Goal: Communication & Community: Answer question/provide support

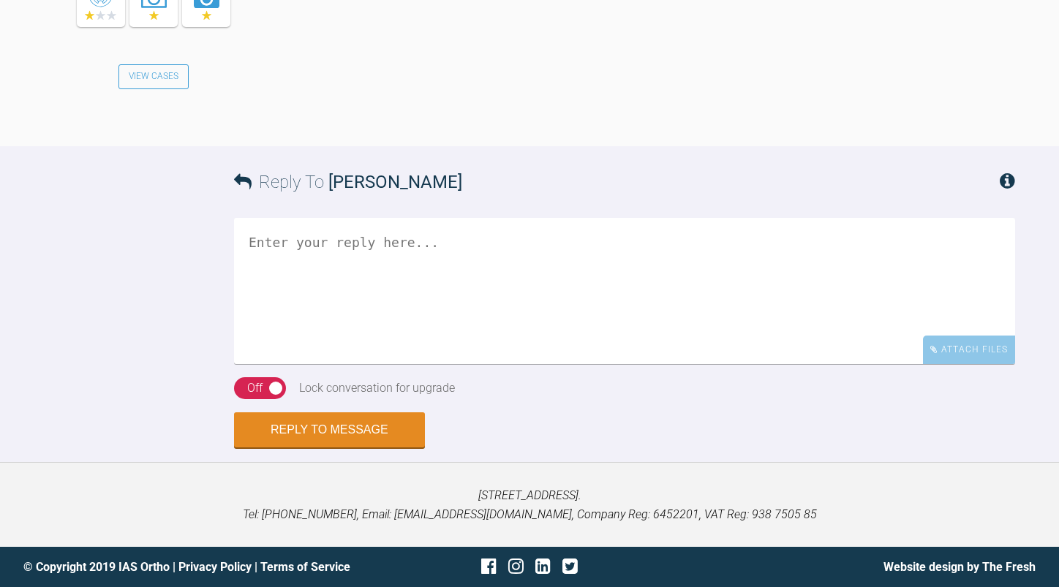
scroll to position [6279, 0]
click at [487, 364] on textarea at bounding box center [624, 291] width 781 height 146
click at [263, 364] on textarea "I think if everything is aligned in 016 then you can progress into 20x20" at bounding box center [624, 291] width 781 height 146
click at [777, 364] on textarea "I think if everything is aligned in 016 then you can progress into 20x20" at bounding box center [624, 291] width 781 height 146
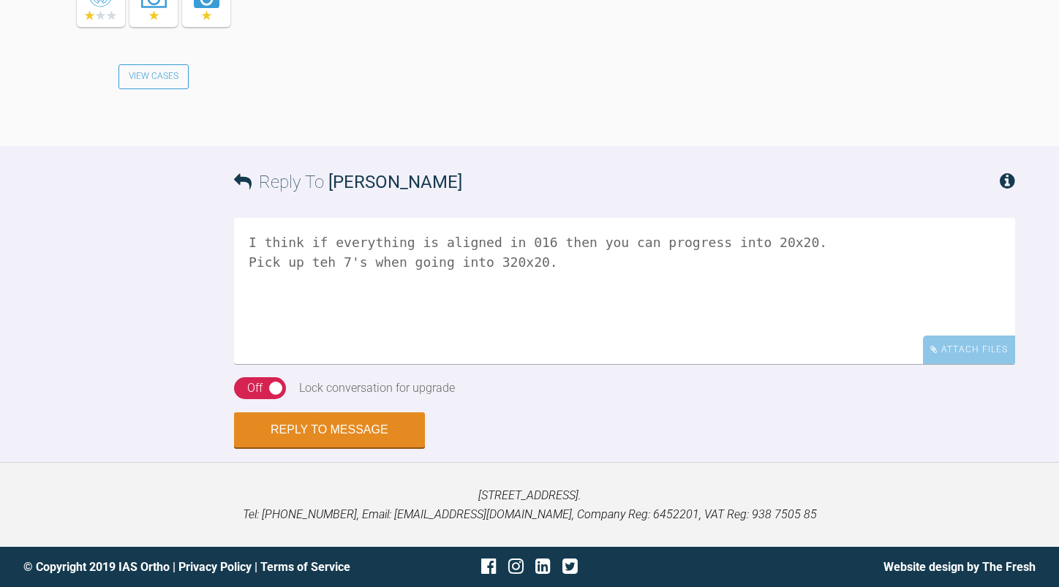
click at [489, 364] on textarea "I think if everything is aligned in 016 then you can progress into 20x20. Pick …" at bounding box center [624, 291] width 781 height 146
type textarea "I think if everything is aligned in 016 then you can progress into 20x20. Pick …"
click at [378, 436] on button "Reply to Message" at bounding box center [329, 431] width 191 height 35
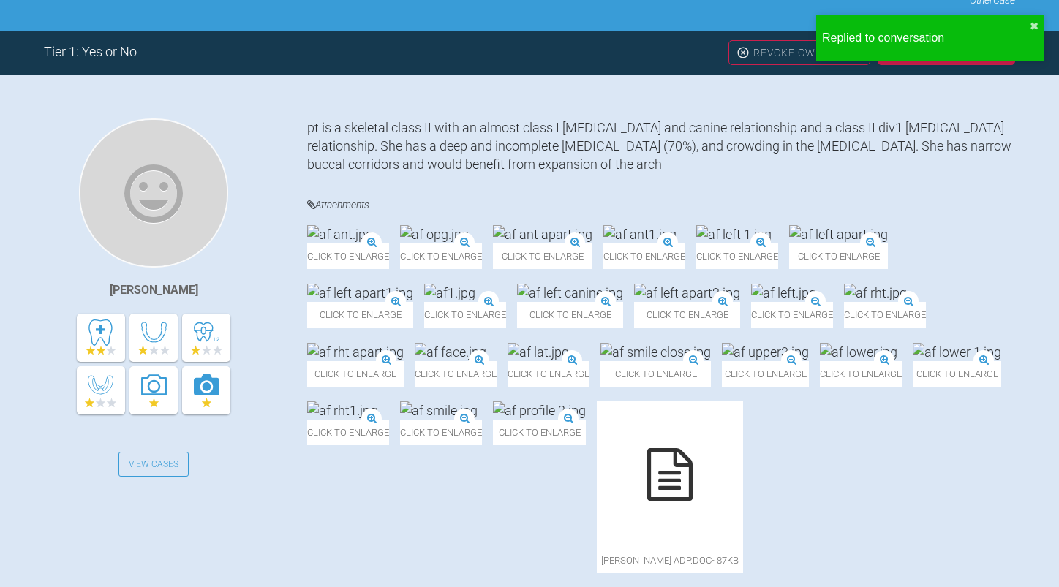
scroll to position [0, 0]
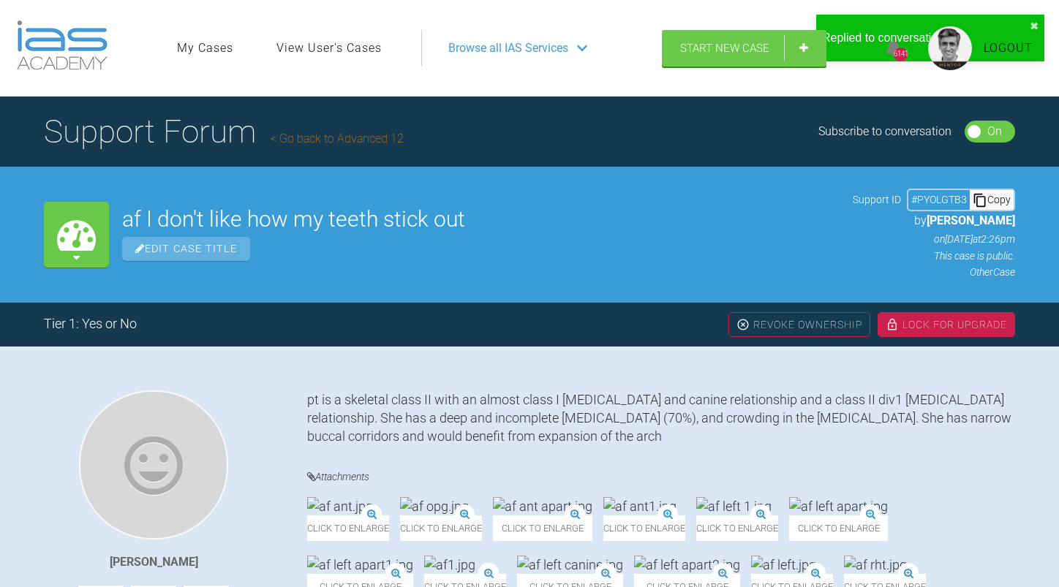
click at [325, 135] on link "Go back to Advanced 12" at bounding box center [337, 139] width 133 height 14
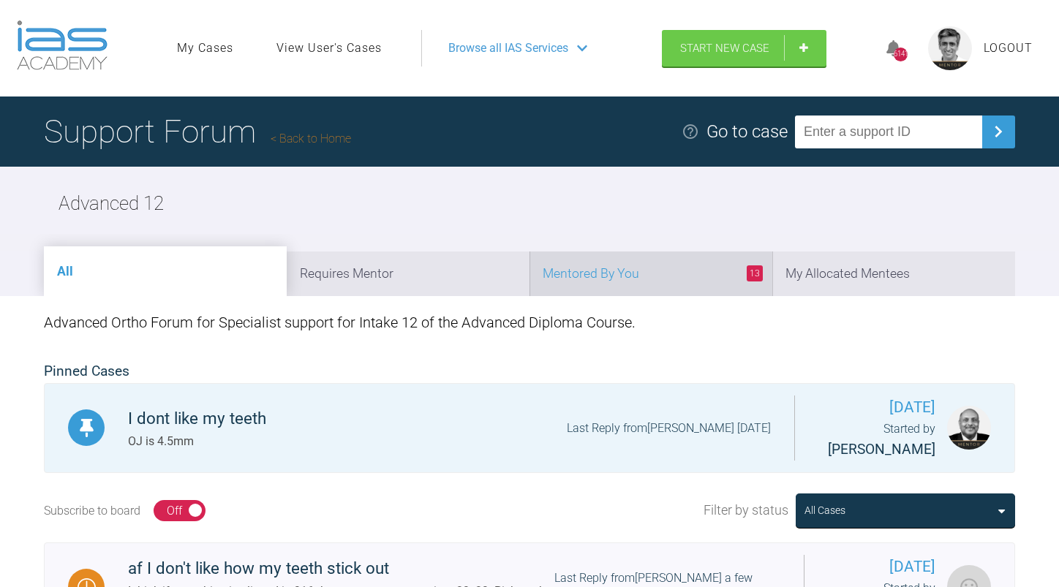
click at [657, 274] on li "13 Mentored By You" at bounding box center [650, 274] width 243 height 45
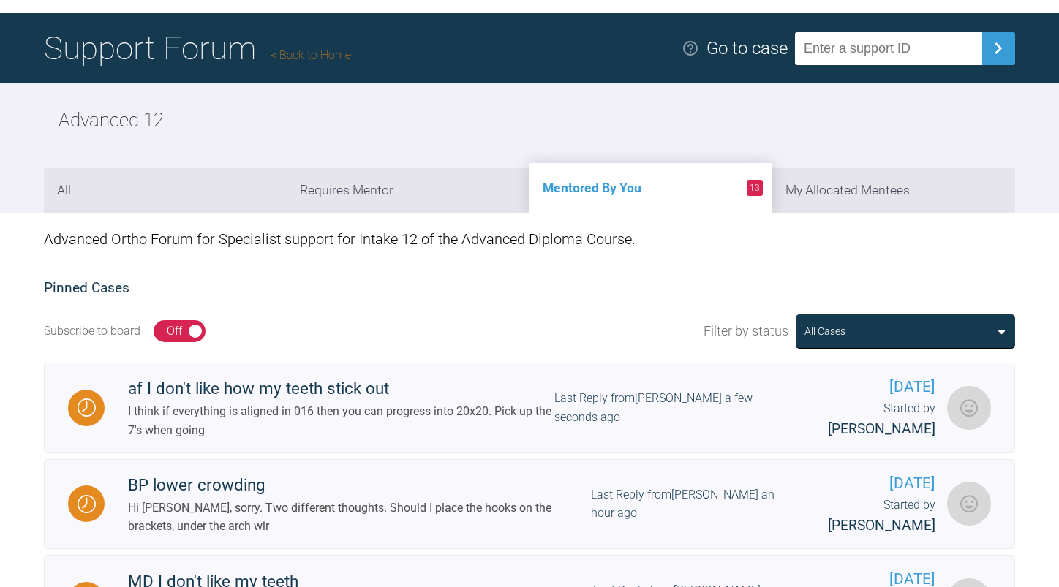
scroll to position [293, 0]
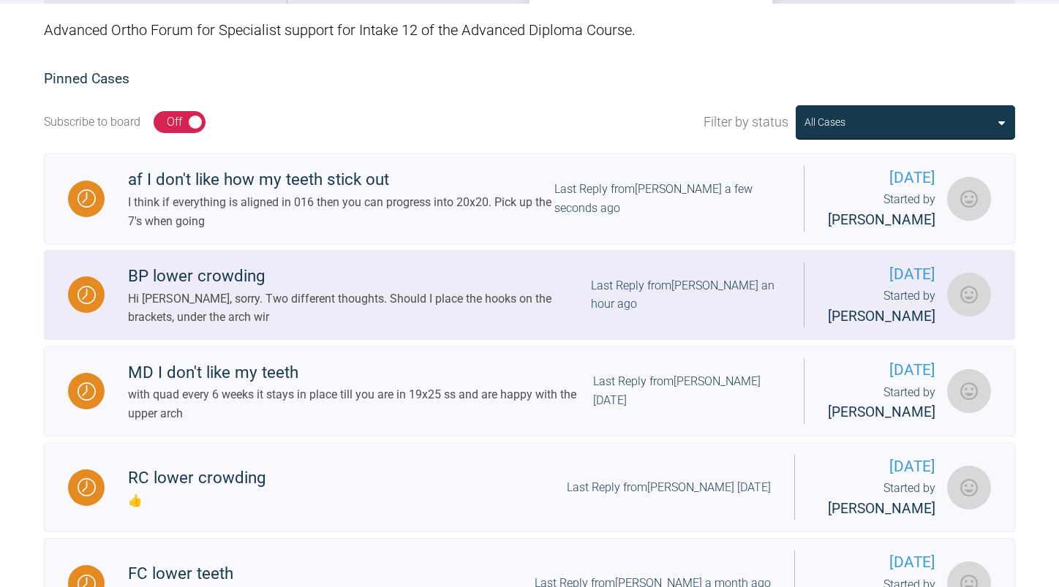
click at [650, 314] on div "Last Reply from Roekshana Shar an hour ago" at bounding box center [685, 294] width 189 height 37
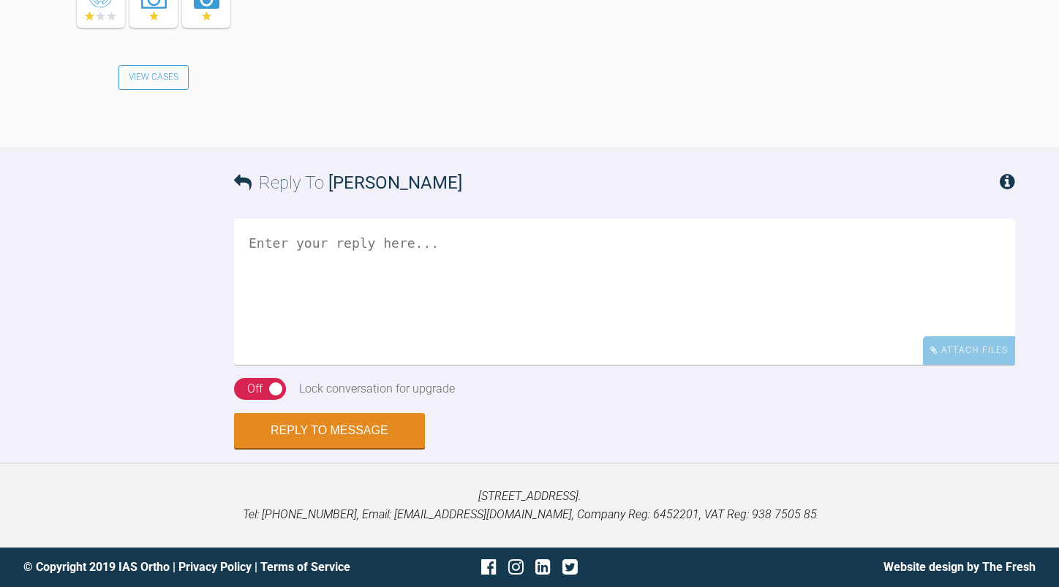
scroll to position [20806, 0]
click at [411, 365] on textarea at bounding box center [624, 292] width 781 height 146
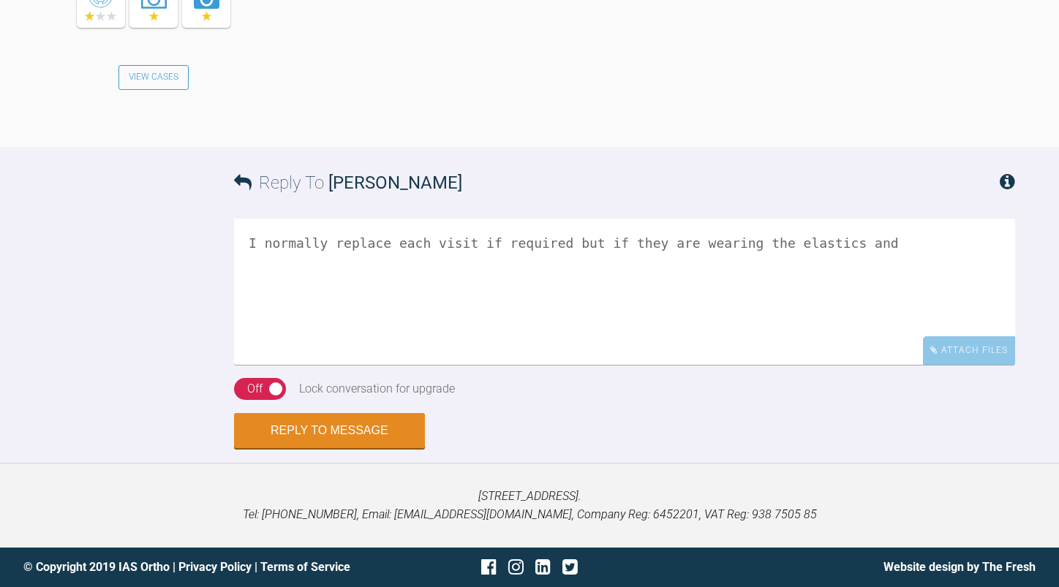
click at [856, 317] on textarea "I normally replace each visit if required but if they are wearing the elastics …" at bounding box center [624, 292] width 781 height 146
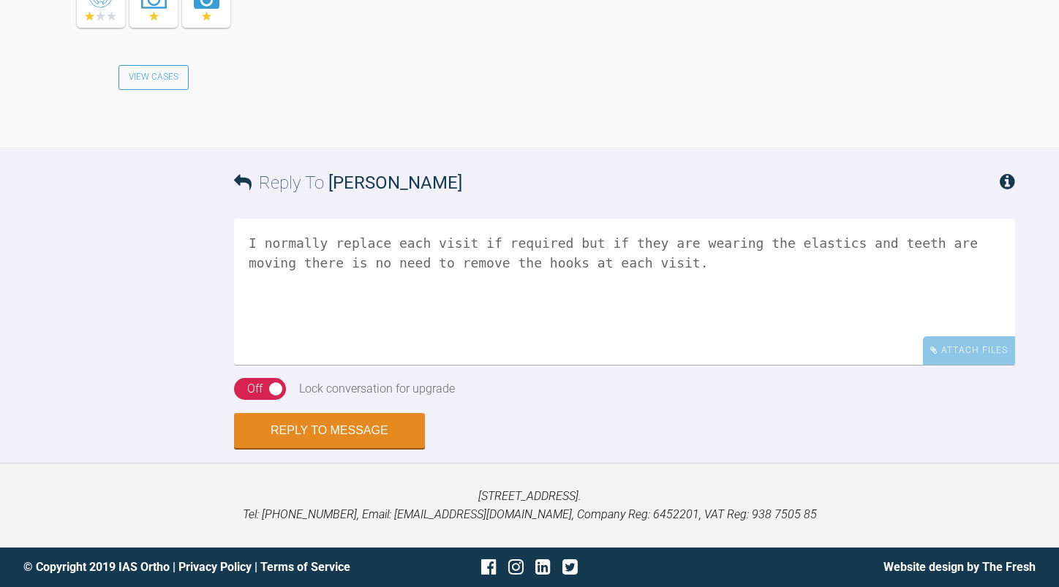
click at [510, 336] on textarea "I normally replace each visit if required but if they are wearing the elastics …" at bounding box center [624, 292] width 781 height 146
click at [717, 269] on textarea "I normally replace each visit if required but if they are wearing the elastics …" at bounding box center [624, 292] width 781 height 146
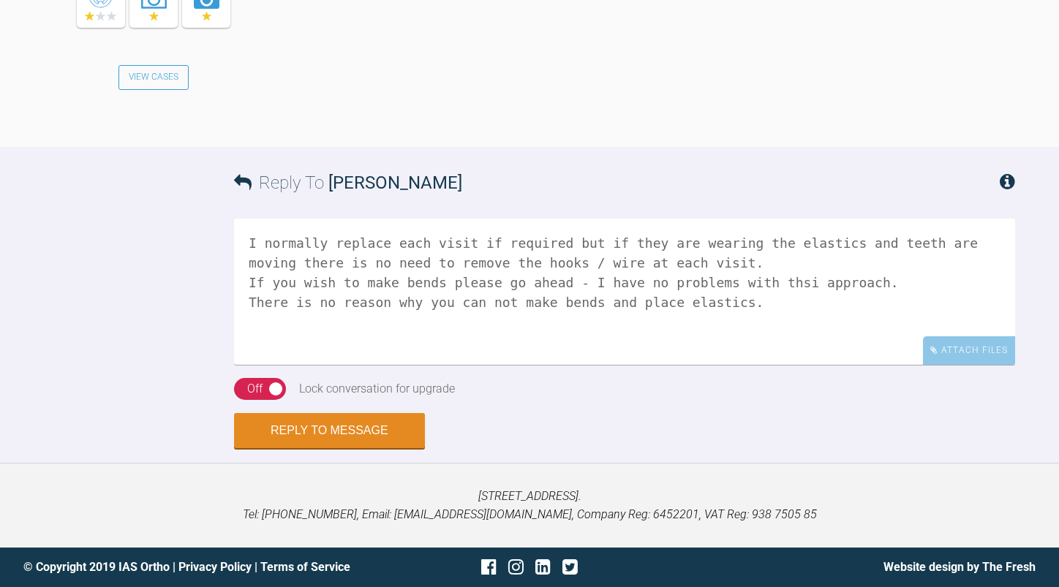
click at [475, 304] on textarea "I normally replace each visit if required but if they are wearing the elastics …" at bounding box center [624, 292] width 781 height 146
type textarea "I normally replace each visit if required but if they are wearing the elastics …"
click at [378, 434] on button "Reply to Message" at bounding box center [329, 432] width 191 height 35
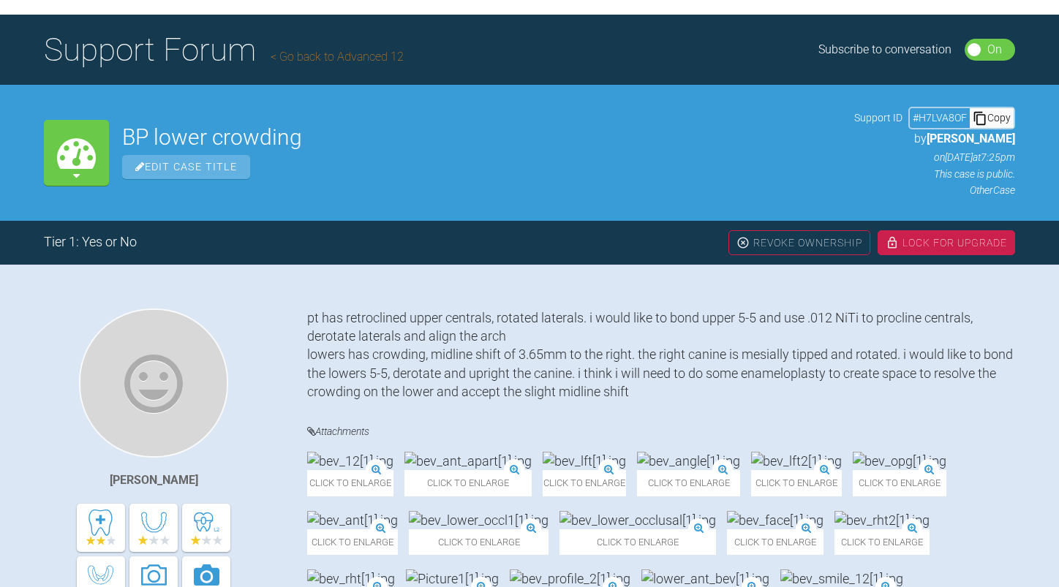
scroll to position [0, 0]
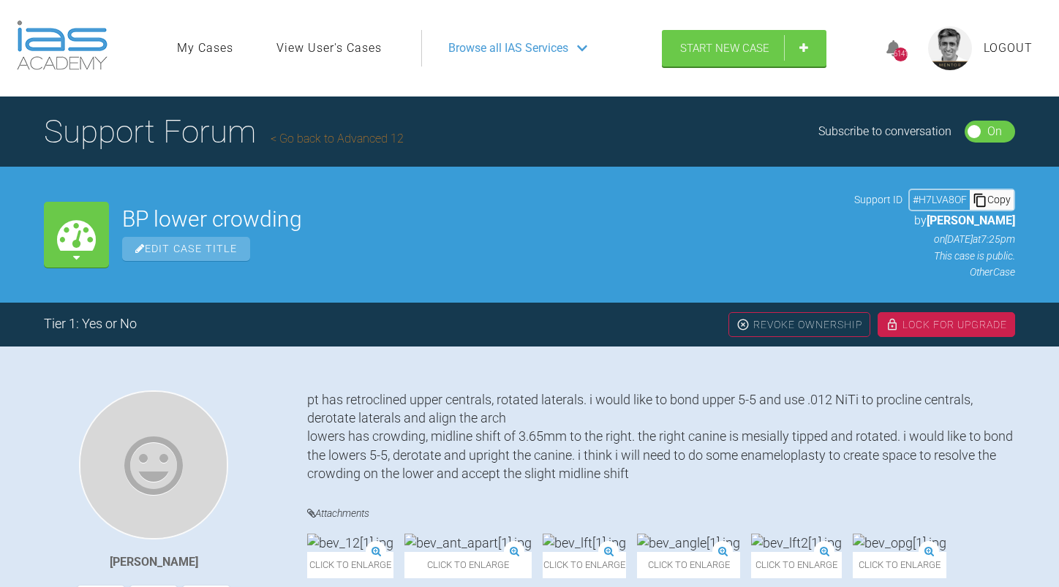
click at [377, 140] on link "Go back to Advanced 12" at bounding box center [337, 139] width 133 height 14
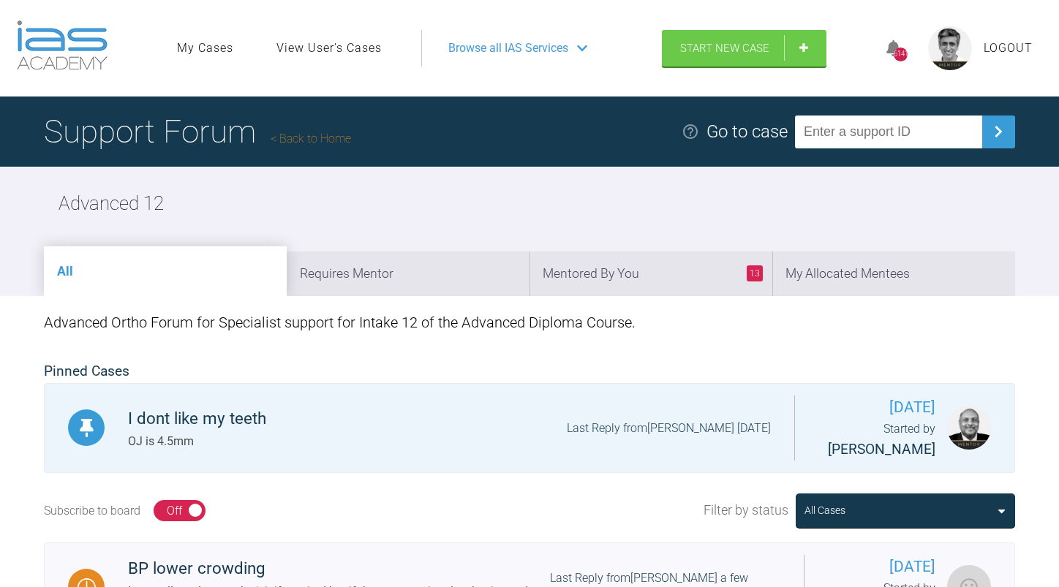
click at [331, 136] on link "Back to Home" at bounding box center [311, 139] width 80 height 14
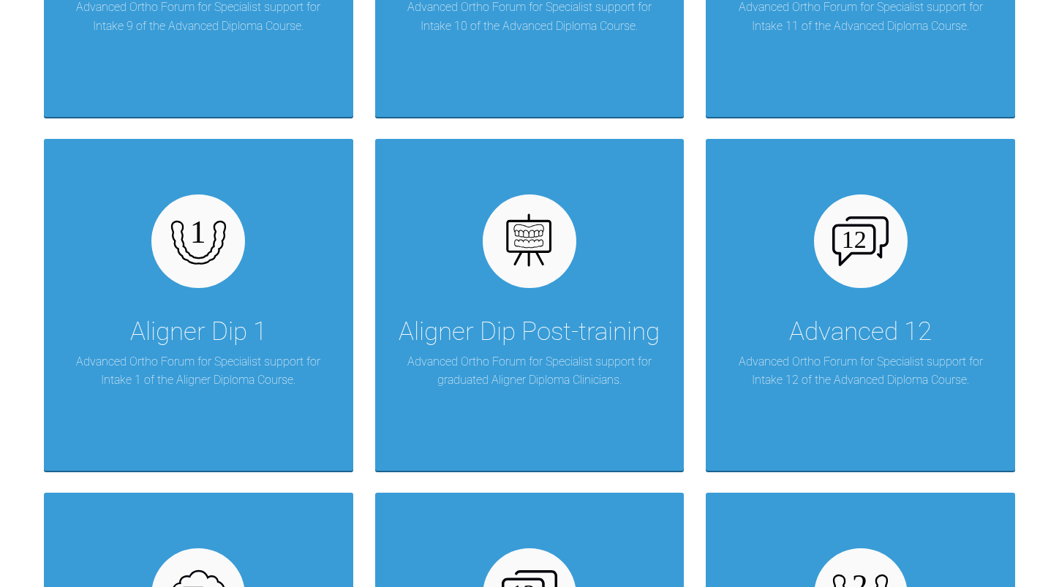
scroll to position [1986, 0]
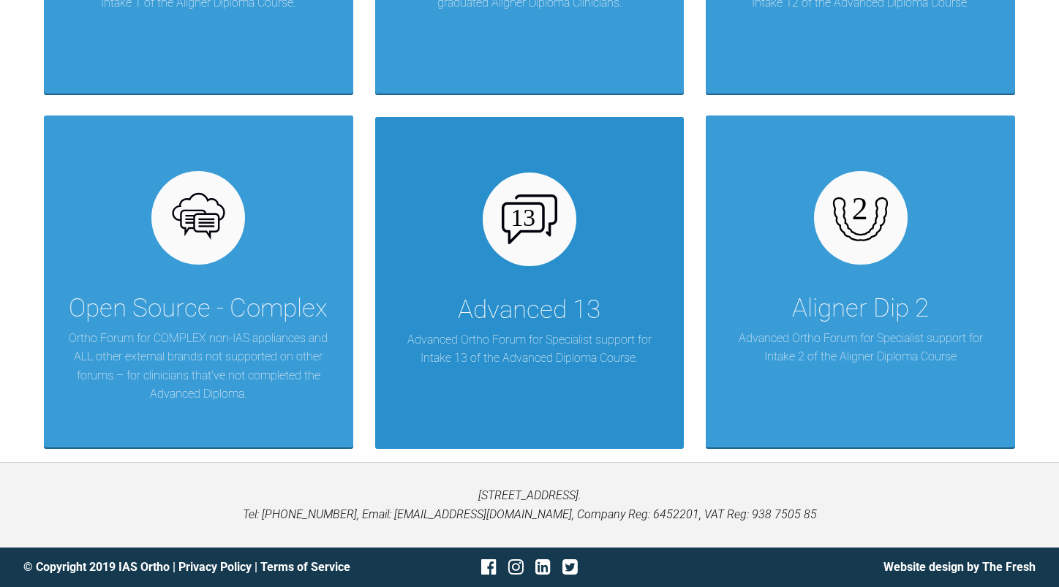
click at [542, 312] on div "Advanced 13" at bounding box center [529, 310] width 143 height 41
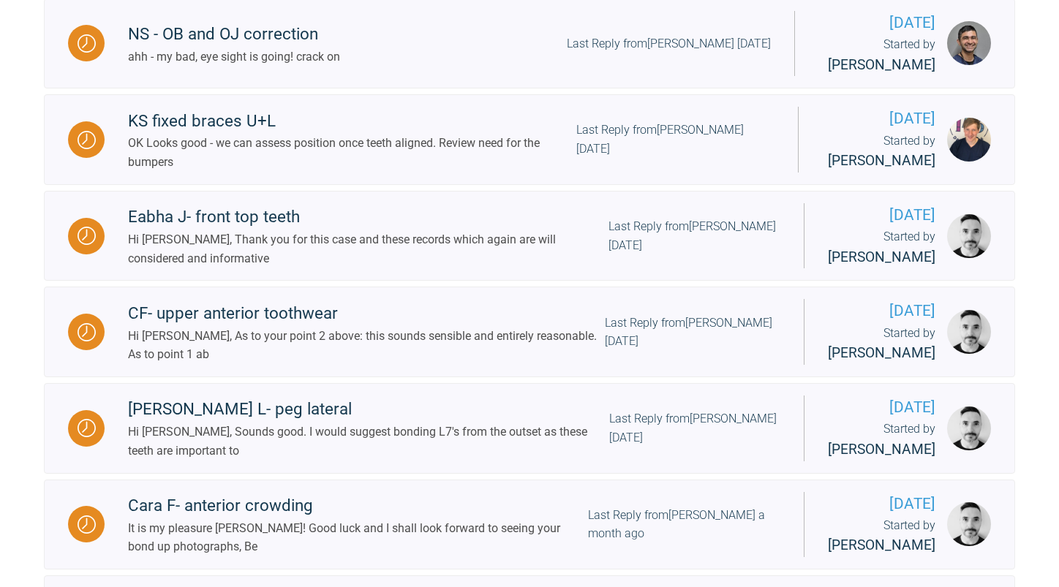
scroll to position [12, 0]
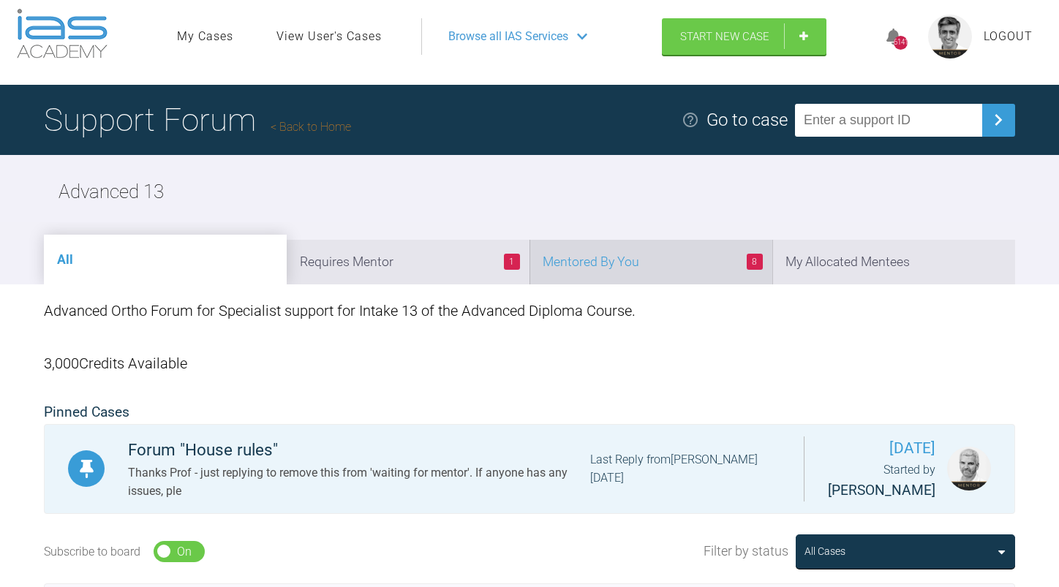
click at [687, 263] on li "8 Mentored By You" at bounding box center [650, 262] width 243 height 45
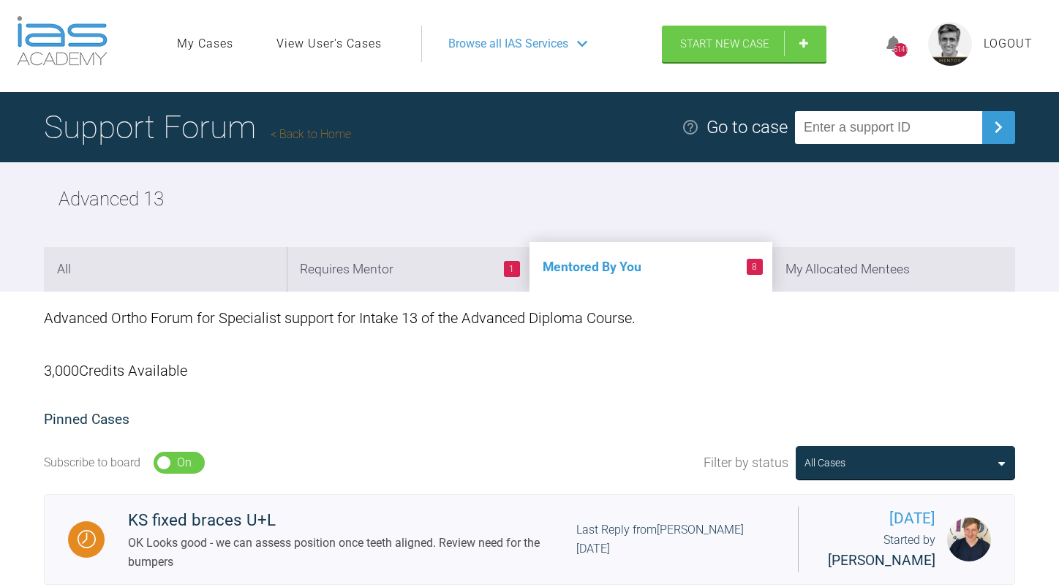
scroll to position [0, 0]
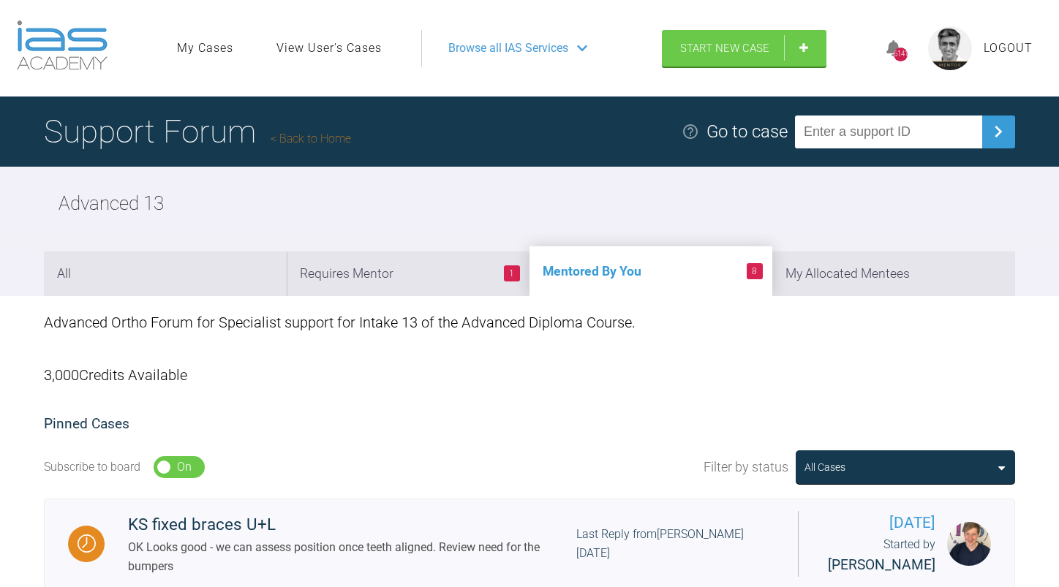
click at [293, 137] on link "Back to Home" at bounding box center [311, 139] width 80 height 14
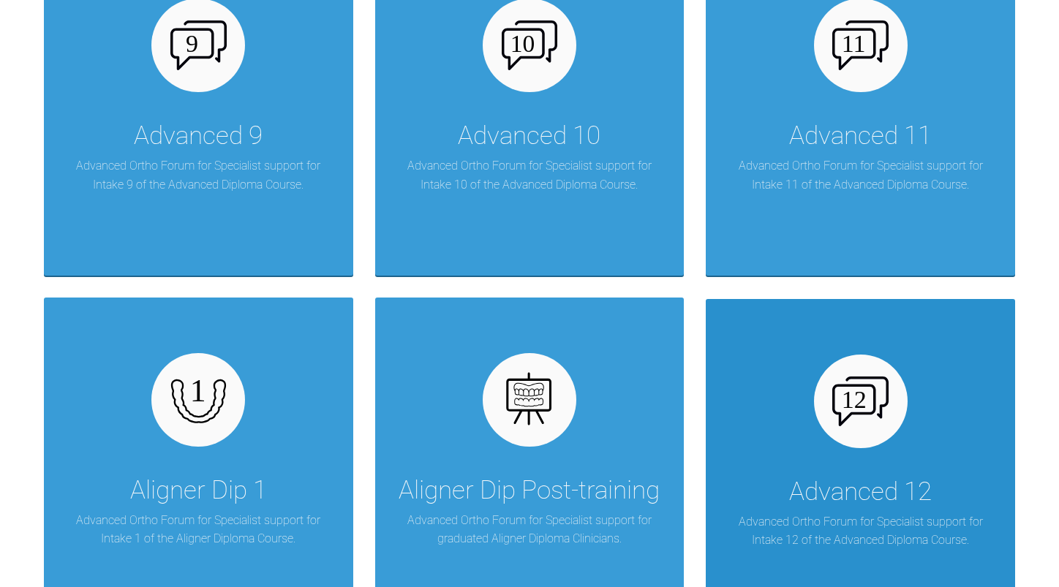
scroll to position [1316, 0]
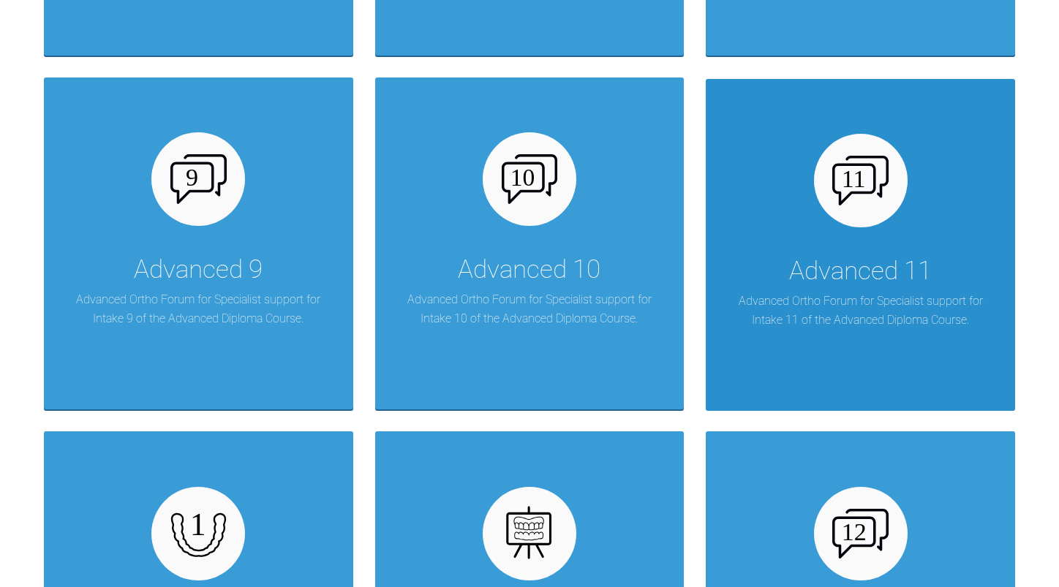
click at [803, 271] on div "Advanced 11" at bounding box center [860, 271] width 143 height 41
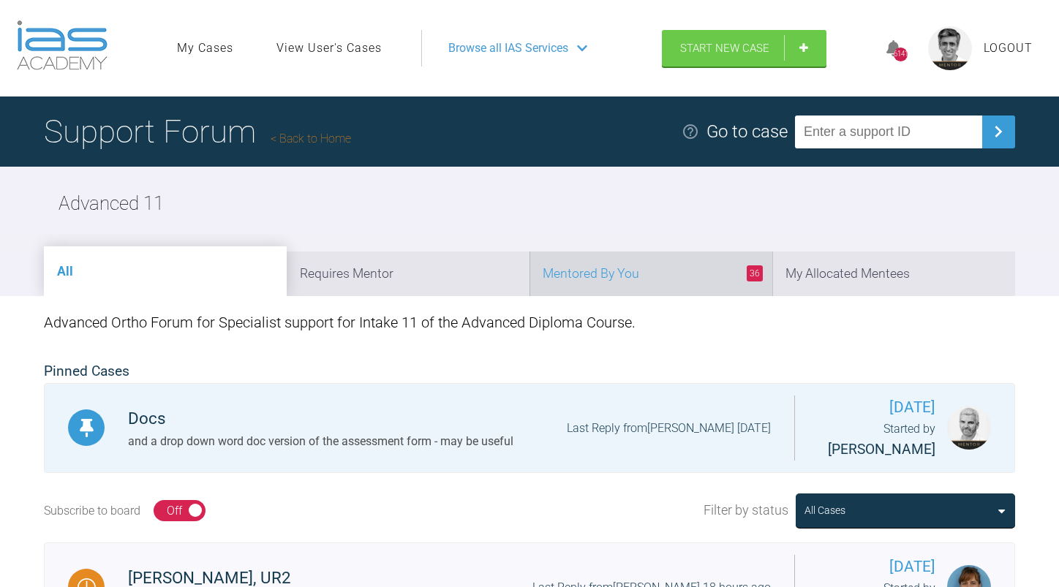
click at [644, 265] on li "36 Mentored By You" at bounding box center [650, 274] width 243 height 45
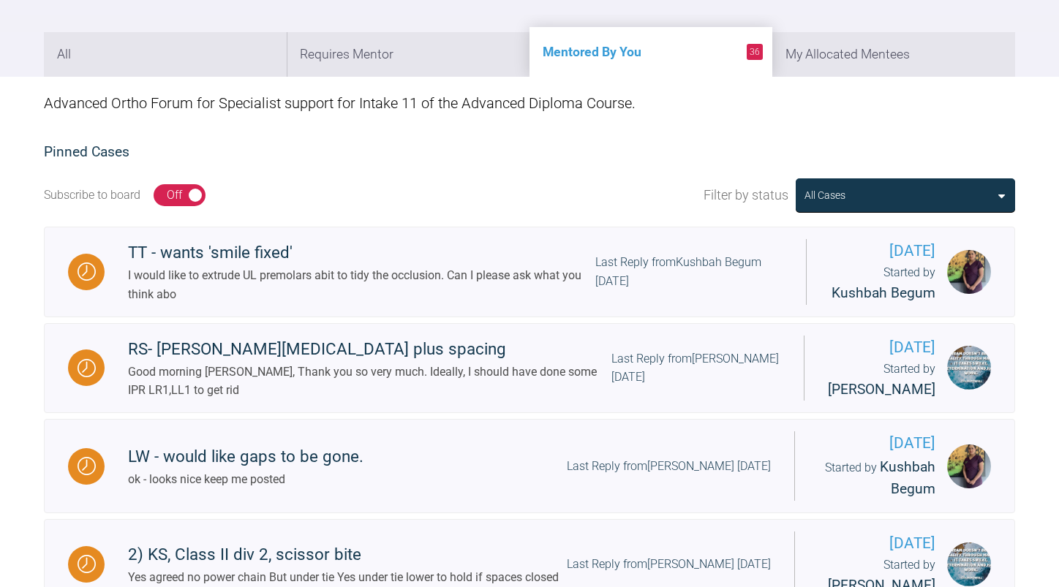
scroll to position [366, 0]
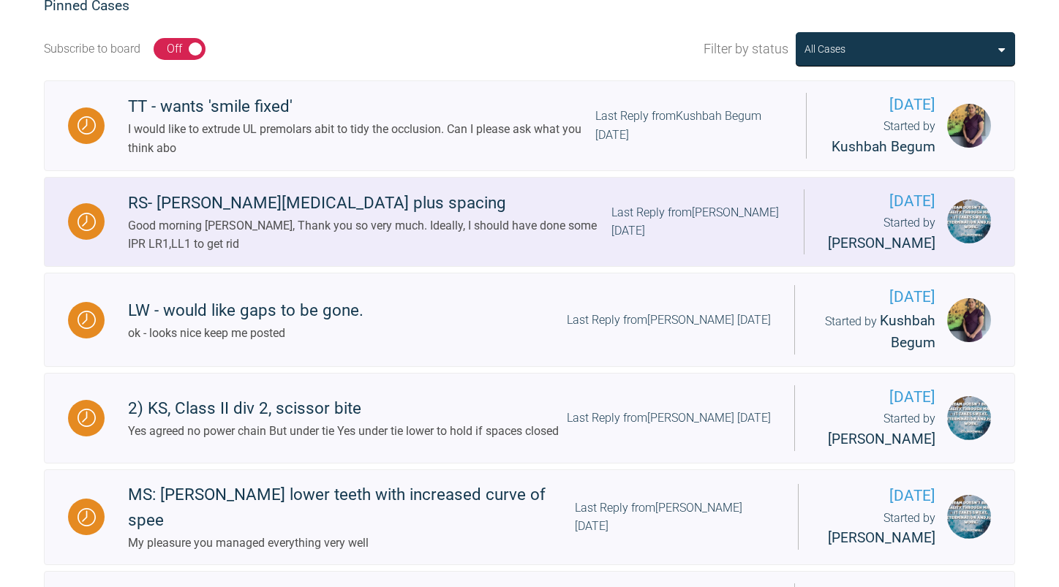
click at [463, 254] on div "Good morning [PERSON_NAME], Thank you so very much. Ideally, I should have done…" at bounding box center [369, 234] width 483 height 37
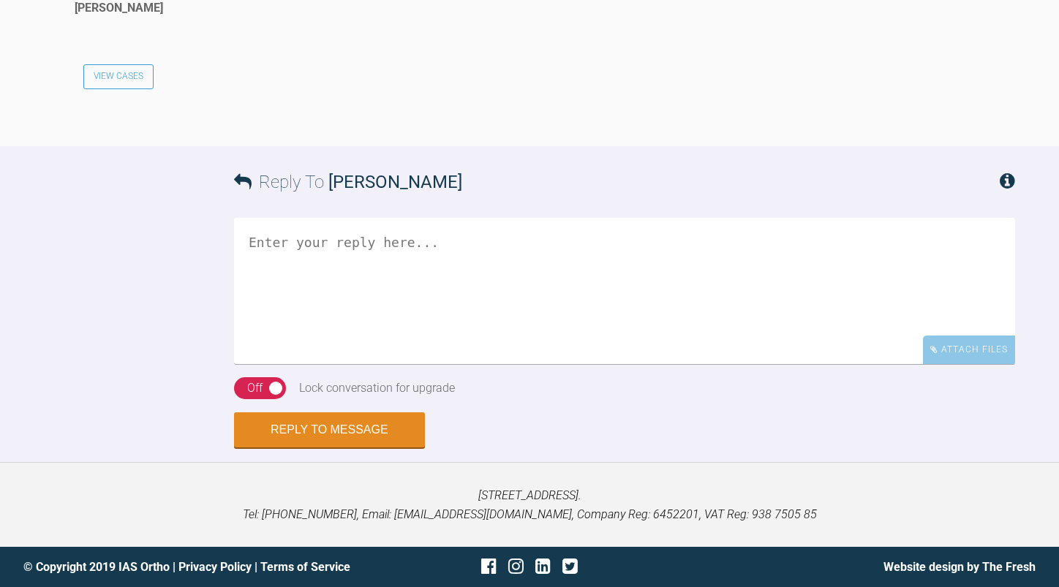
scroll to position [21039, 0]
click at [426, 278] on textarea at bounding box center [624, 291] width 781 height 146
type textarea "Ok - that is great Thank you"
click at [358, 423] on button "Reply to Message" at bounding box center [329, 431] width 191 height 35
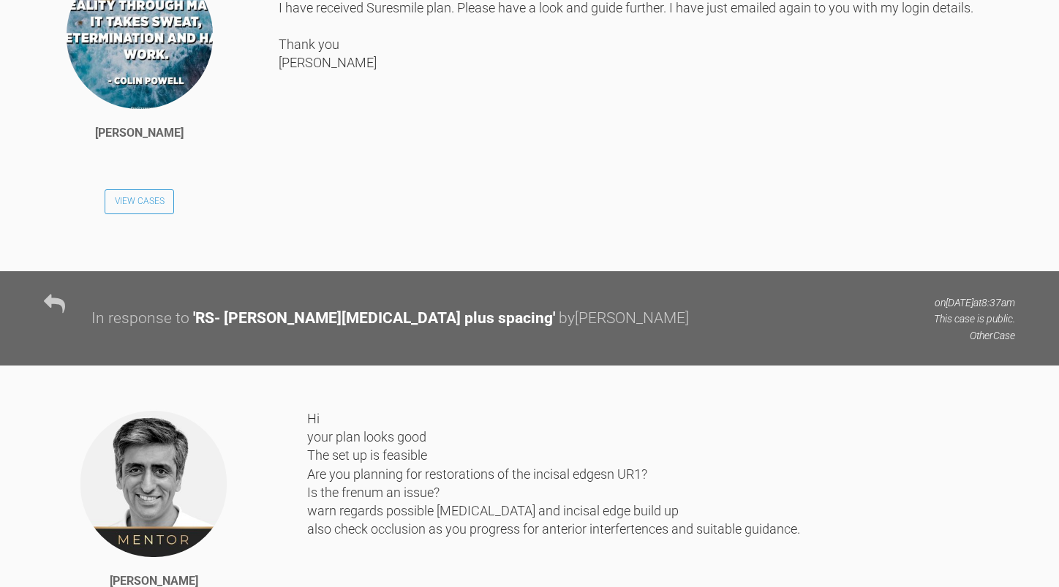
scroll to position [0, 0]
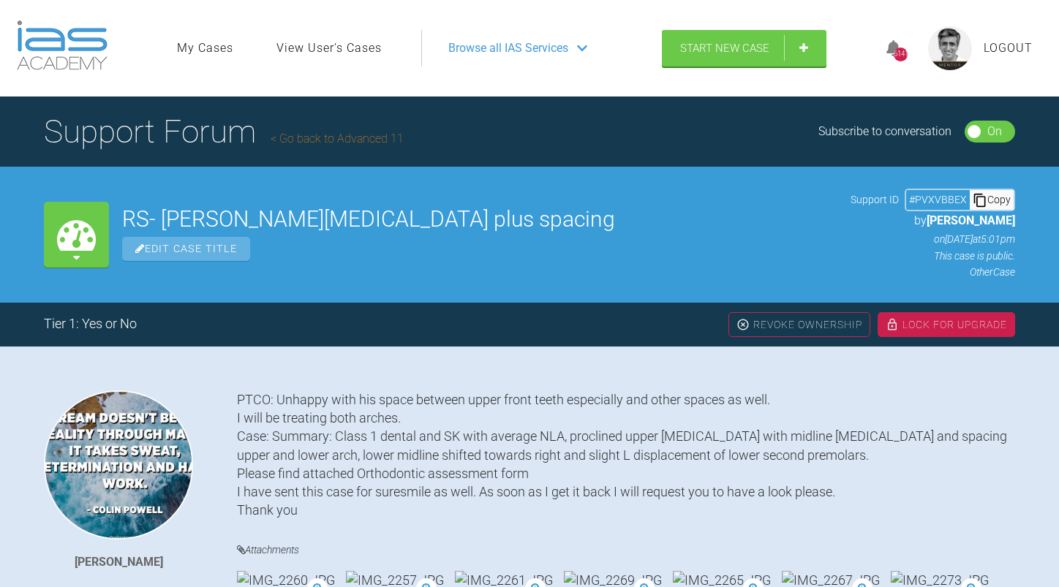
click at [356, 137] on link "Go back to Advanced 11" at bounding box center [337, 139] width 133 height 14
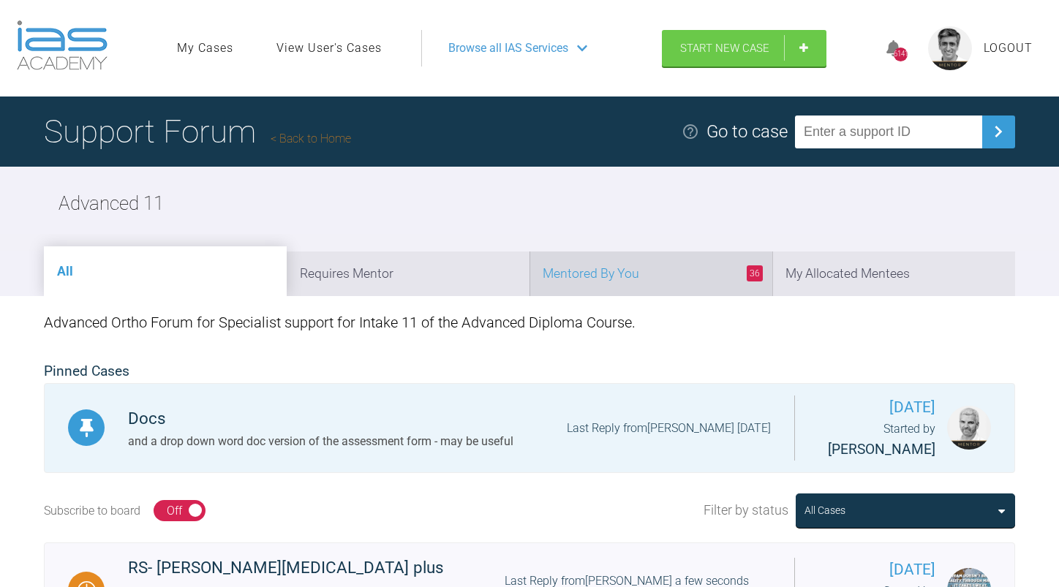
click at [665, 271] on li "36 Mentored By You" at bounding box center [650, 274] width 243 height 45
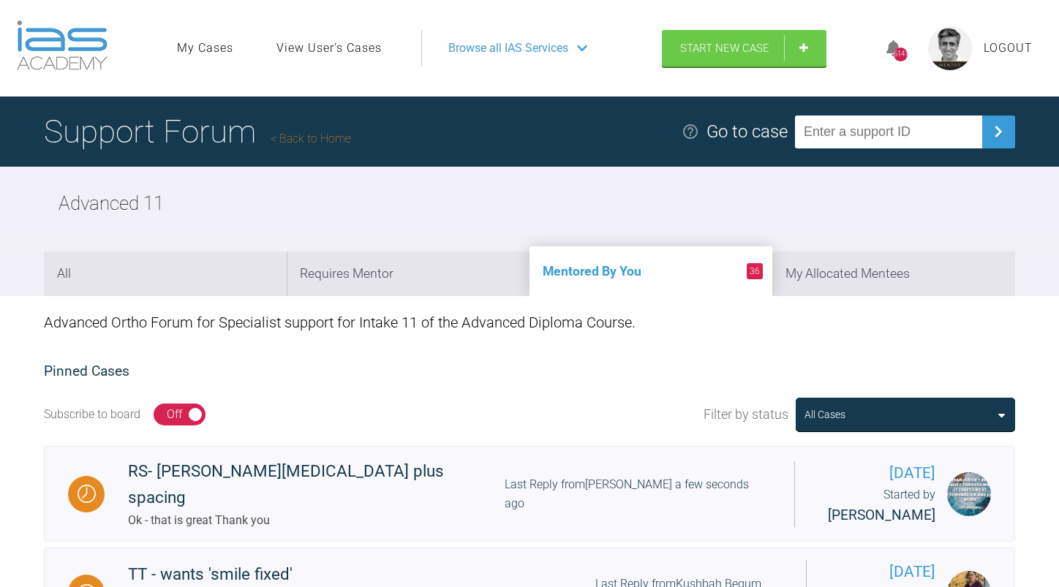
click at [661, 270] on li "36 Mentored By You" at bounding box center [650, 271] width 243 height 50
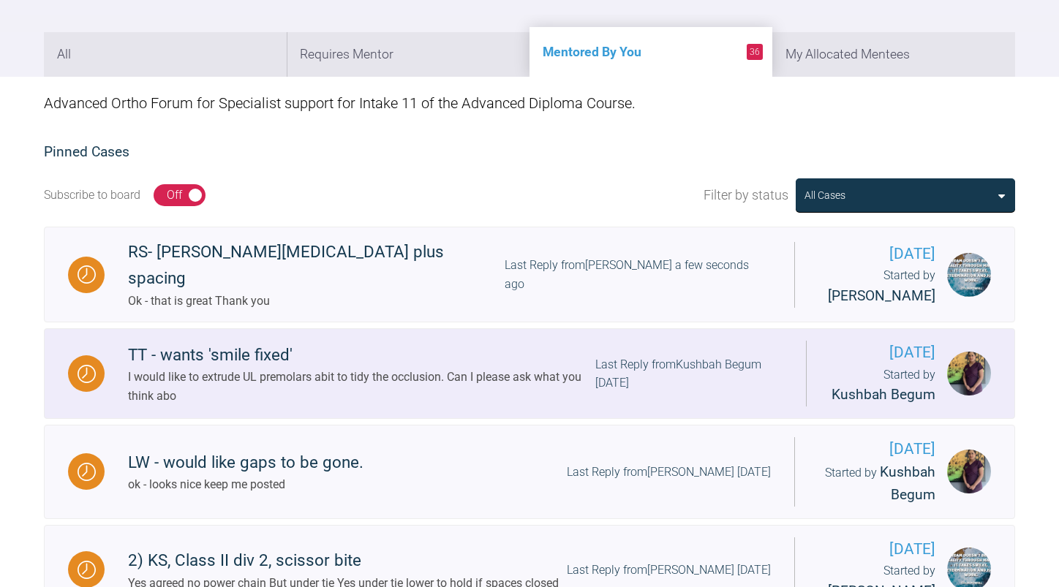
click at [635, 374] on div "Last Reply from Kushbah Begum [DATE]" at bounding box center [688, 373] width 187 height 37
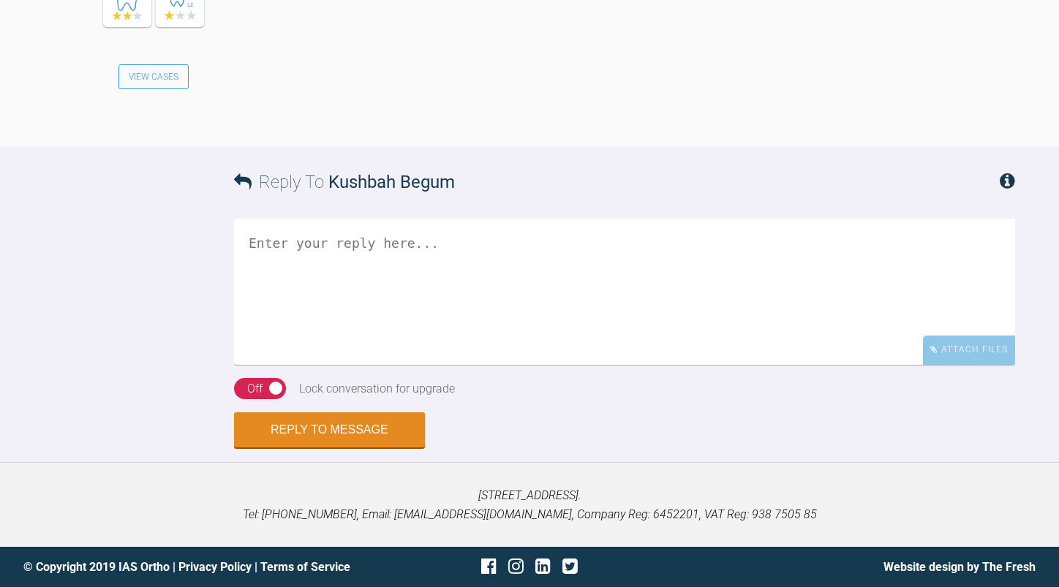
scroll to position [15893, 0]
click at [483, 299] on textarea at bounding box center [624, 292] width 781 height 146
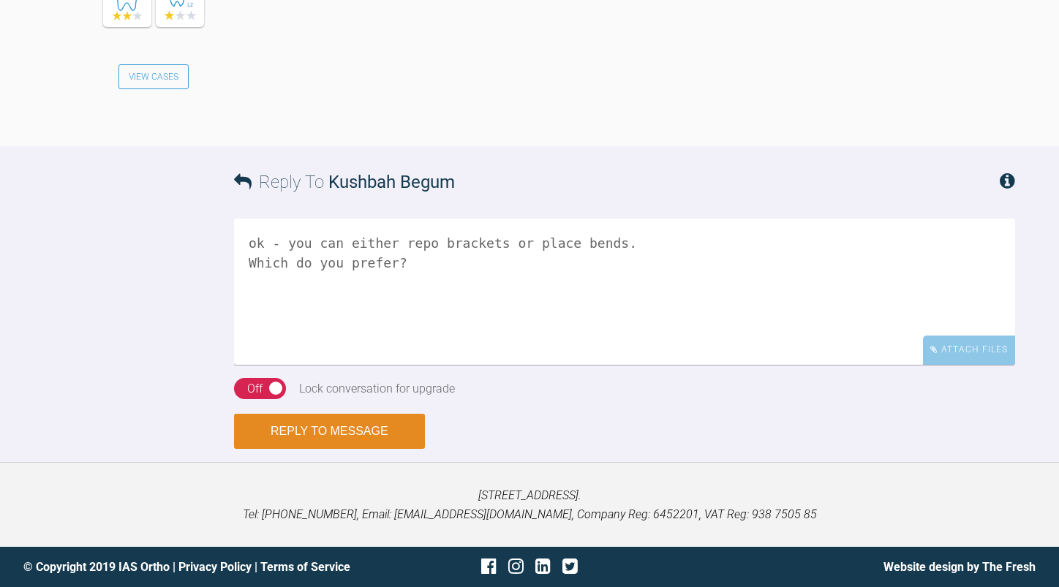
type textarea "ok - you can either repo brackets or place bends. Which do you prefer?"
click at [339, 429] on button "Reply to Message" at bounding box center [329, 431] width 191 height 35
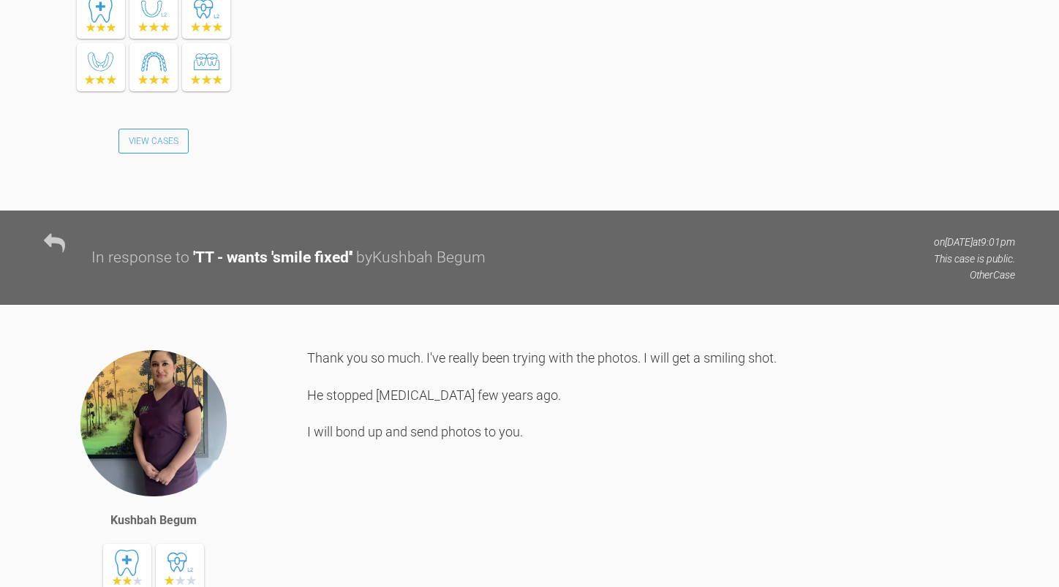
scroll to position [0, 0]
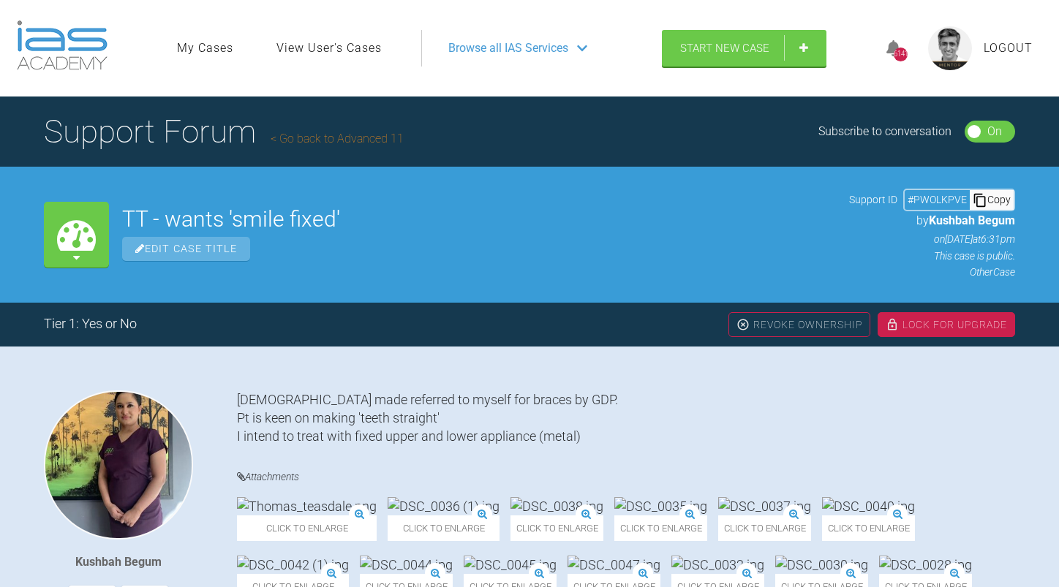
click at [375, 139] on link "Go back to Advanced 11" at bounding box center [337, 139] width 133 height 14
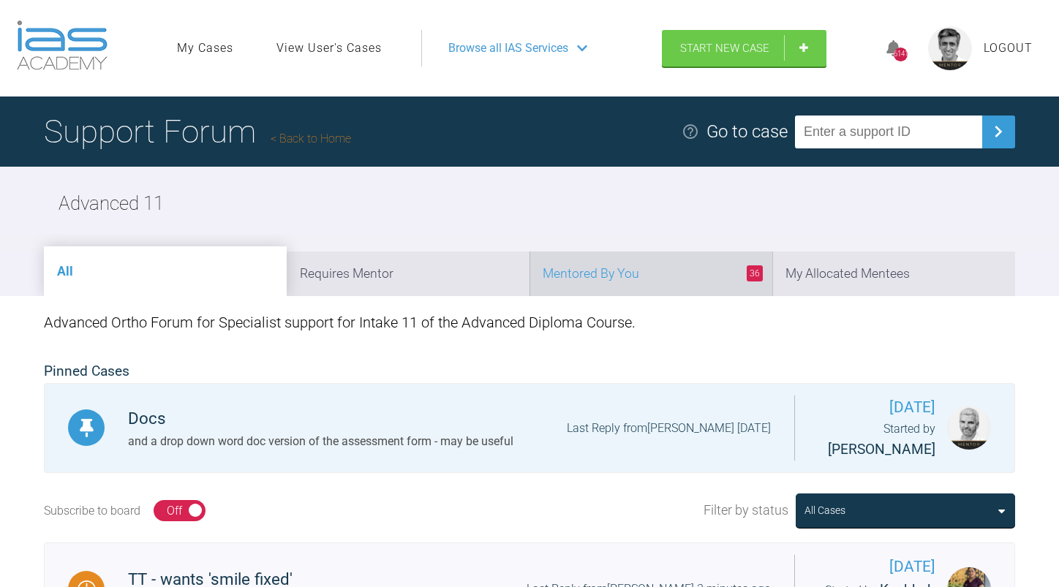
click at [667, 274] on li "36 Mentored By You" at bounding box center [650, 274] width 243 height 45
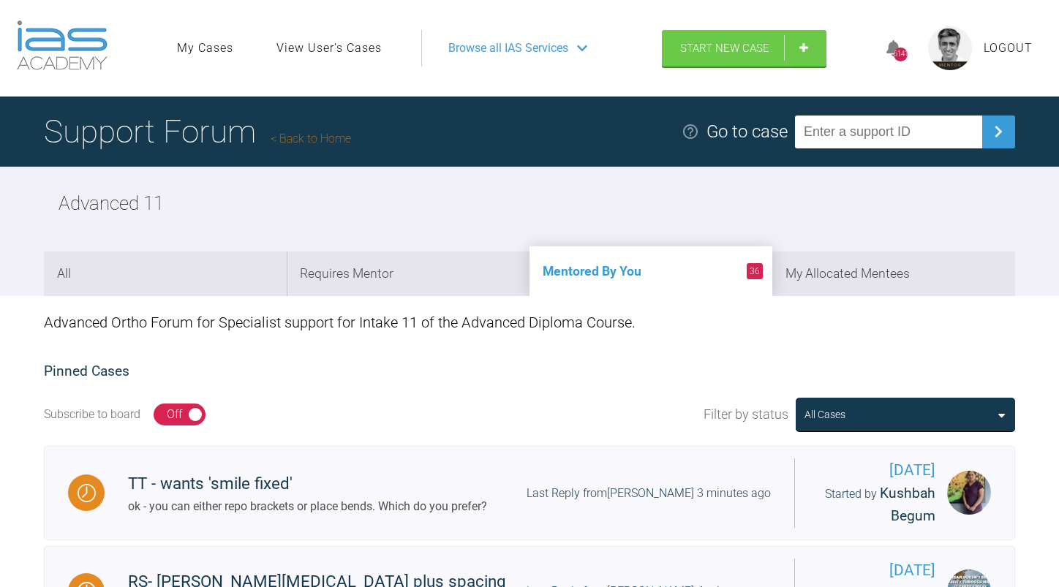
click at [330, 134] on link "Back to Home" at bounding box center [311, 139] width 80 height 14
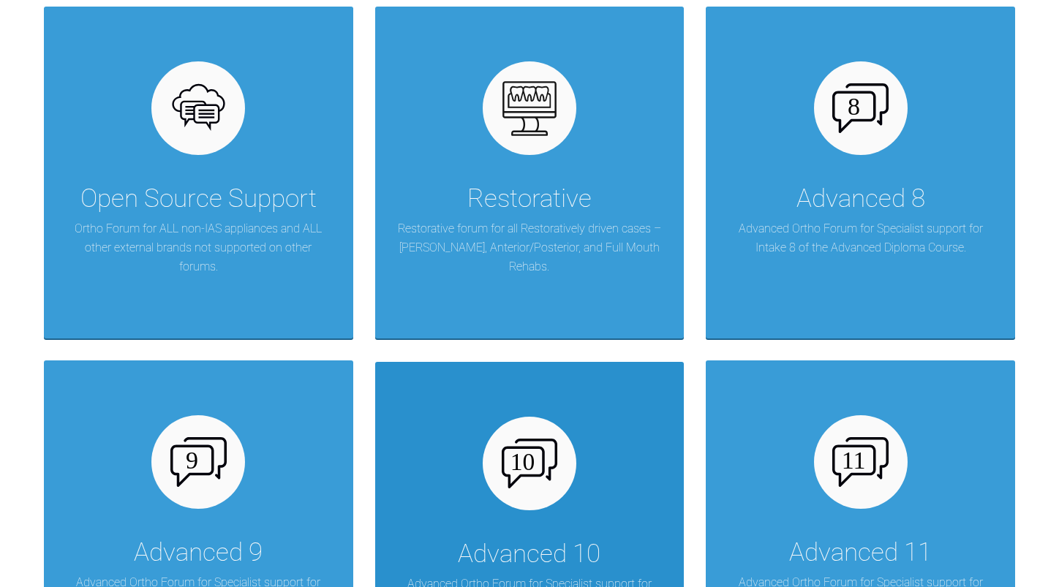
scroll to position [1097, 0]
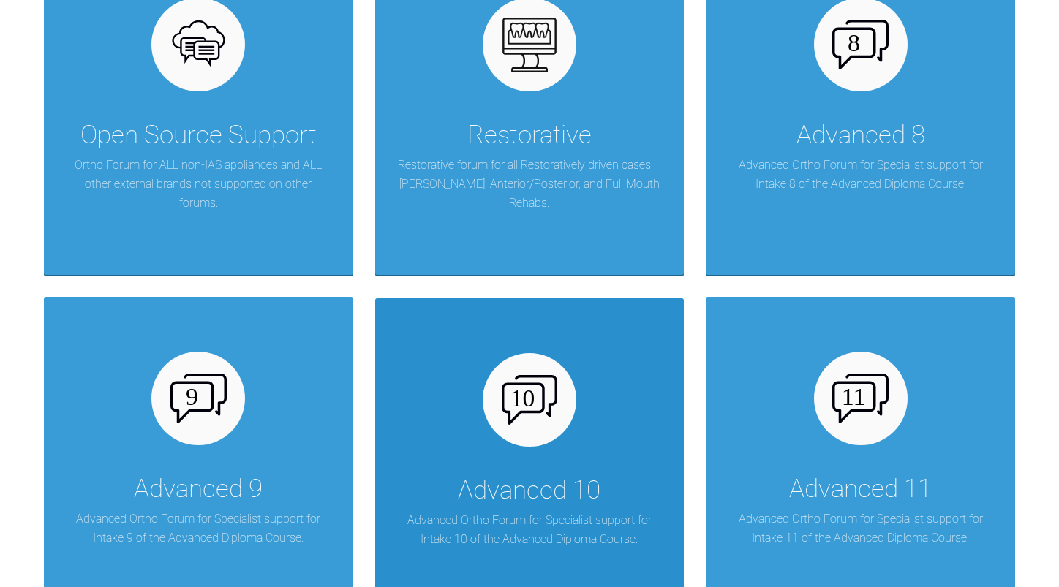
click at [518, 486] on div "Advanced 10" at bounding box center [529, 490] width 143 height 41
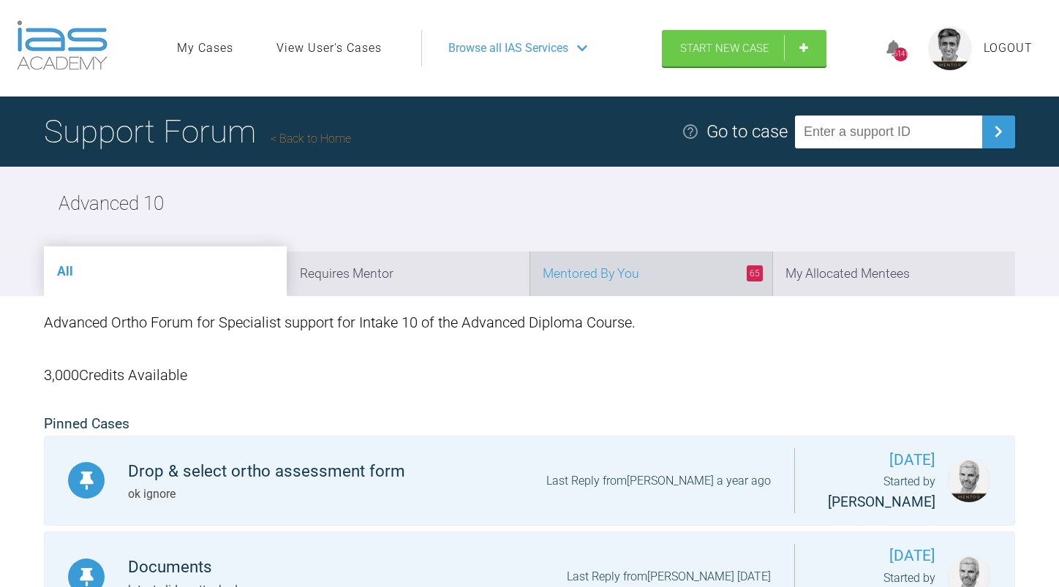
click at [652, 271] on li "65 Mentored By You" at bounding box center [650, 274] width 243 height 45
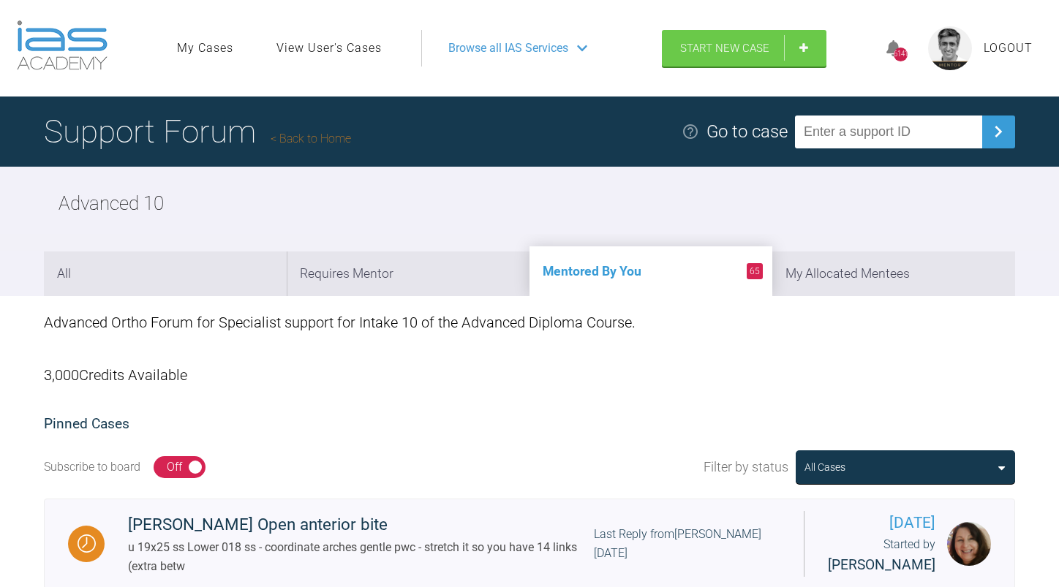
click at [329, 135] on link "Back to Home" at bounding box center [311, 139] width 80 height 14
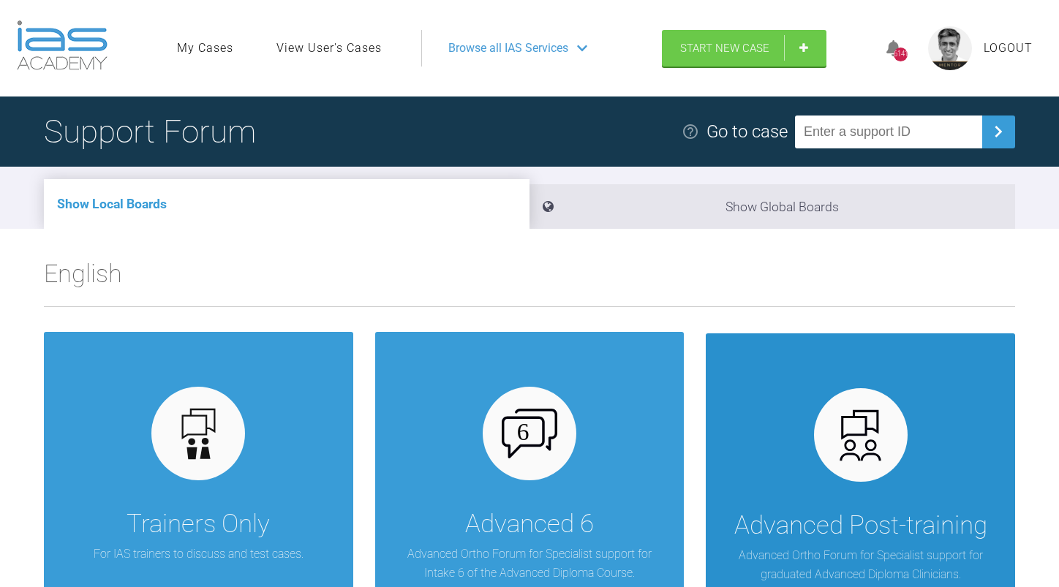
click at [813, 520] on div "Advanced Post-training" at bounding box center [860, 525] width 253 height 41
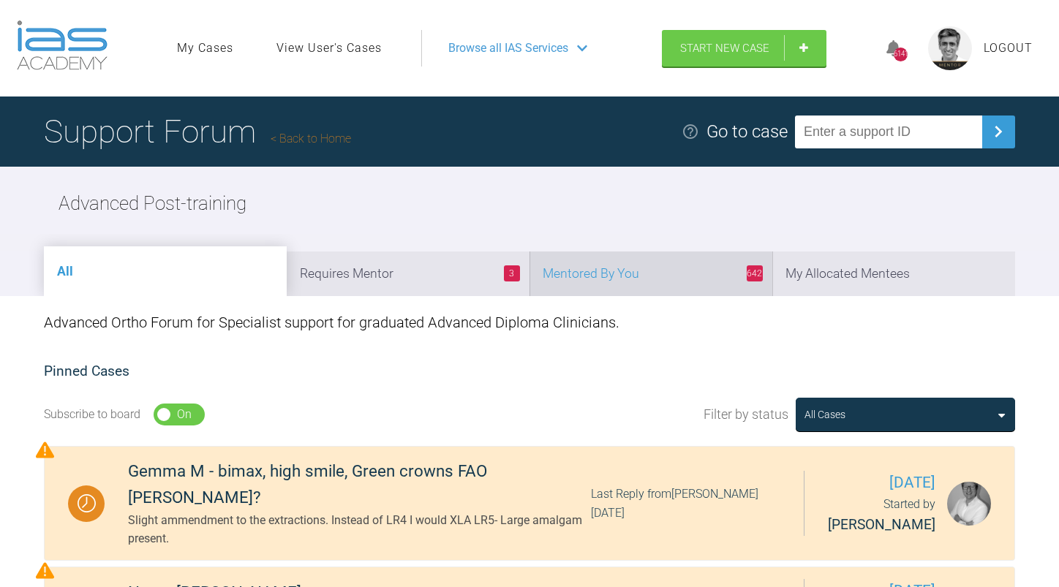
click at [676, 271] on li "642 Mentored By You" at bounding box center [650, 274] width 243 height 45
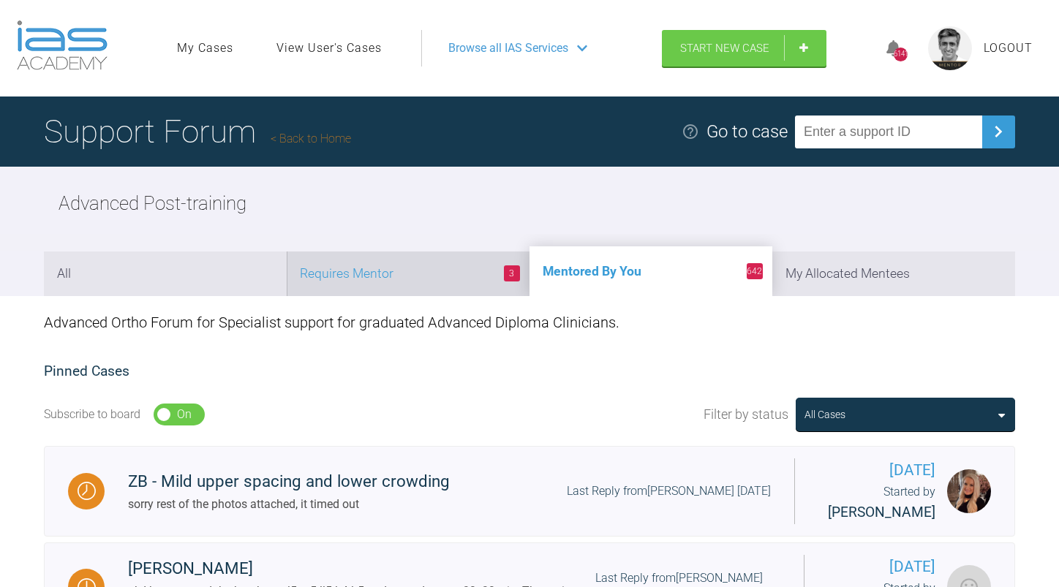
click at [402, 274] on li "3 Requires Mentor" at bounding box center [408, 274] width 243 height 45
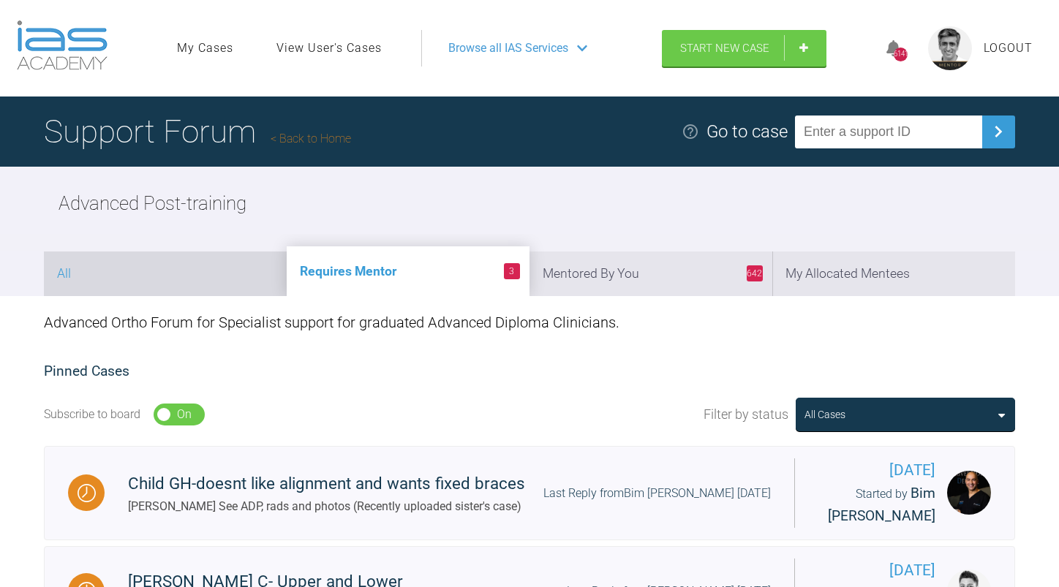
click at [195, 276] on li "All" at bounding box center [165, 274] width 243 height 45
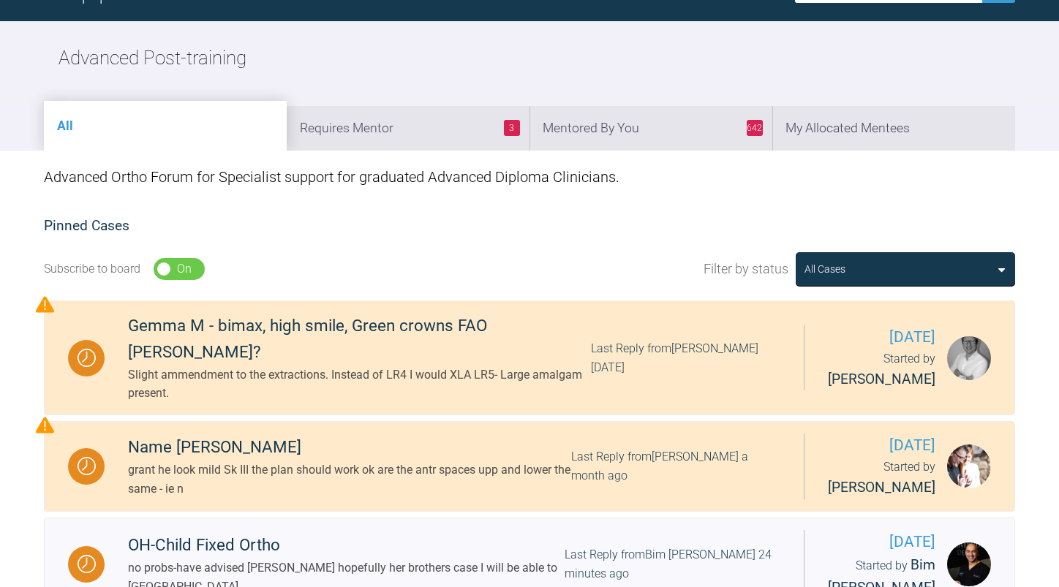
scroll to position [146, 0]
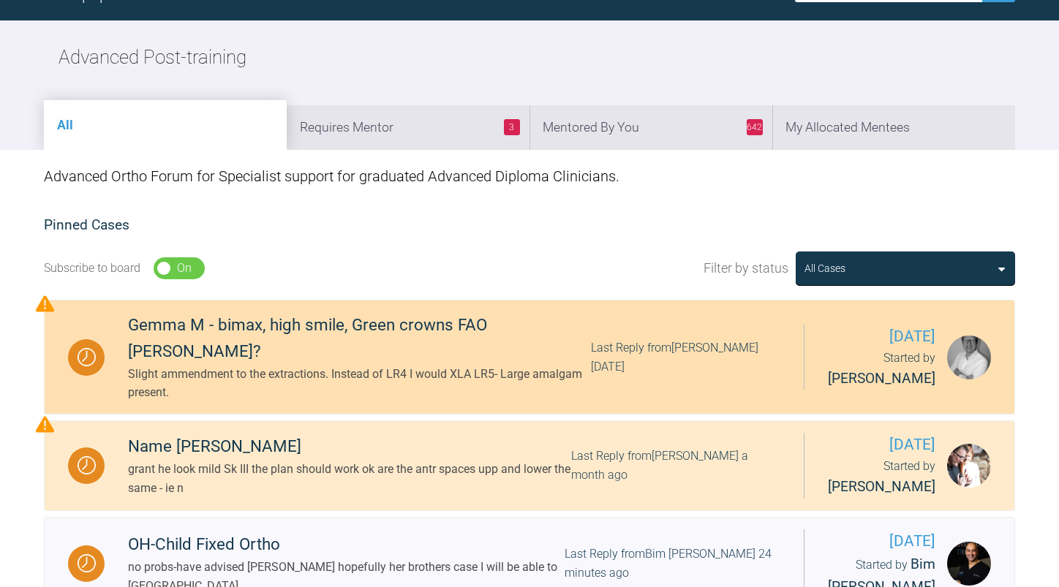
click at [419, 331] on div "Gemma M - bimax, high smile, Green crowns FAO [PERSON_NAME]?" at bounding box center [359, 338] width 463 height 53
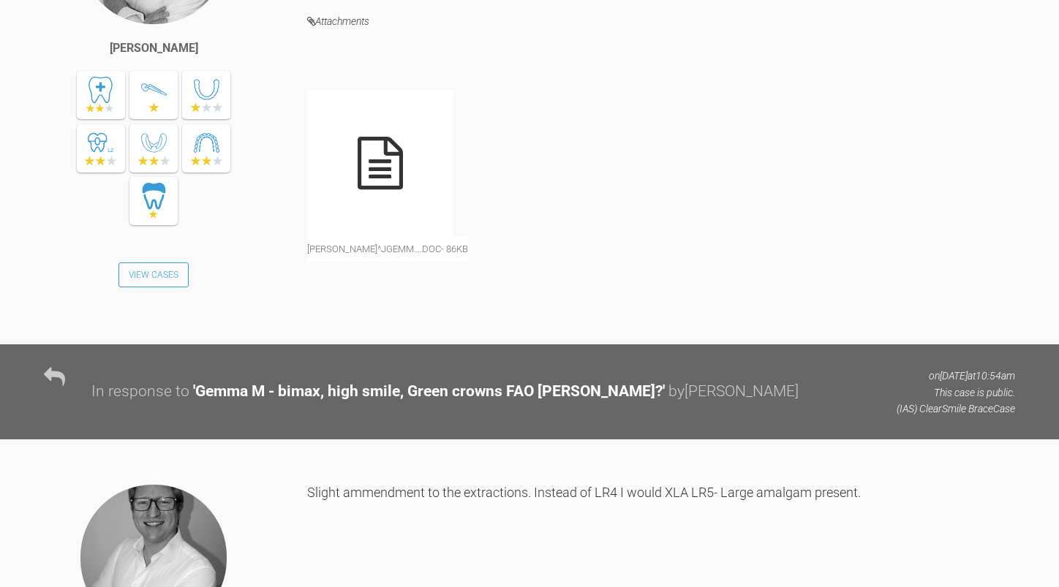
scroll to position [3730, 0]
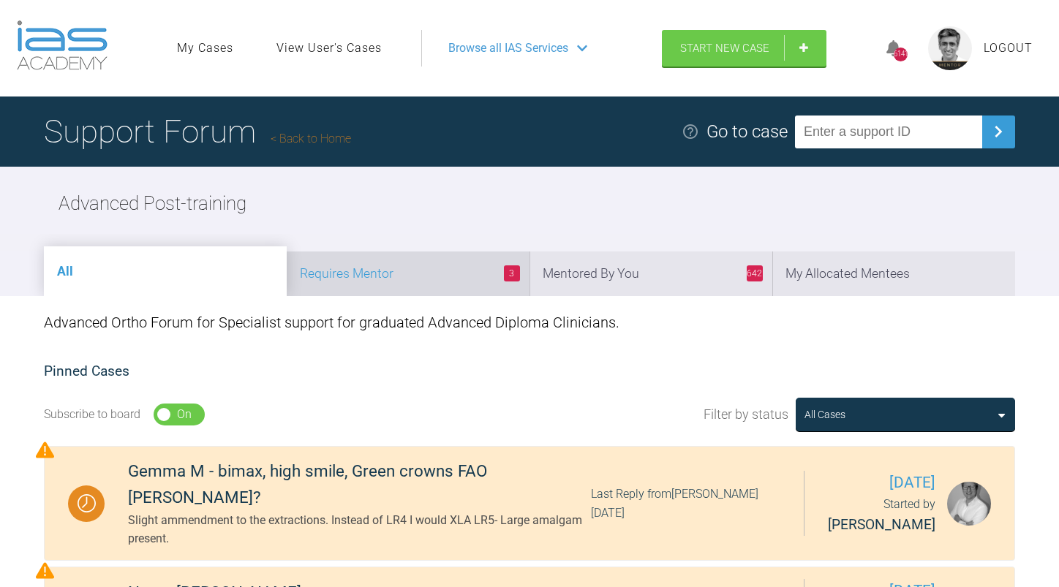
click at [407, 268] on li "3 Requires Mentor" at bounding box center [408, 274] width 243 height 45
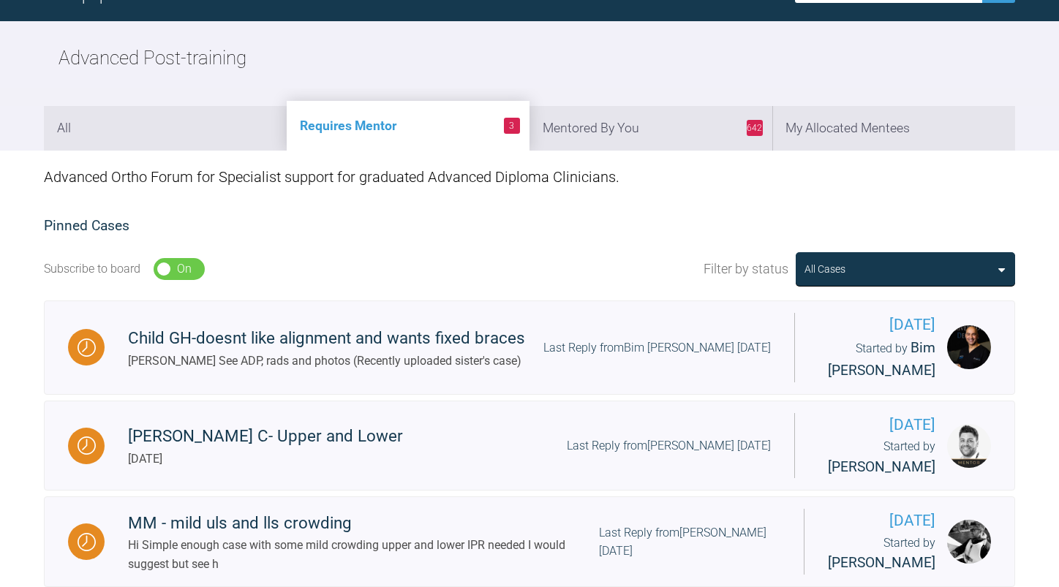
scroll to position [146, 0]
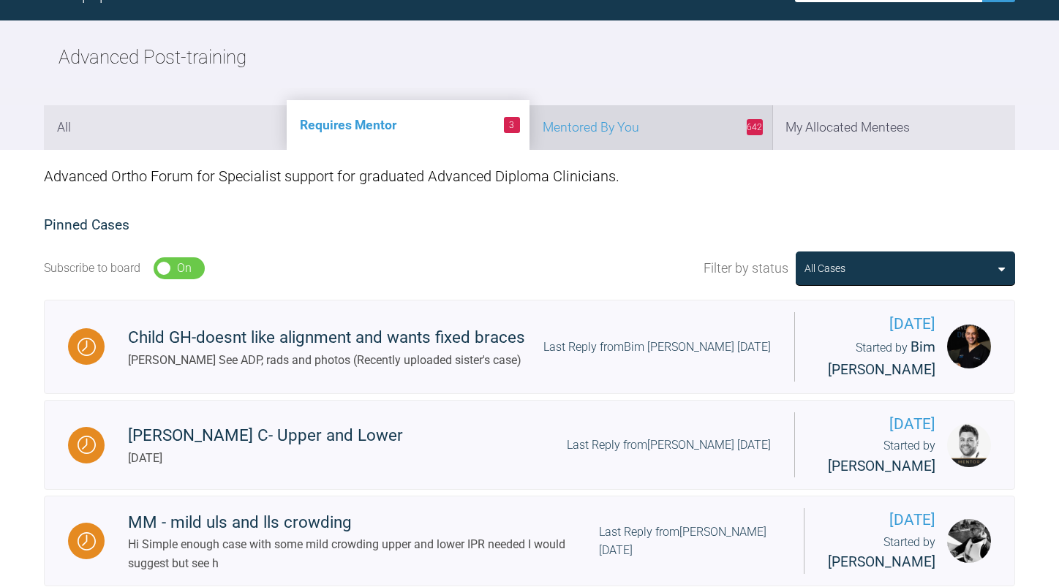
click at [662, 125] on li "642 Mentored By You" at bounding box center [650, 127] width 243 height 45
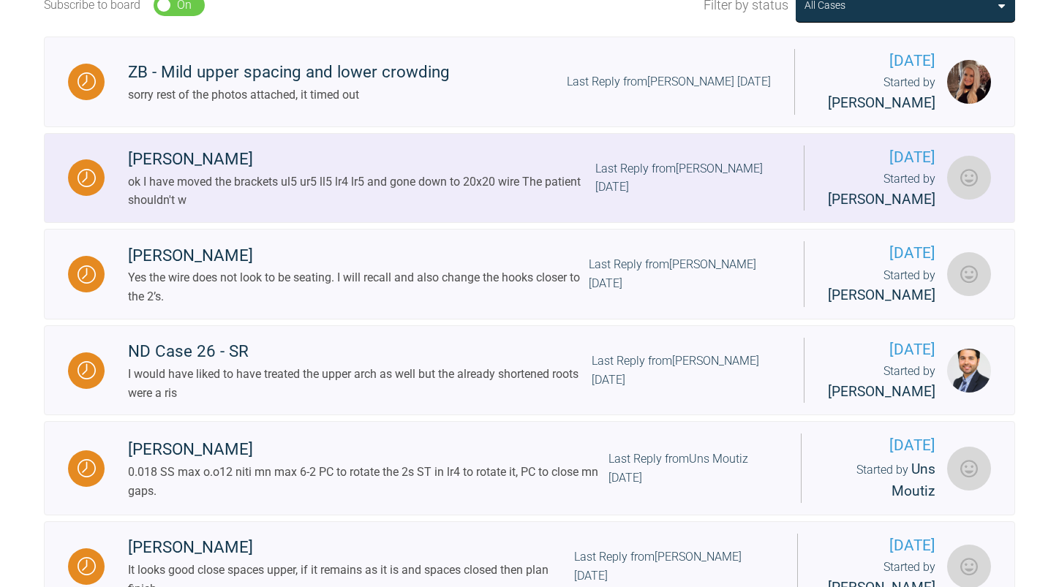
scroll to position [439, 0]
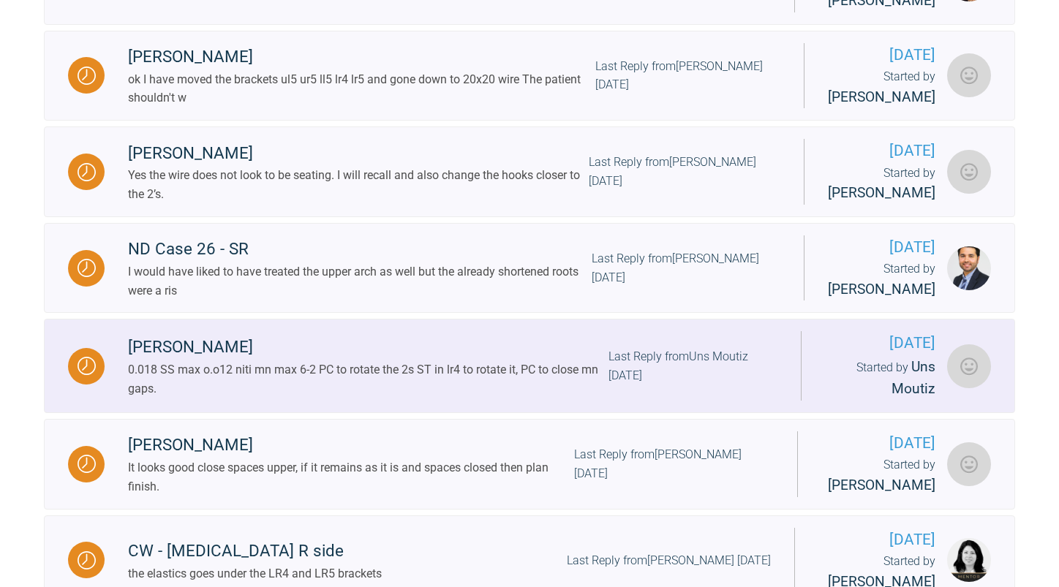
click at [631, 385] on div "Last Reply from Uns Moutiz [DATE]" at bounding box center [692, 365] width 169 height 37
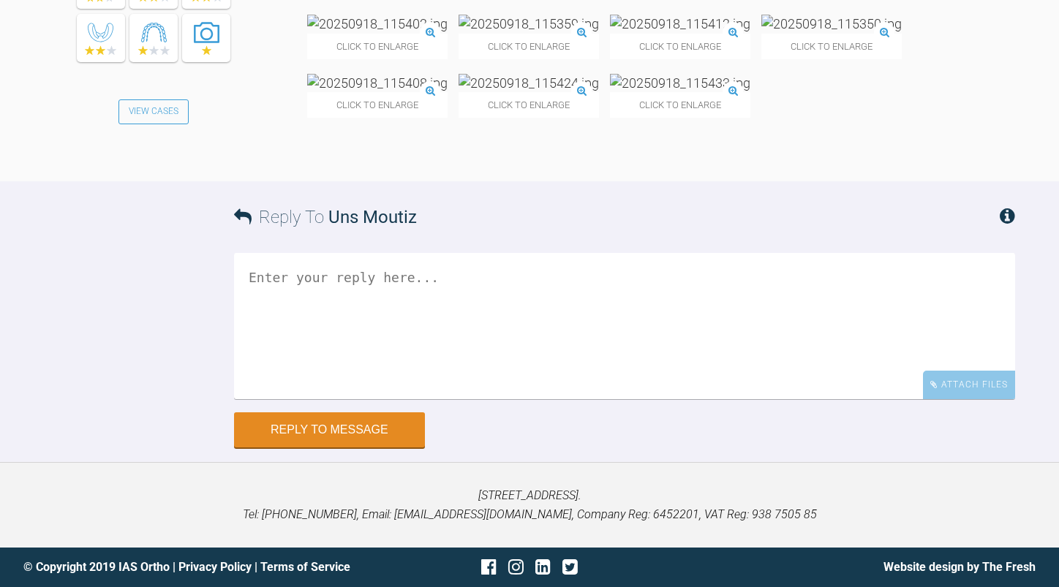
scroll to position [41807, 0]
click at [478, 399] on textarea at bounding box center [624, 326] width 781 height 146
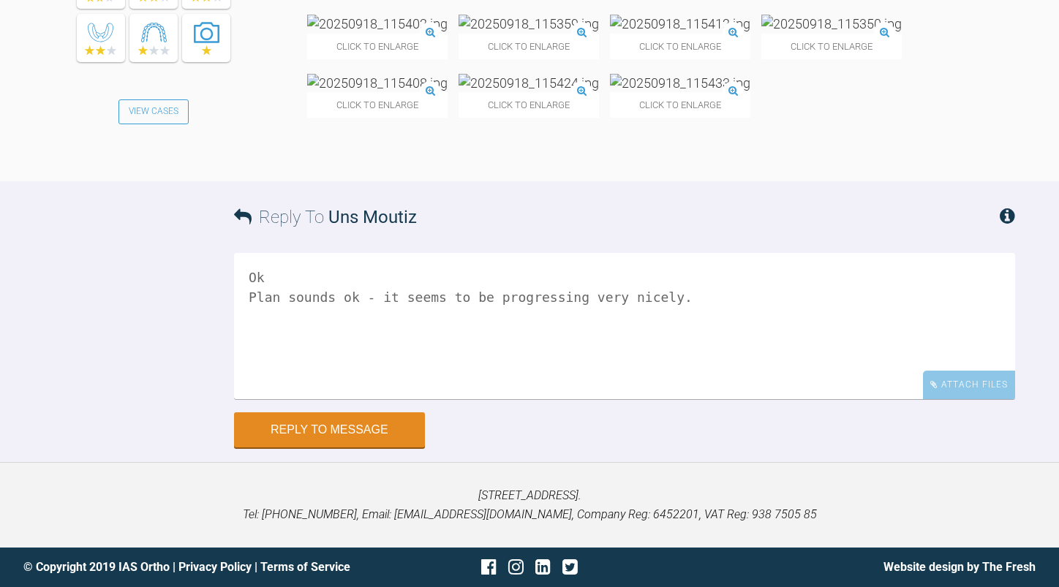
scroll to position [41953, 0]
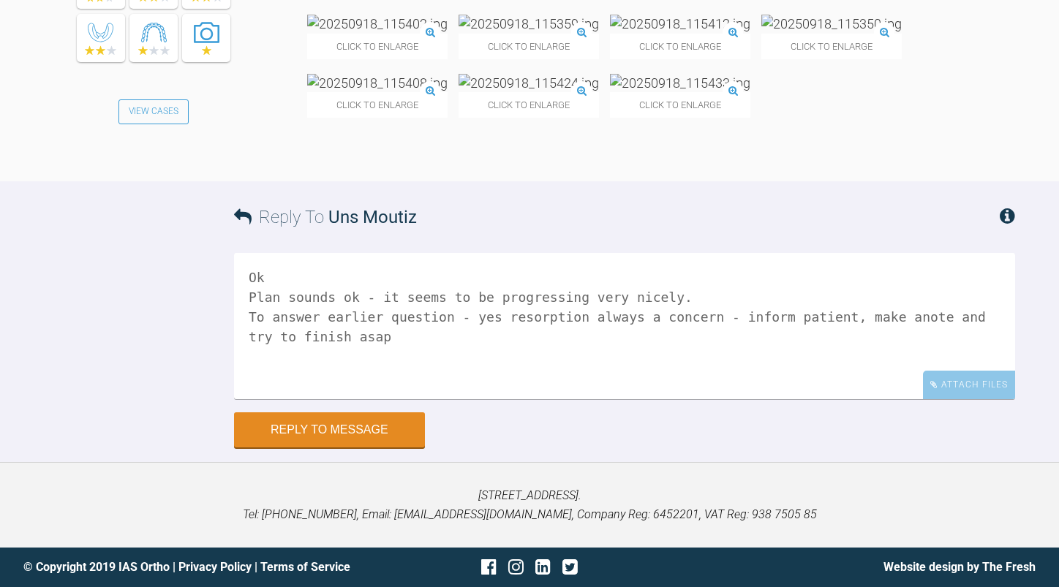
drag, startPoint x: 871, startPoint y: 321, endPoint x: 843, endPoint y: 341, distance: 34.7
click at [822, 350] on textarea "Ok Plan sounds ok - it seems to be progressing very nicely. To answer earlier q…" at bounding box center [624, 326] width 781 height 146
click at [864, 320] on textarea "Ok Plan sounds ok - it seems to be progressing very nicely. To answer earlier q…" at bounding box center [624, 326] width 781 height 146
click at [668, 298] on textarea "Ok Plan sounds ok - it seems to be progressing very nicely. To answer earlier q…" at bounding box center [624, 326] width 781 height 146
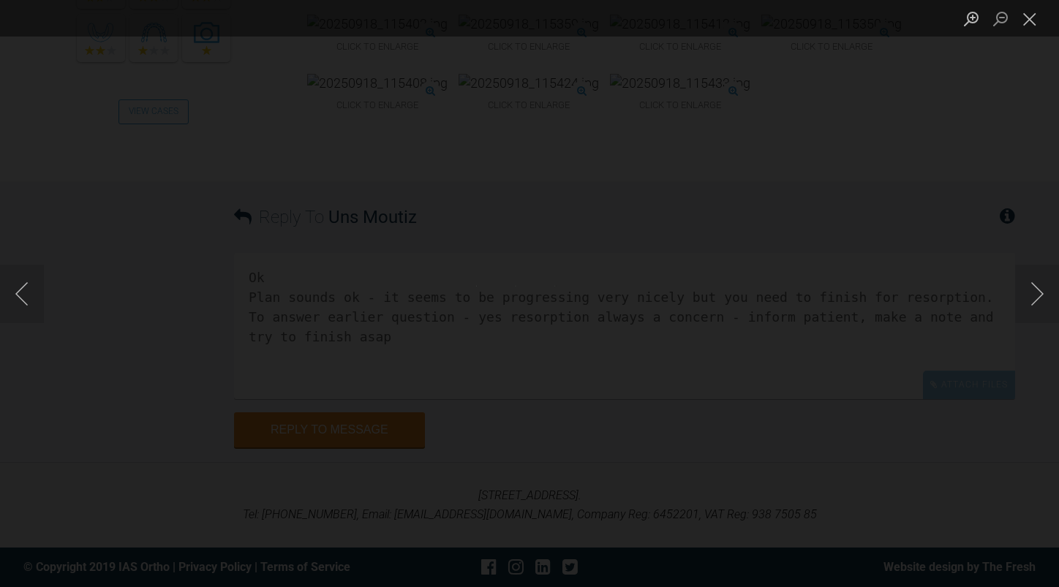
click at [526, 293] on img "Lightbox" at bounding box center [530, 293] width 28 height 15
click at [1038, 287] on button "Next image" at bounding box center [1037, 294] width 44 height 59
click at [1017, 18] on button "Close lightbox" at bounding box center [1029, 19] width 29 height 26
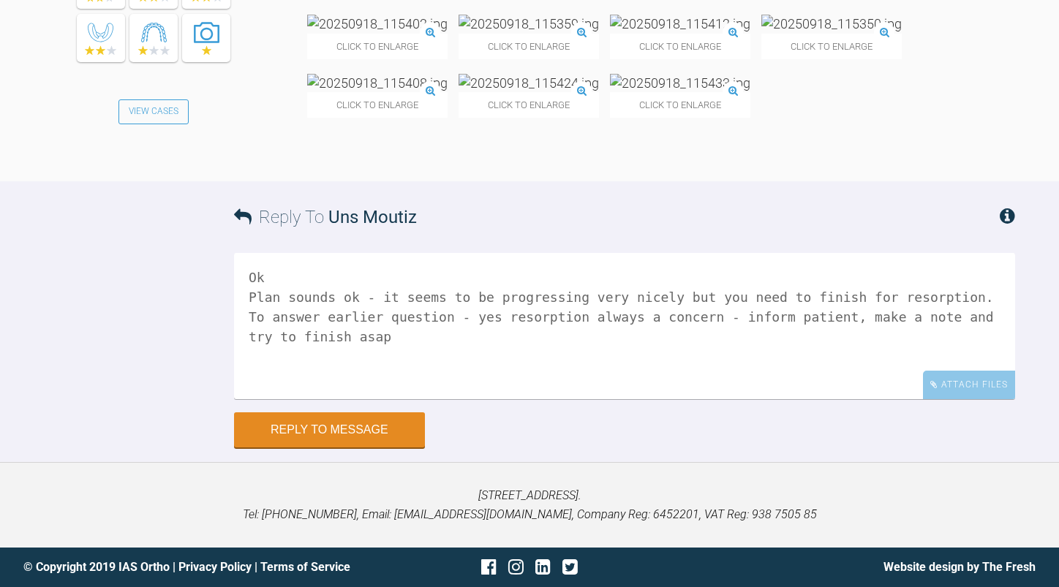
scroll to position [41953, 0]
click at [359, 333] on textarea "Ok Plan sounds ok - it seems to be progressing very nicely but you need to fini…" at bounding box center [624, 326] width 781 height 146
click at [732, 339] on textarea "Ok Plan sounds ok - it seems to be progressing very nicely but you need to fini…" at bounding box center [624, 326] width 781 height 146
type textarea "Ok Plan sounds ok - it seems to be progressing very nicely but you need to fini…"
click at [328, 423] on button "Reply to Message" at bounding box center [329, 431] width 191 height 35
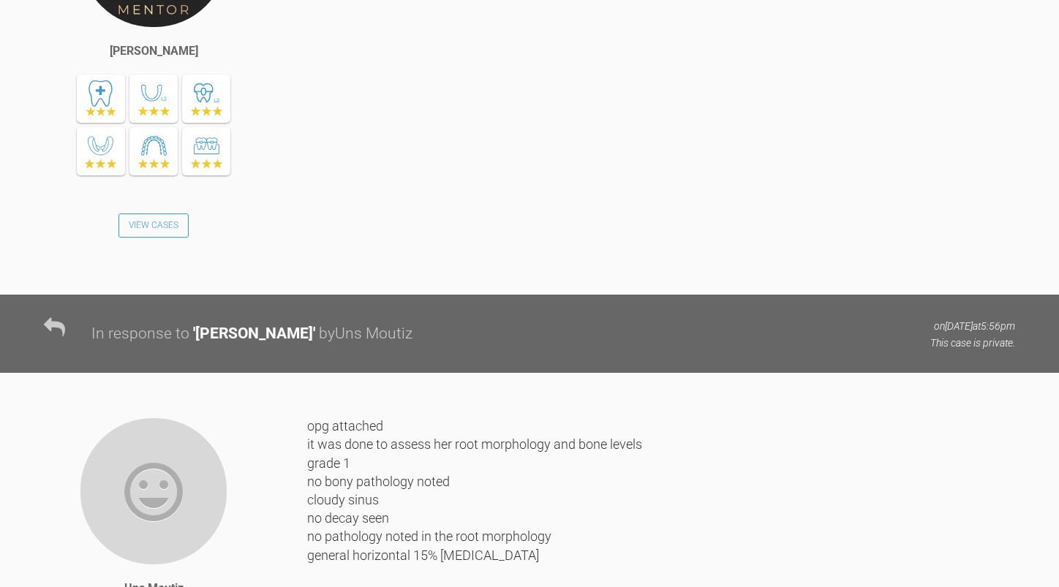
scroll to position [0, 0]
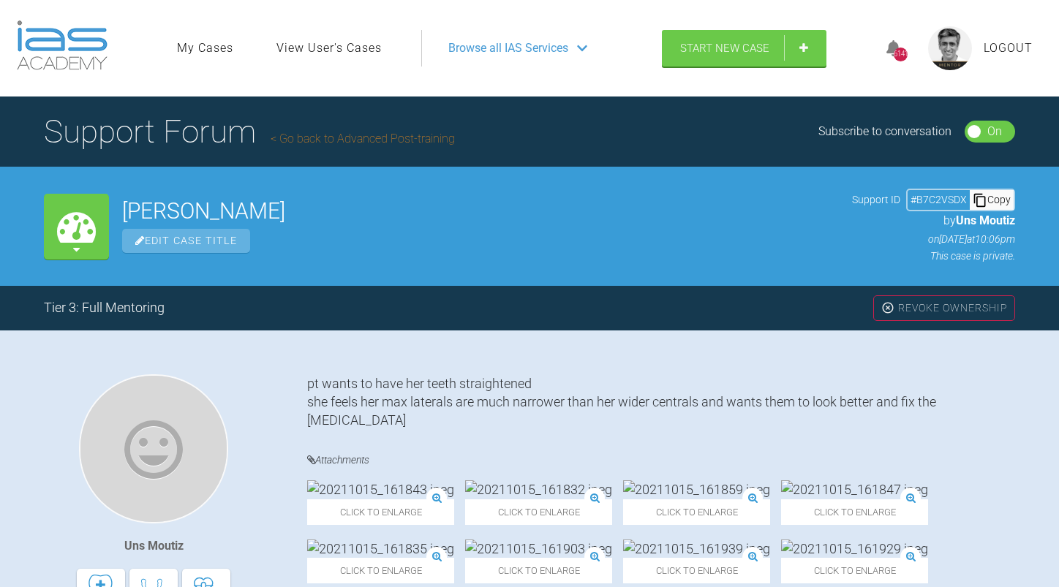
click at [380, 138] on link "Go back to Advanced Post-training" at bounding box center [363, 139] width 184 height 14
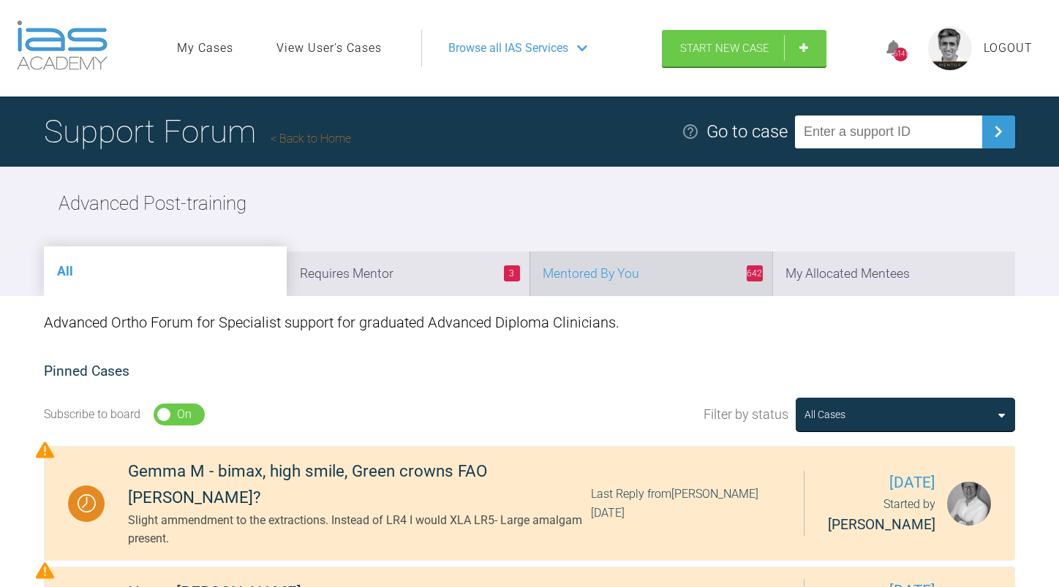
click at [679, 271] on li "642 Mentored By You" at bounding box center [650, 274] width 243 height 45
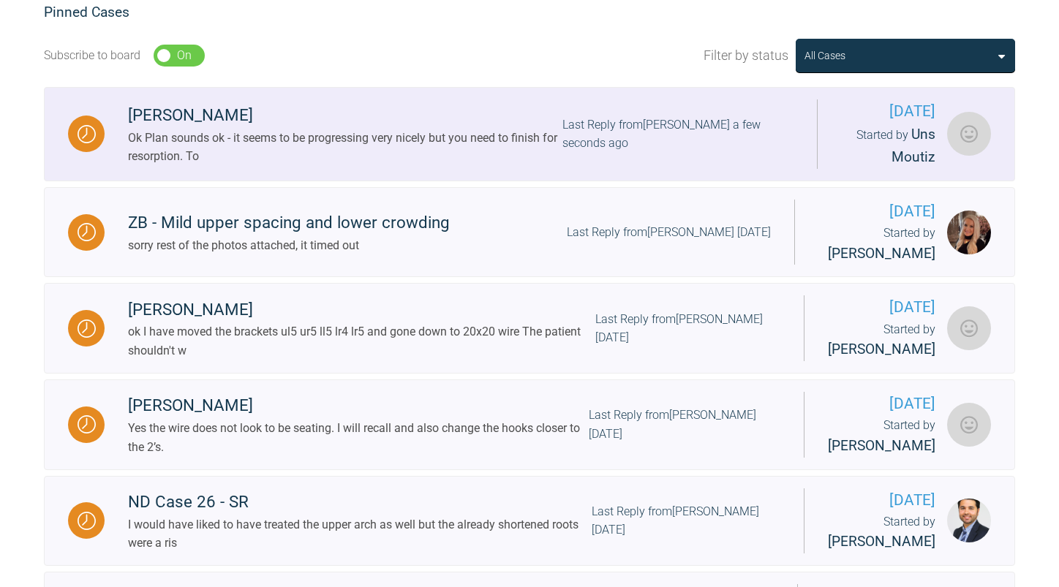
scroll to position [512, 0]
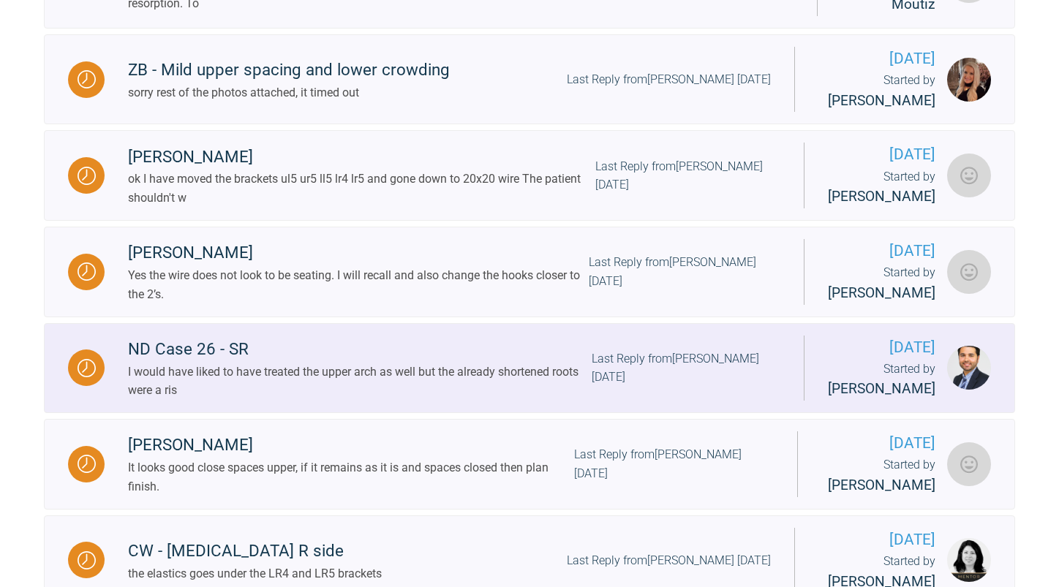
click at [616, 371] on div "Last Reply from [PERSON_NAME] [DATE]" at bounding box center [686, 368] width 189 height 37
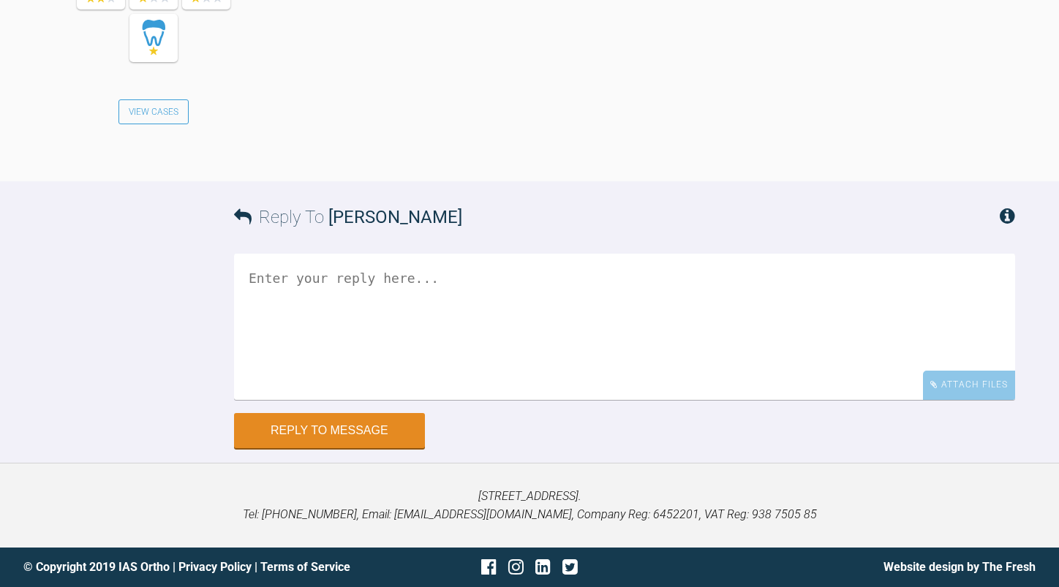
scroll to position [47026, 0]
click at [463, 293] on textarea at bounding box center [624, 327] width 781 height 146
click at [642, 279] on textarea "considering everything - and it was a challenging case you managed it well." at bounding box center [624, 327] width 781 height 146
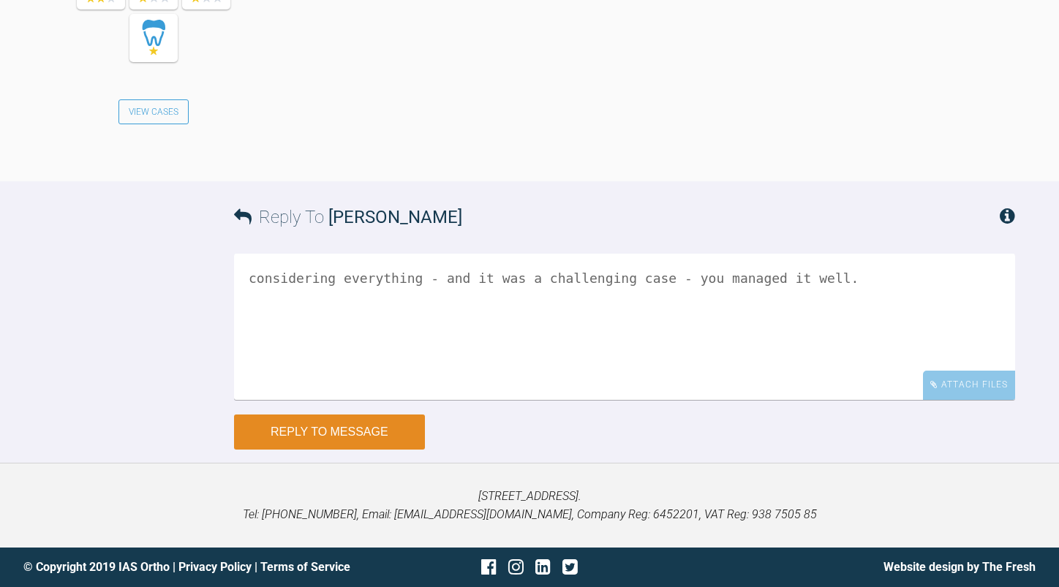
type textarea "considering everything - and it was a challenging case - you managed it well."
click at [342, 426] on button "Reply to Message" at bounding box center [329, 432] width 191 height 35
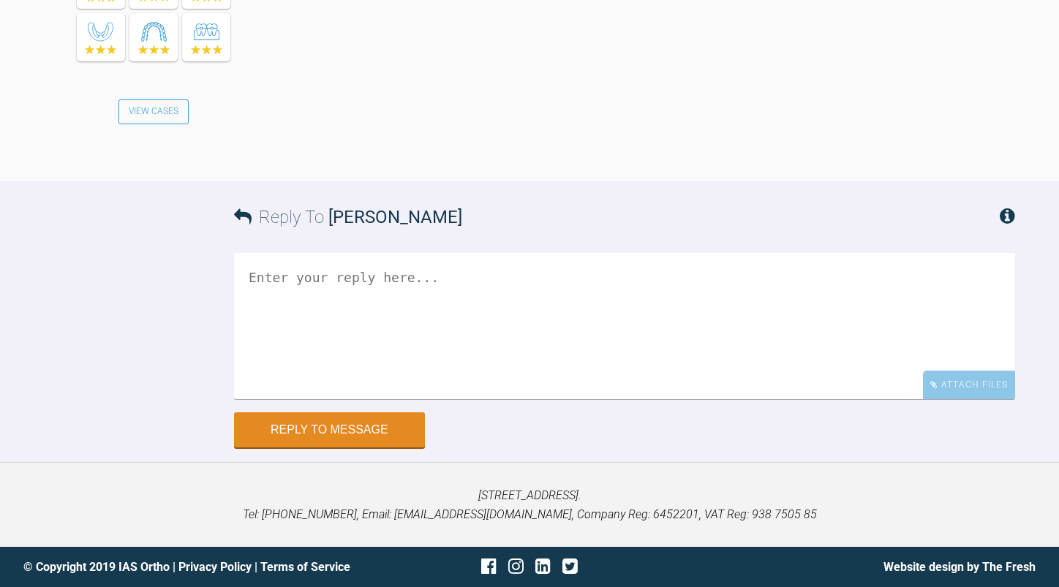
scroll to position [46213, 0]
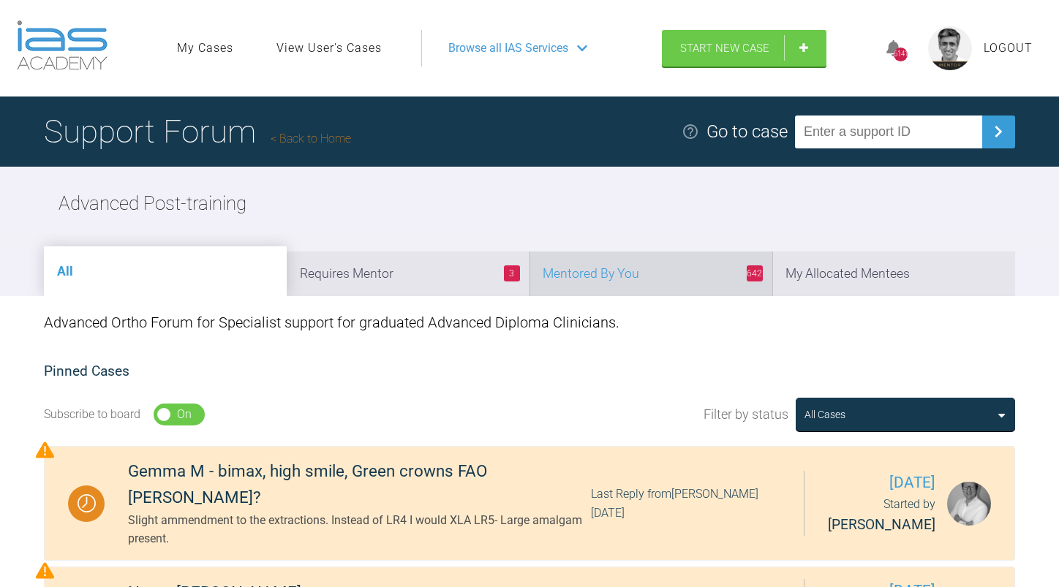
click at [660, 276] on li "642 Mentored By You" at bounding box center [650, 274] width 243 height 45
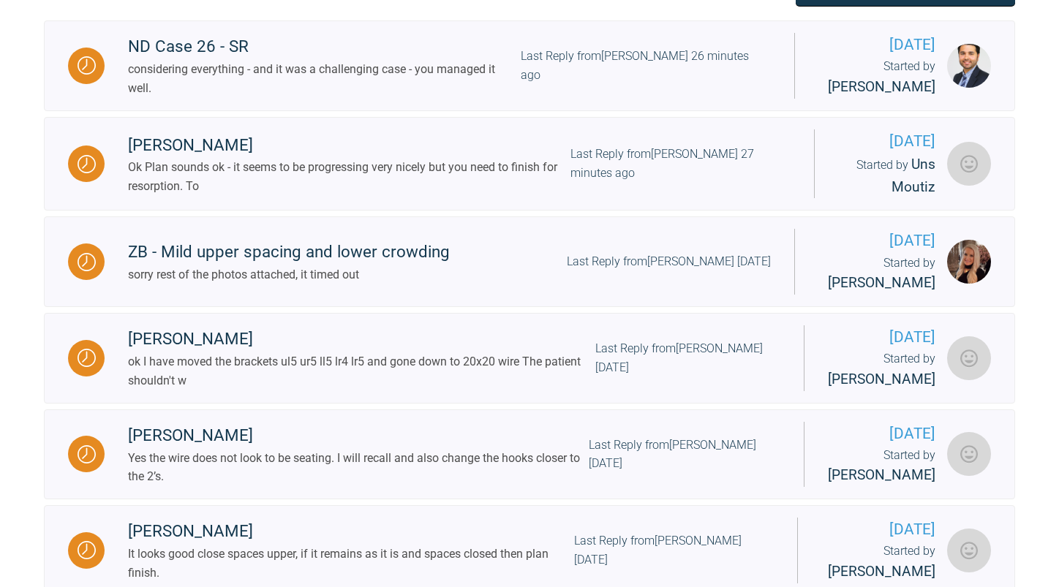
scroll to position [439, 0]
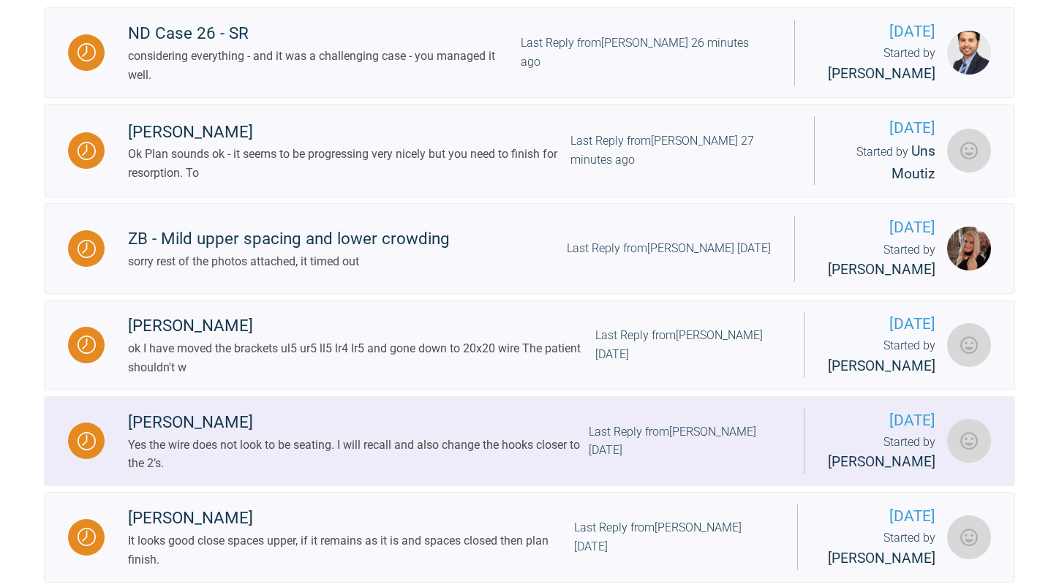
click at [641, 449] on div "Last Reply from [PERSON_NAME] [DATE]" at bounding box center [685, 441] width 192 height 37
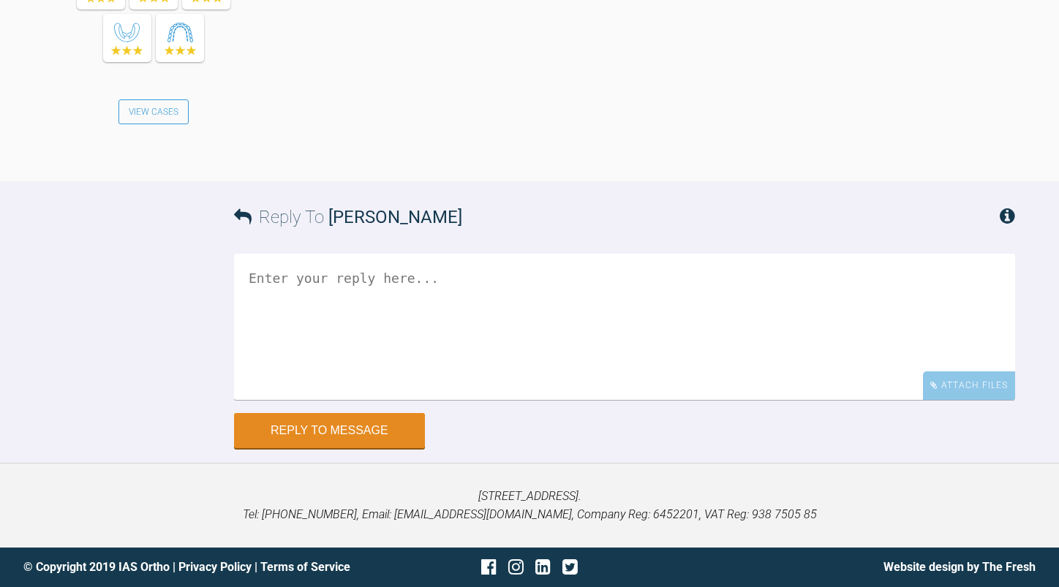
scroll to position [34749, 0]
click at [569, 377] on textarea at bounding box center [624, 327] width 781 height 146
type textarea "Ok"
click at [350, 450] on button "Reply to Message" at bounding box center [329, 432] width 191 height 35
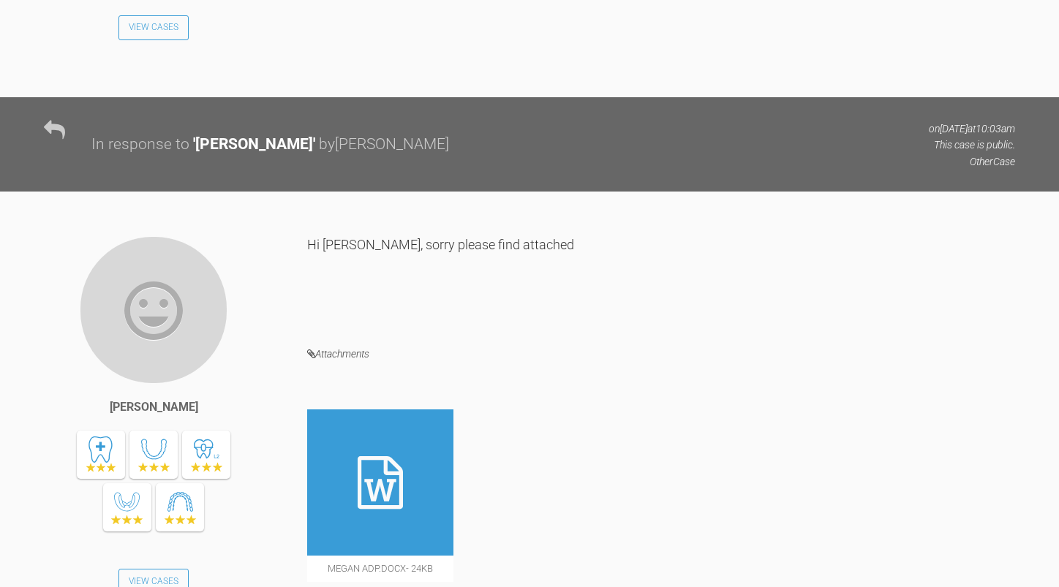
scroll to position [0, 0]
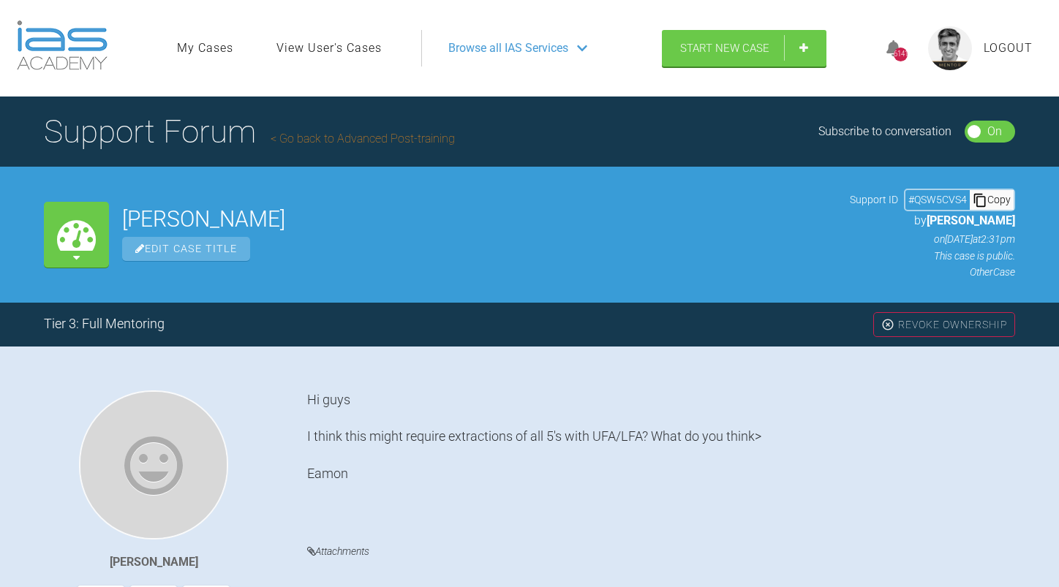
click at [412, 140] on link "Go back to Advanced Post-training" at bounding box center [363, 139] width 184 height 14
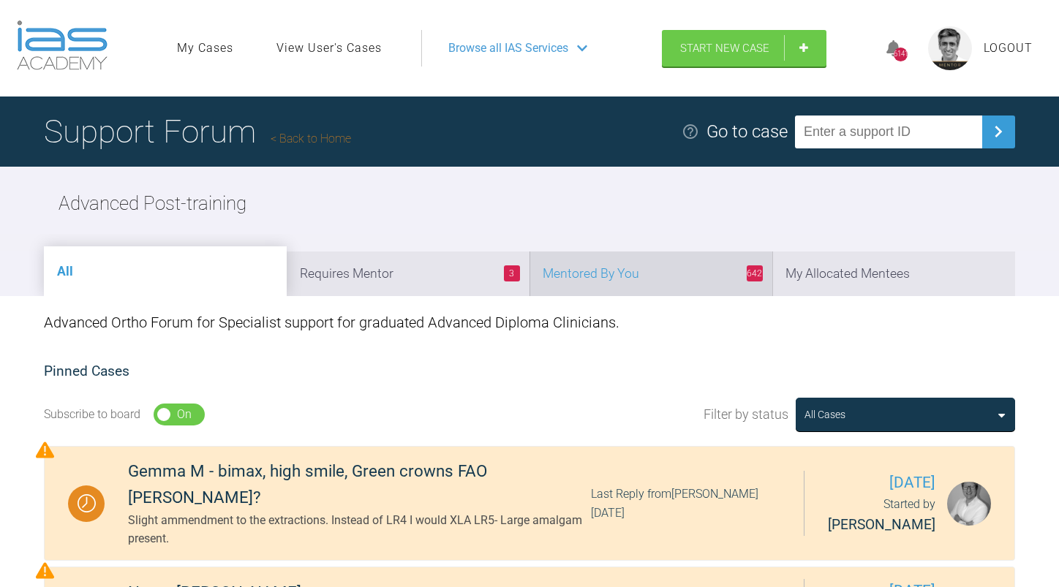
click at [636, 266] on li "642 Mentored By You" at bounding box center [650, 274] width 243 height 45
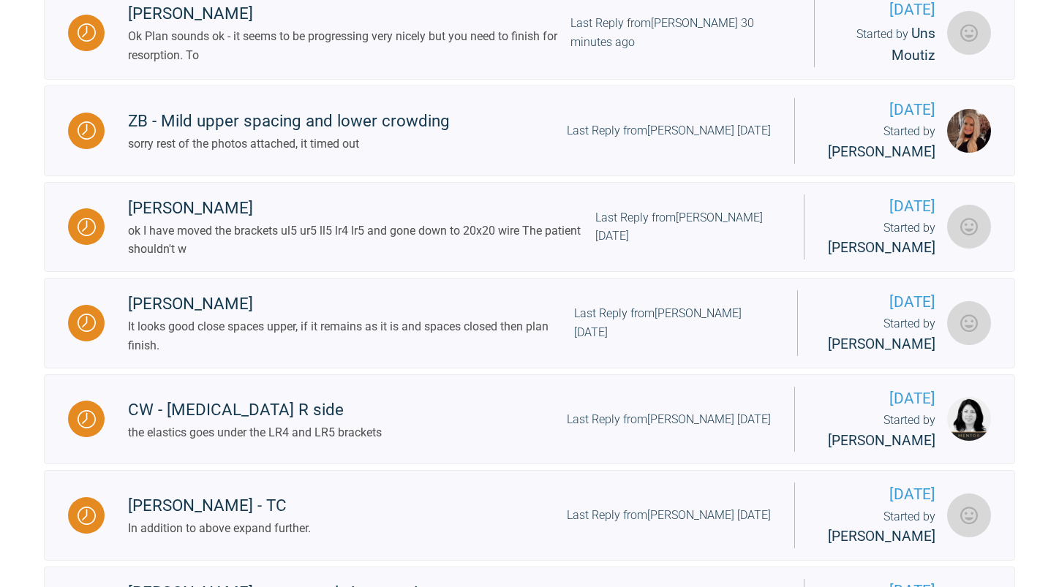
scroll to position [658, 0]
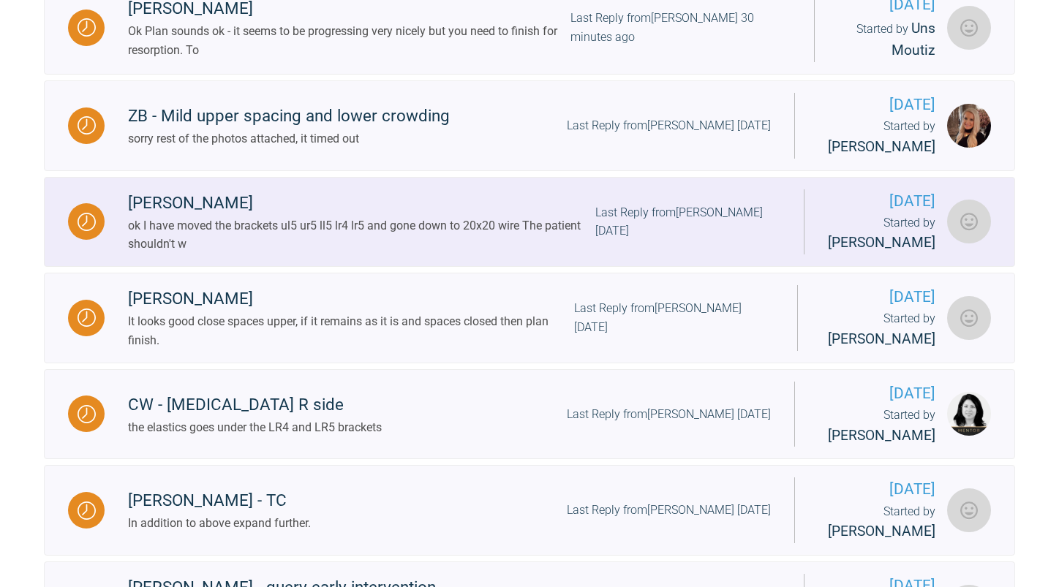
click at [595, 241] on div "Last Reply from [PERSON_NAME] [DATE]" at bounding box center [687, 221] width 185 height 37
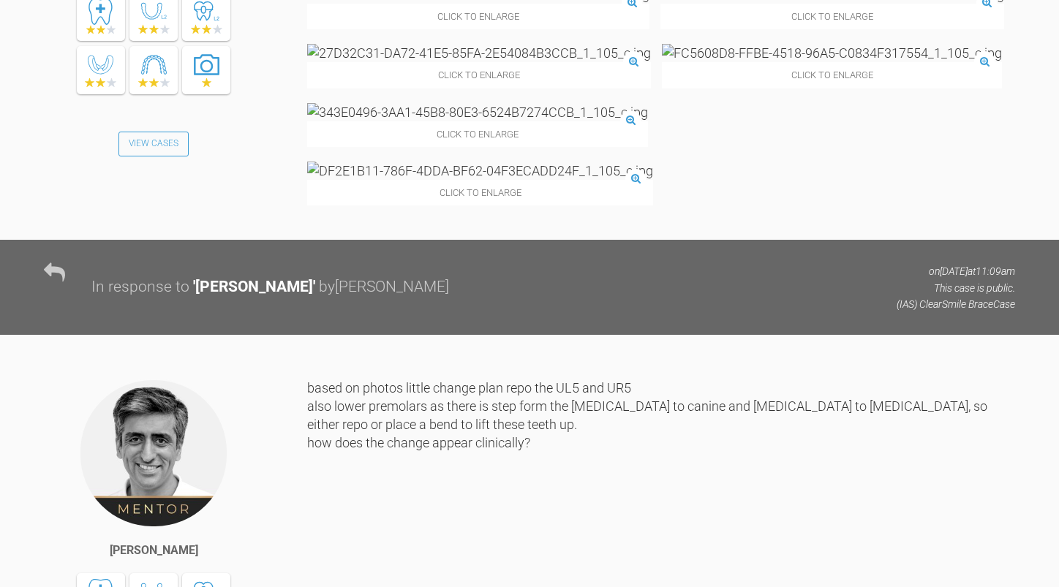
scroll to position [9905, 0]
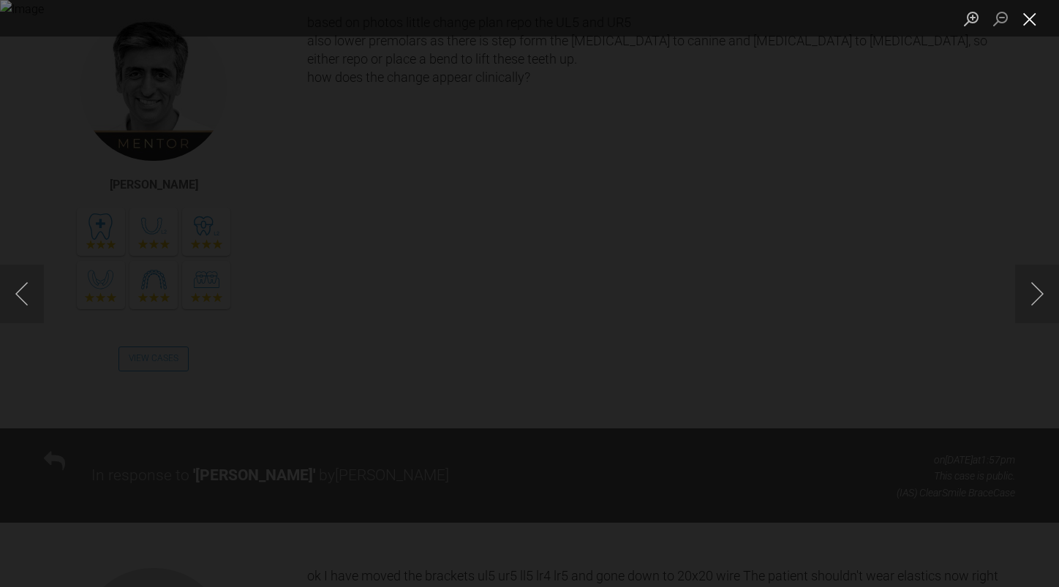
click at [1033, 17] on button "Close lightbox" at bounding box center [1029, 19] width 29 height 26
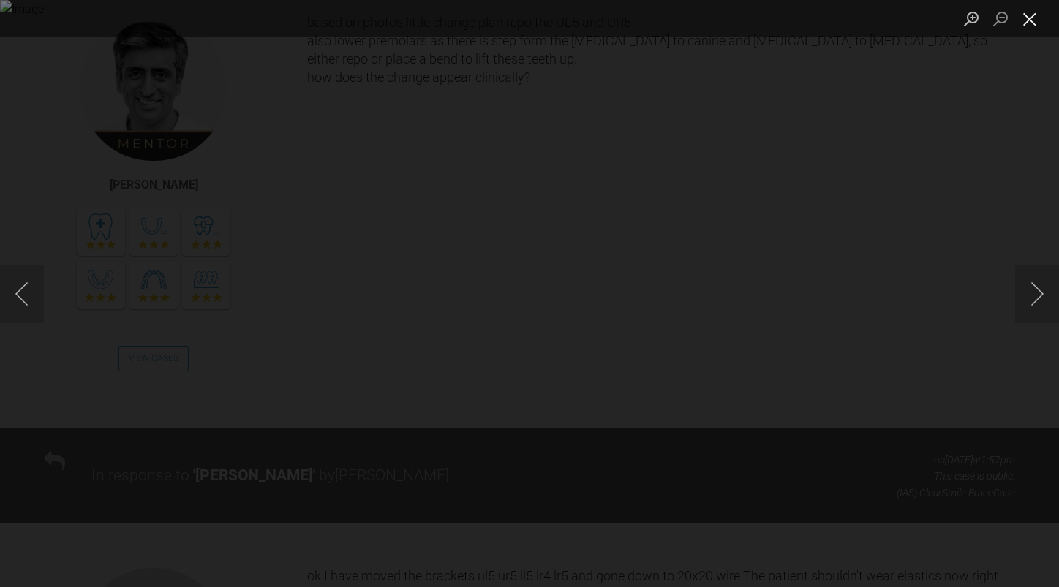
click at [1031, 18] on button "Close lightbox" at bounding box center [1029, 19] width 29 height 26
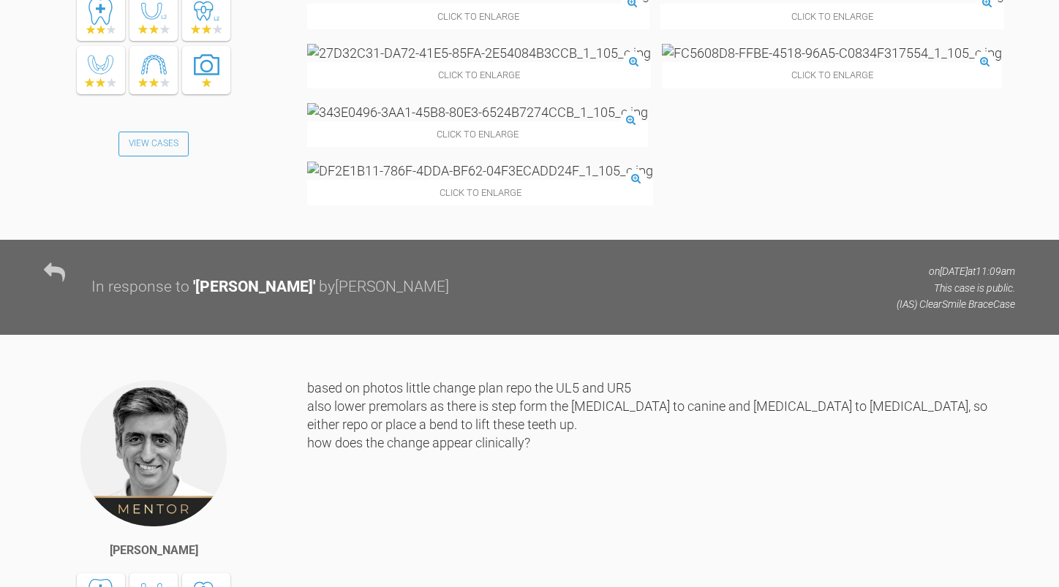
scroll to position [9832, 0]
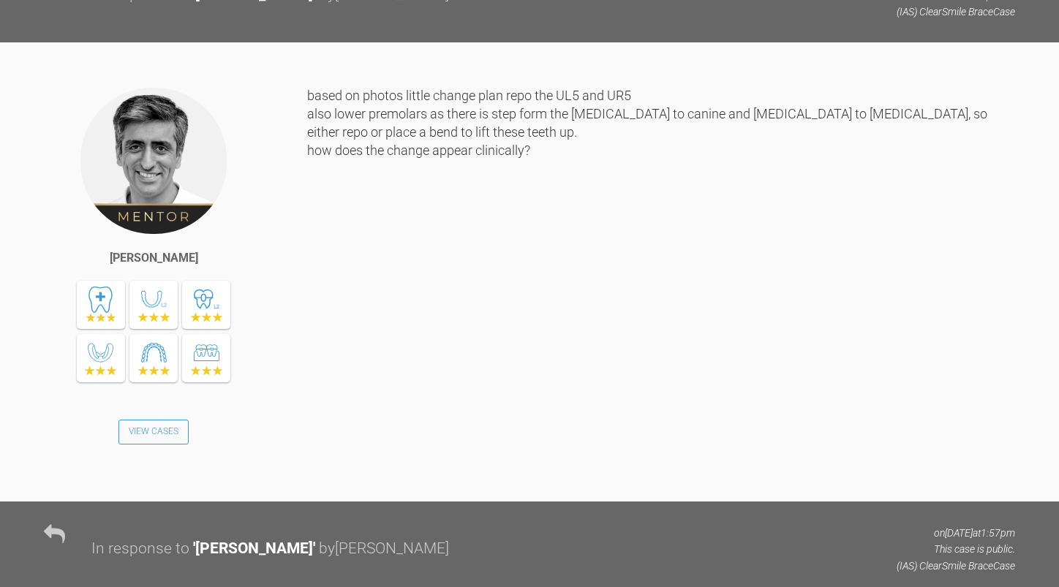
type textarea "all looks good.They can wear gentle elastics L3 - u3- u6 - l 6 to support movem…"
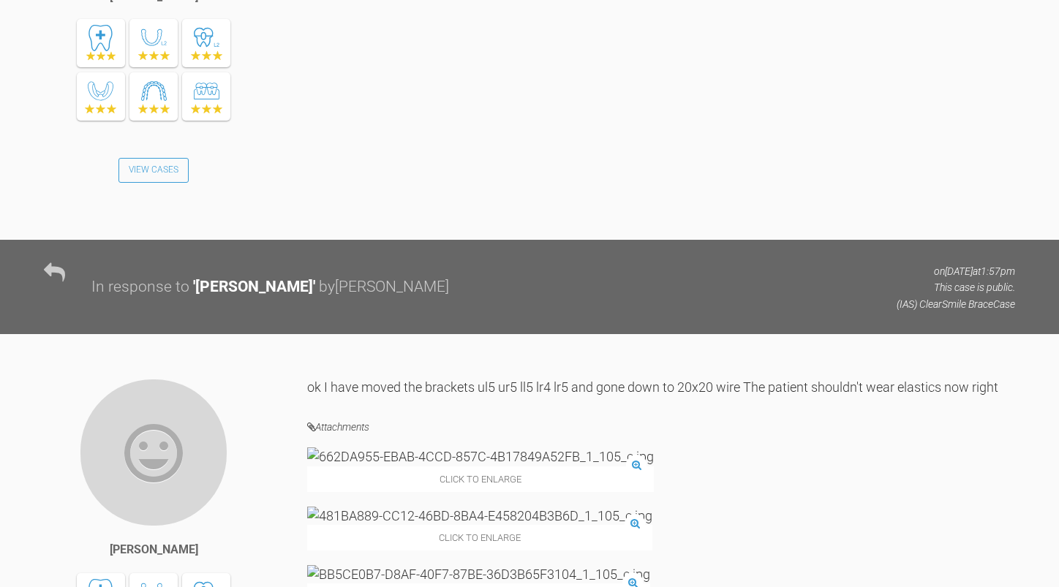
scroll to position [10459, 0]
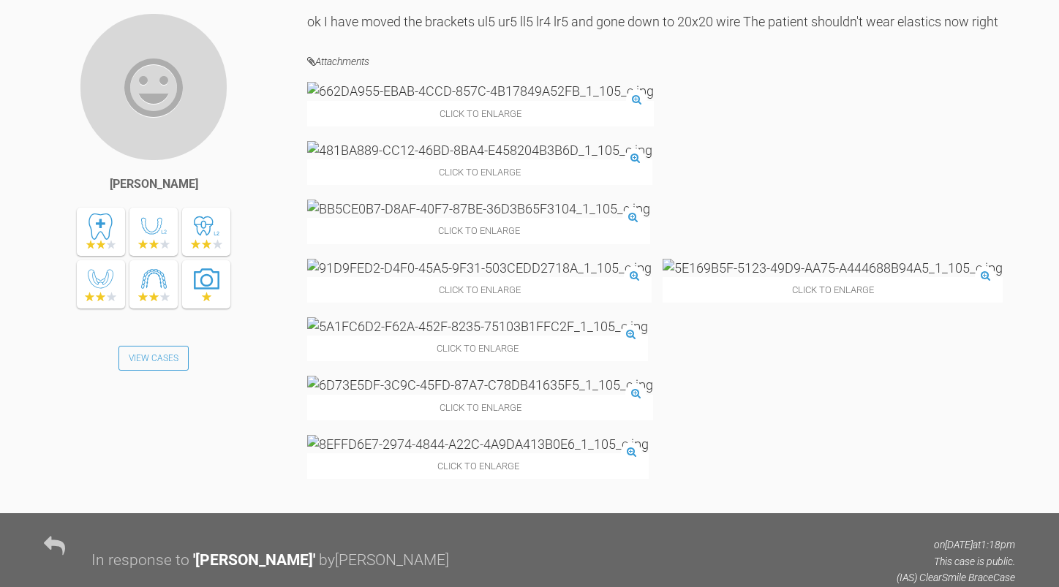
type textarea "2.5oz if you have"
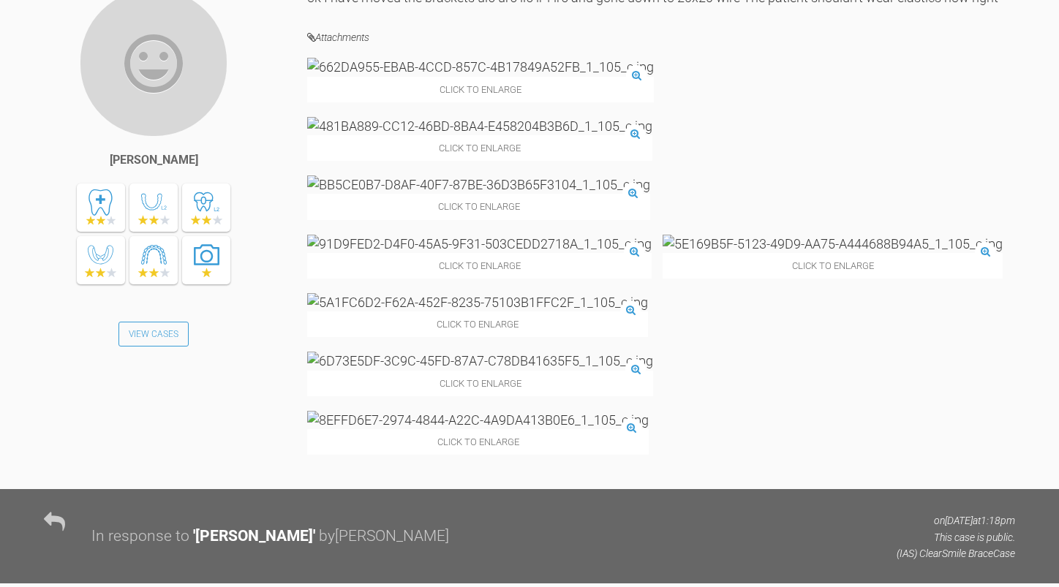
scroll to position [10890, 0]
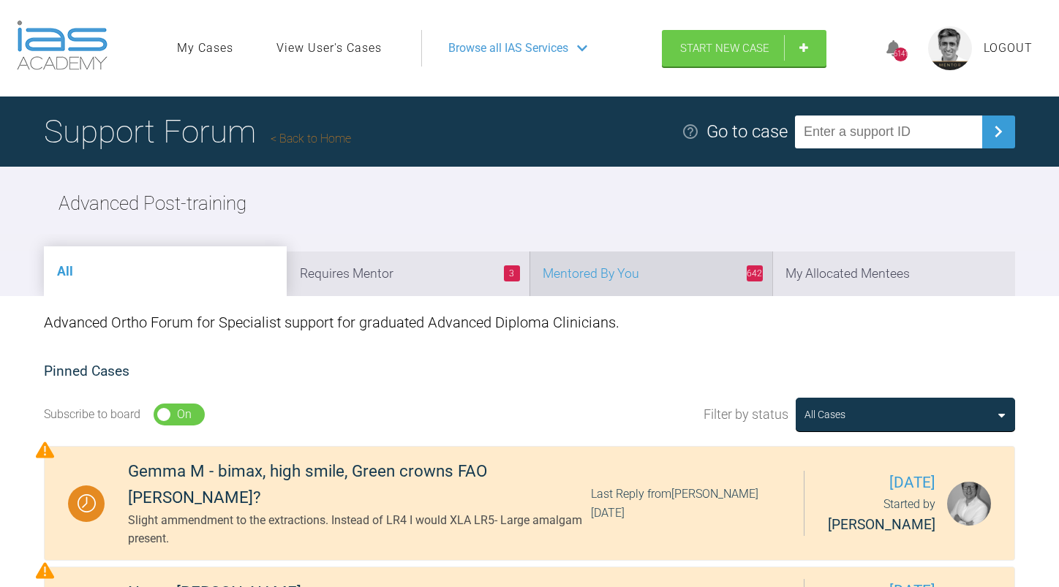
click at [645, 274] on li "642 Mentored By You" at bounding box center [650, 274] width 243 height 45
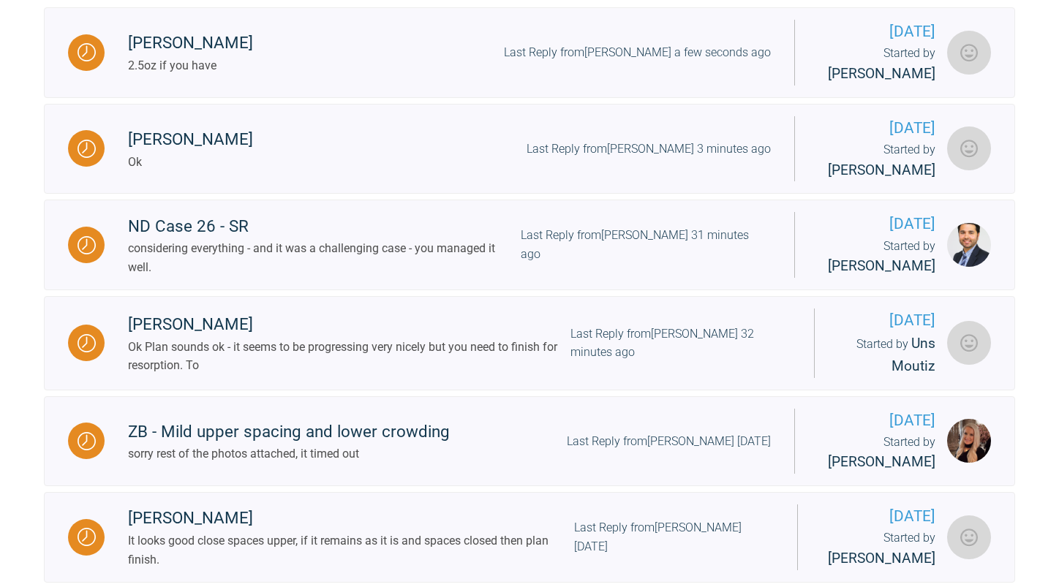
scroll to position [585, 0]
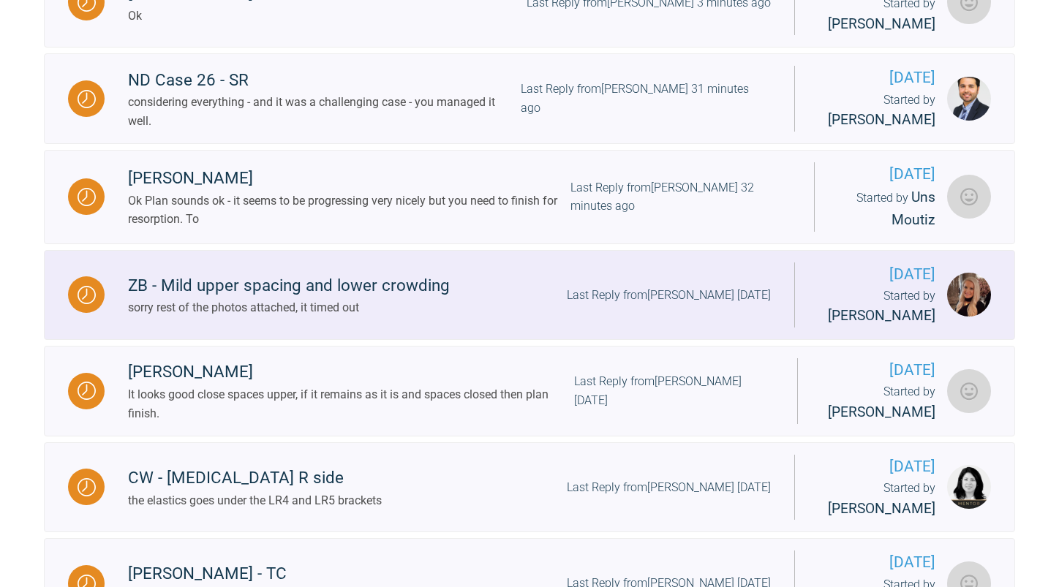
click at [644, 305] on div "Last Reply from [PERSON_NAME] [DATE]" at bounding box center [669, 295] width 204 height 19
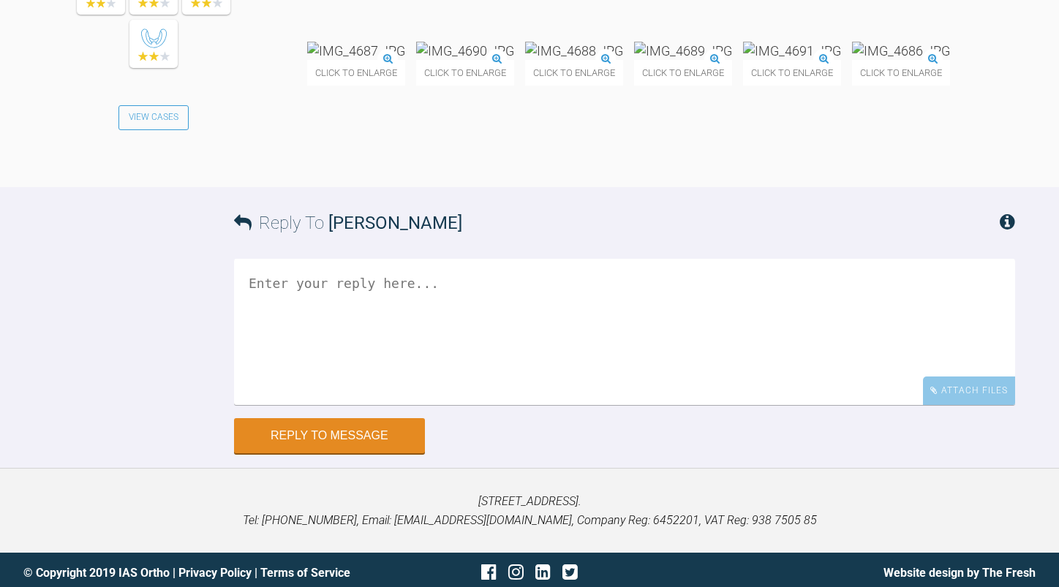
scroll to position [8701, 0]
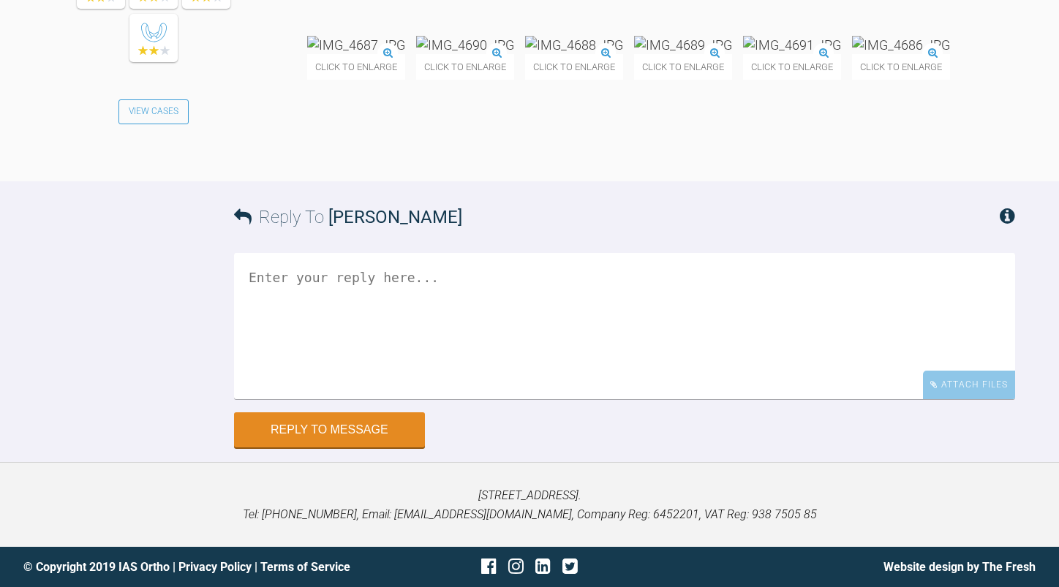
click at [367, 54] on img at bounding box center [356, 45] width 98 height 18
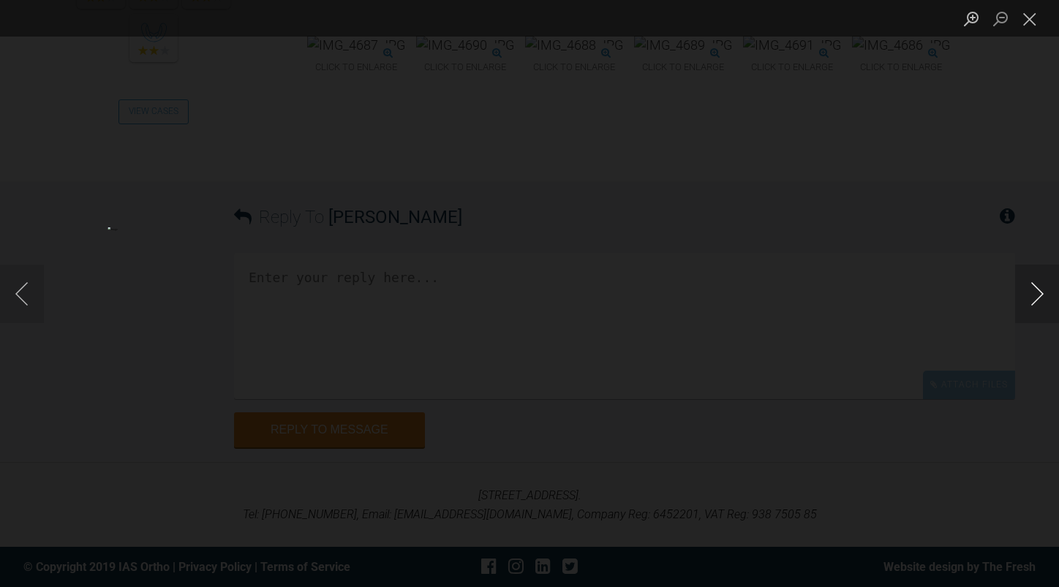
click at [1039, 292] on button "Next image" at bounding box center [1037, 294] width 44 height 59
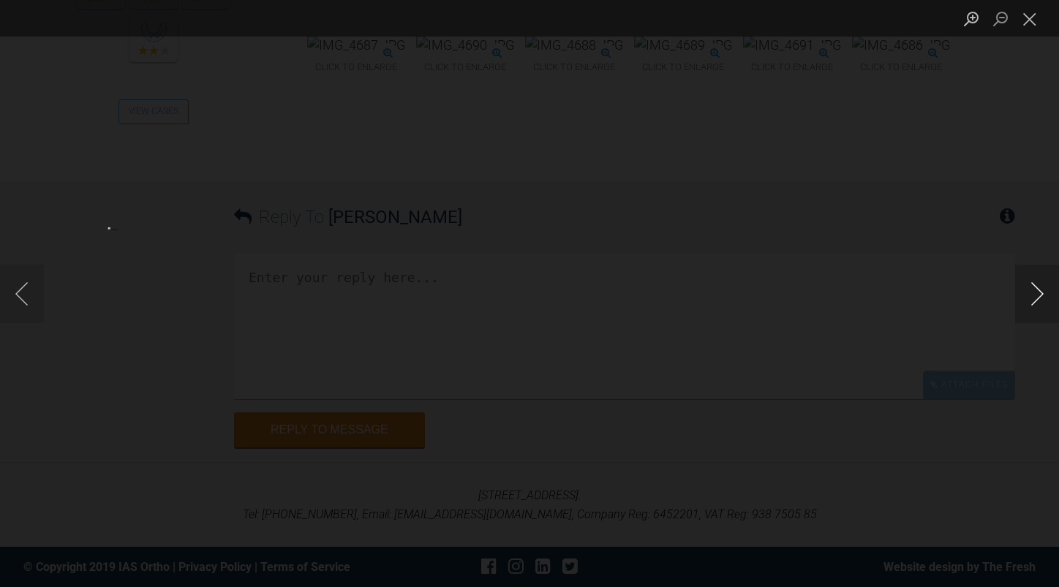
click at [1039, 292] on button "Next image" at bounding box center [1037, 294] width 44 height 59
click at [1033, 21] on button "Close lightbox" at bounding box center [1029, 19] width 29 height 26
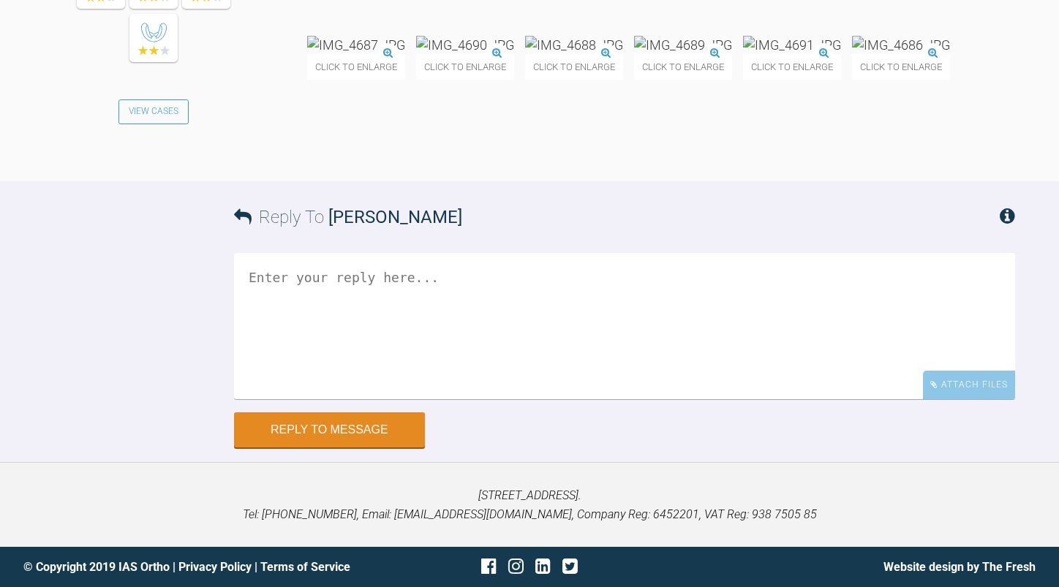
scroll to position [8993, 0]
click at [408, 265] on textarea at bounding box center [624, 326] width 781 height 146
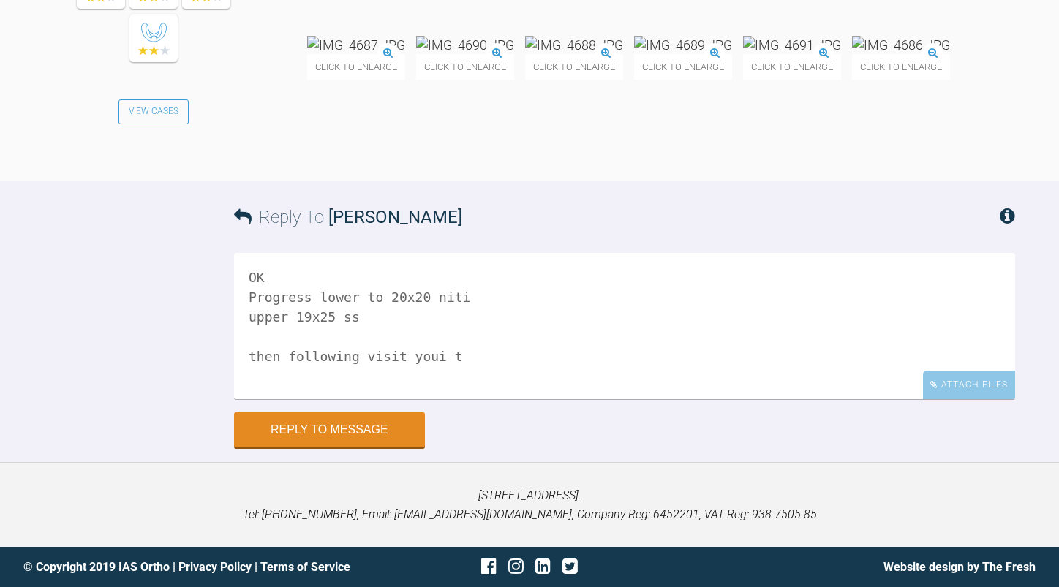
click at [380, 317] on textarea "OK Progress lower to 20x20 niti upper 19x25 ss then following visit youi t" at bounding box center [624, 326] width 781 height 146
click at [384, 54] on img at bounding box center [356, 45] width 98 height 18
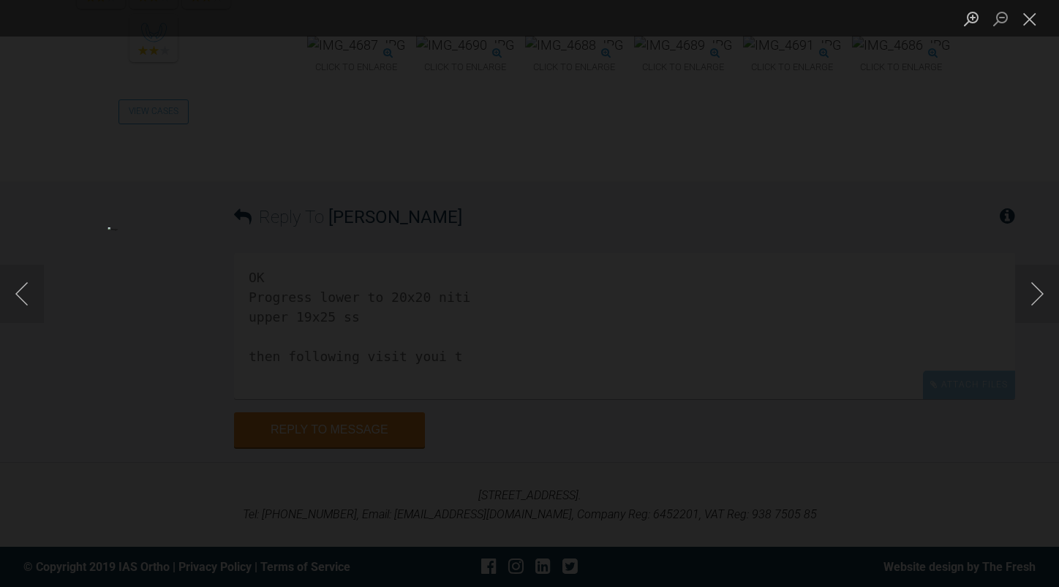
click at [1036, 12] on button "Close lightbox" at bounding box center [1029, 19] width 29 height 26
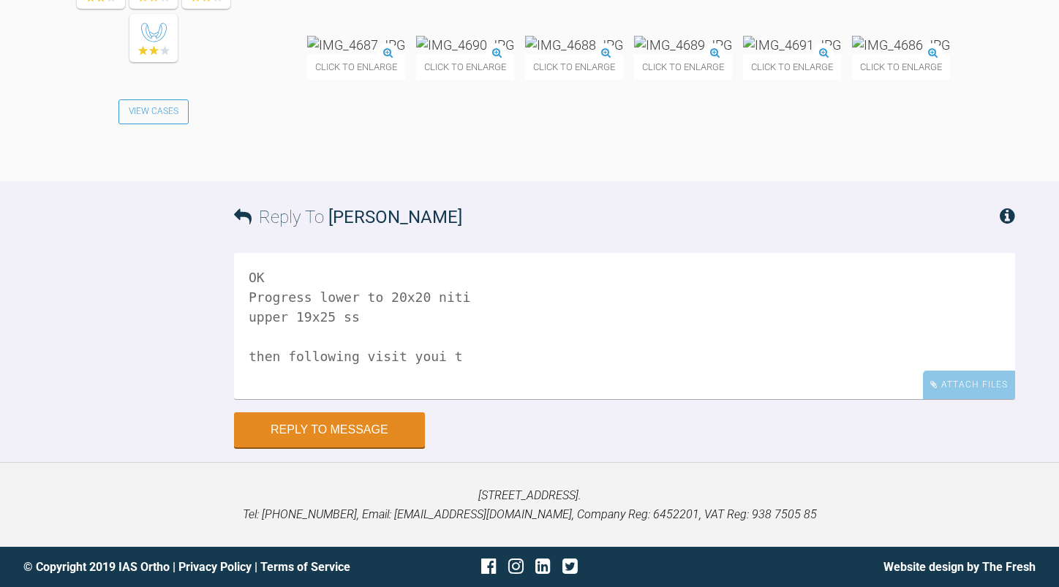
click at [623, 54] on img at bounding box center [574, 45] width 98 height 18
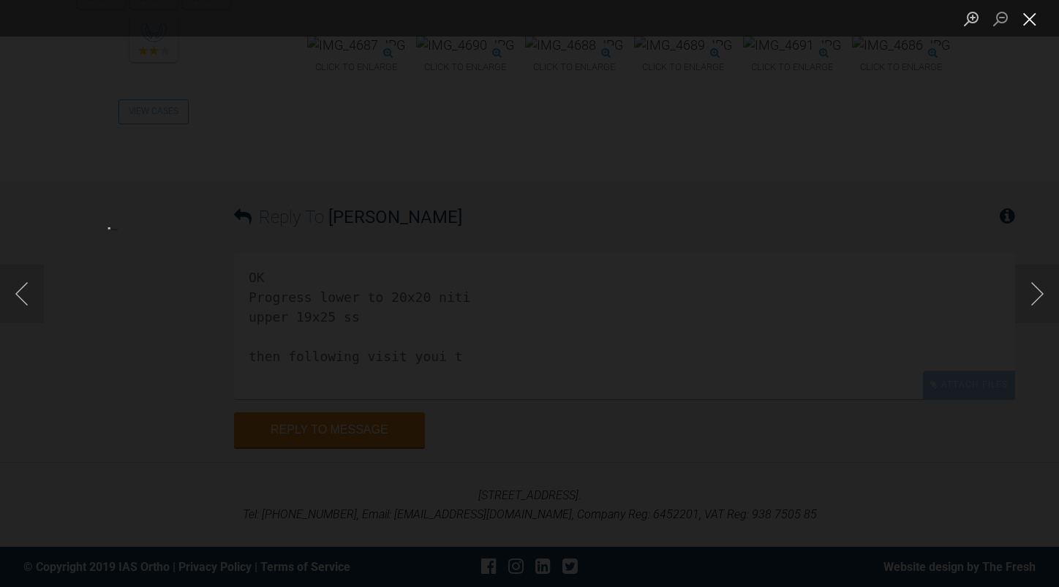
click at [1033, 22] on button "Close lightbox" at bounding box center [1029, 19] width 29 height 26
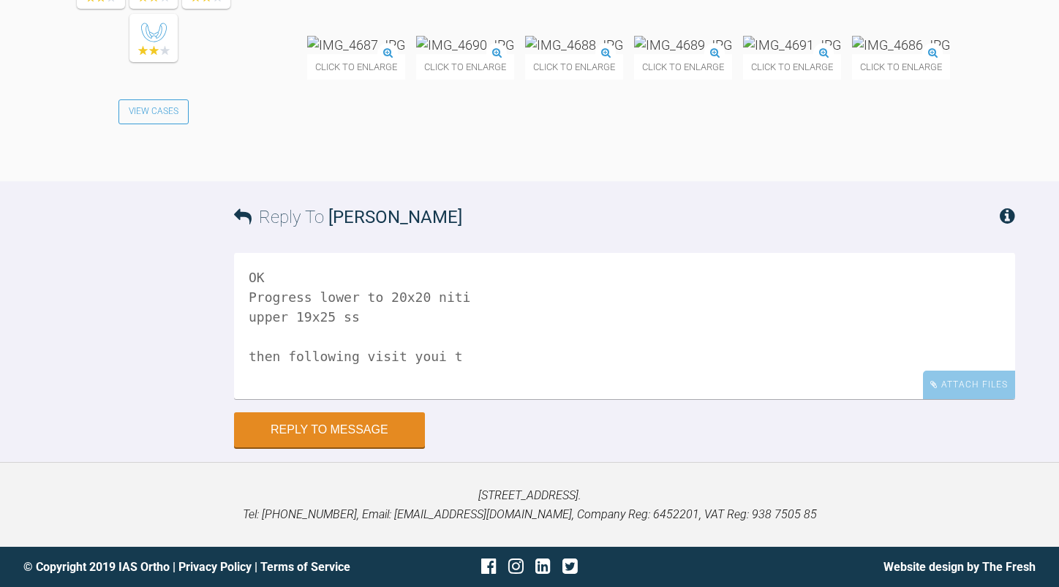
scroll to position [8993, 0]
click at [457, 357] on textarea "OK Progress lower to 20x20 niti upper 19x25 ss then following visit youi t" at bounding box center [624, 326] width 781 height 146
click at [579, 355] on textarea "OK Progress lower to 20x20 niti upper 19x25 ss then following visit place pwc a…" at bounding box center [624, 326] width 781 height 146
click at [405, 54] on img at bounding box center [356, 45] width 98 height 18
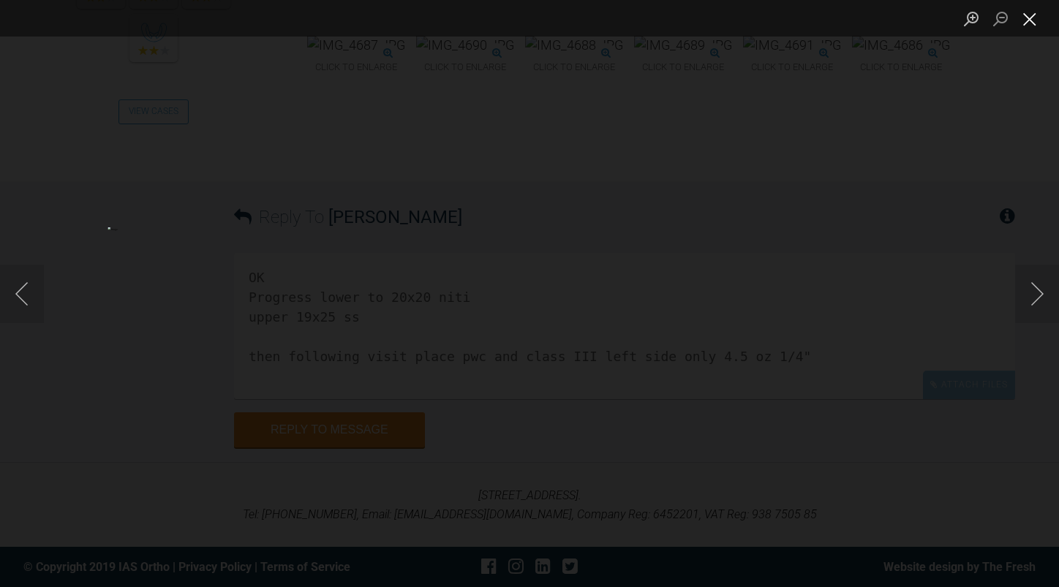
click at [1030, 19] on button "Close lightbox" at bounding box center [1029, 19] width 29 height 26
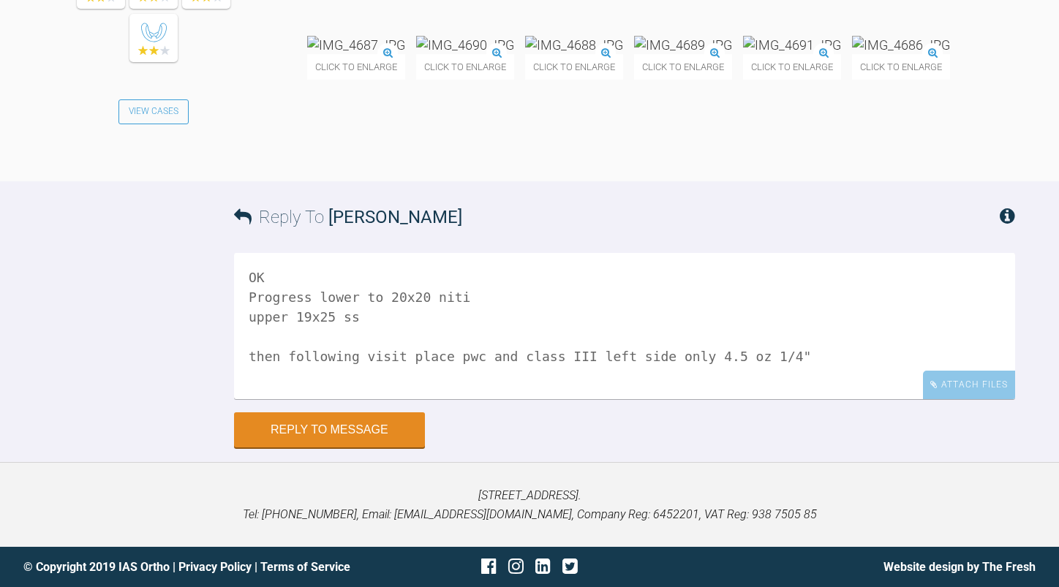
scroll to position [8993, 0]
click at [465, 358] on textarea "OK Progress lower to 20x20 niti upper 19x25 ss then following visit place pwc a…" at bounding box center [624, 326] width 781 height 146
click at [357, 343] on textarea "OK Progress lower to 20x20 niti upper 19x25 ss then following visit place pwc u…" at bounding box center [624, 326] width 781 height 146
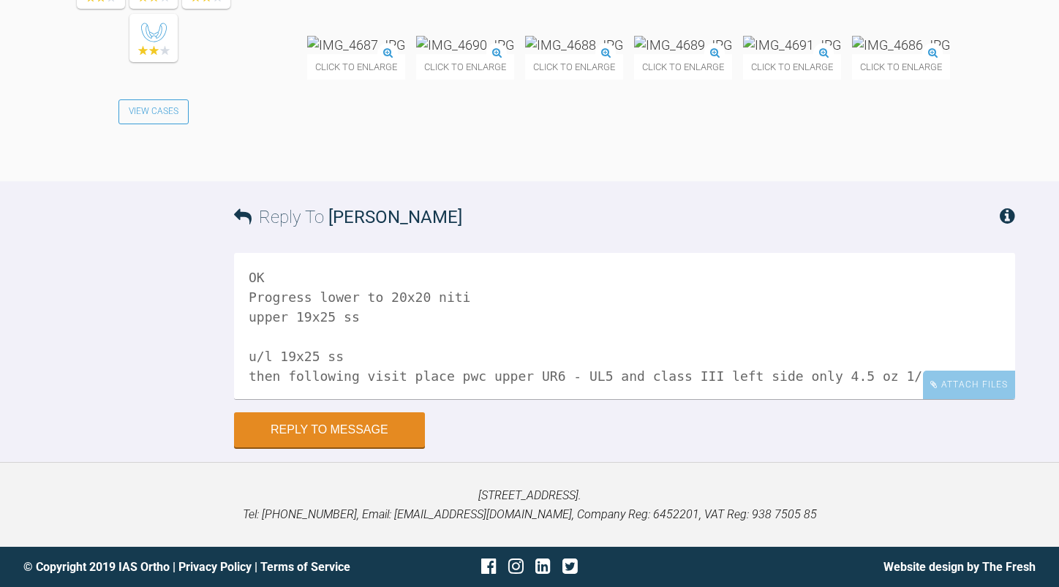
drag, startPoint x: 371, startPoint y: 354, endPoint x: 237, endPoint y: 359, distance: 133.9
click at [237, 359] on textarea "OK Progress lower to 20x20 niti upper 19x25 ss u/l 19x25 ss then following visi…" at bounding box center [624, 326] width 781 height 146
drag, startPoint x: 282, startPoint y: 358, endPoint x: 377, endPoint y: 358, distance: 95.8
click at [399, 363] on textarea "OK Progress lower to 20x20 niti upper 19x25 ss u/l 19x25 ss then following visi…" at bounding box center [624, 326] width 781 height 146
drag, startPoint x: 339, startPoint y: 360, endPoint x: 250, endPoint y: 361, distance: 89.2
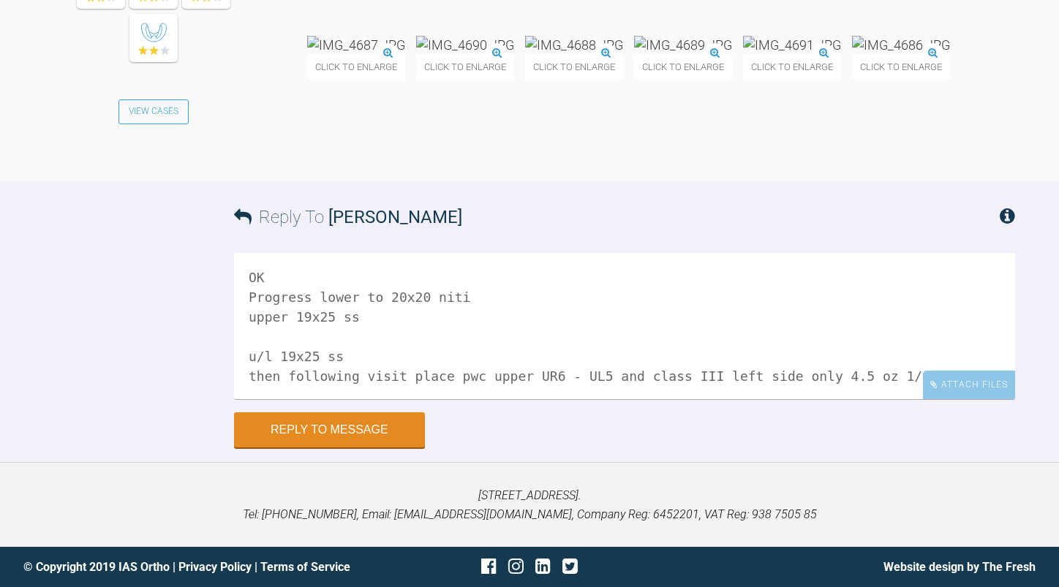
click at [250, 361] on textarea "OK Progress lower to 20x20 niti upper 19x25 ss u/l 19x25 ss then following visi…" at bounding box center [624, 326] width 781 height 146
click at [399, 374] on textarea "OK Progress lower to 20x20 niti upper 19x25 ss then following visit place pwc u…" at bounding box center [624, 326] width 781 height 146
paste textarea "u/l 19x25 ss"
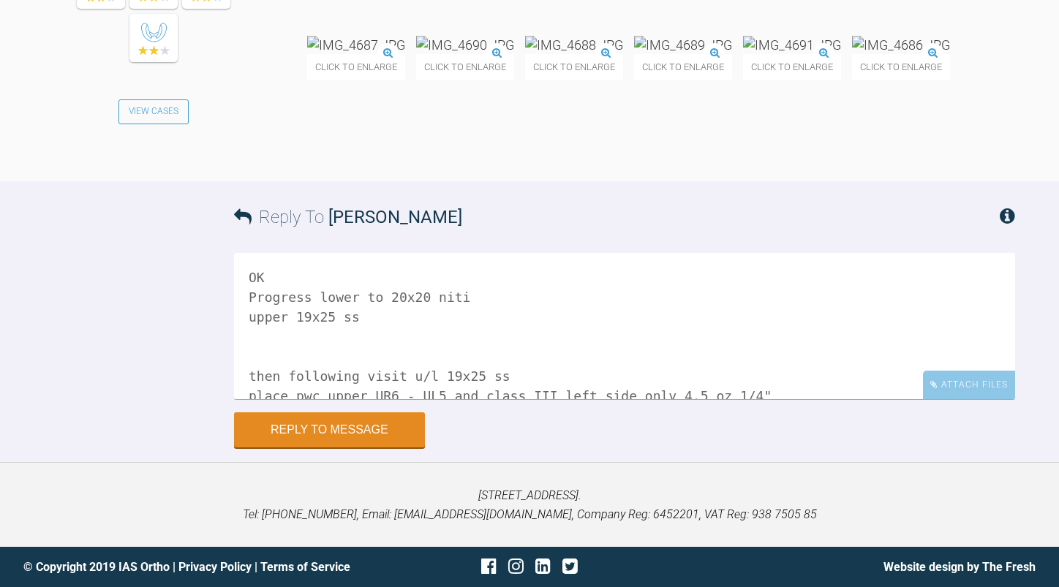
scroll to position [4, 0]
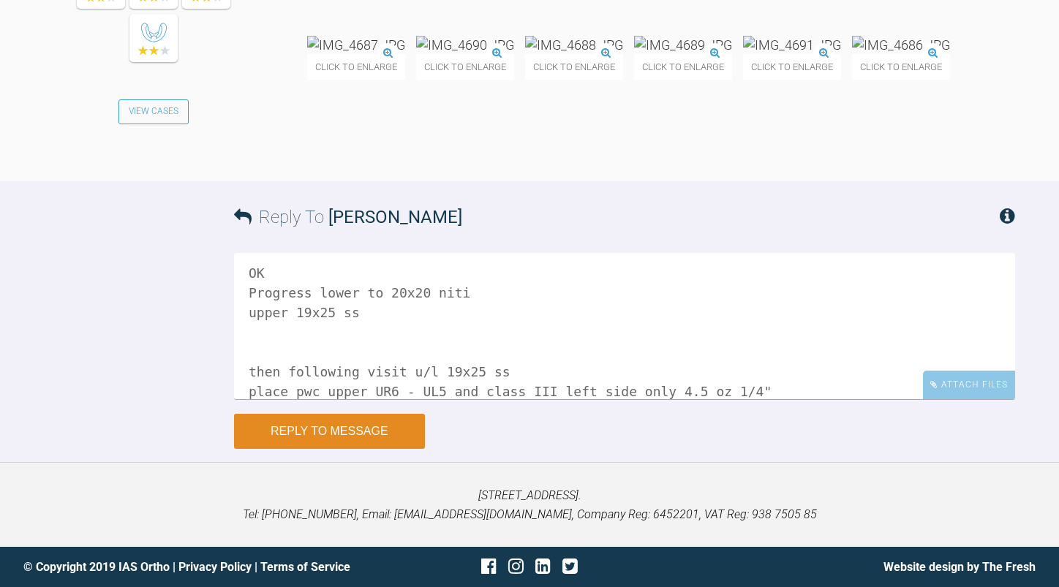
type textarea "OK Progress lower to 20x20 niti upper 19x25 ss then following visit u/l 19x25 s…"
click at [380, 426] on button "Reply to Message" at bounding box center [329, 431] width 191 height 35
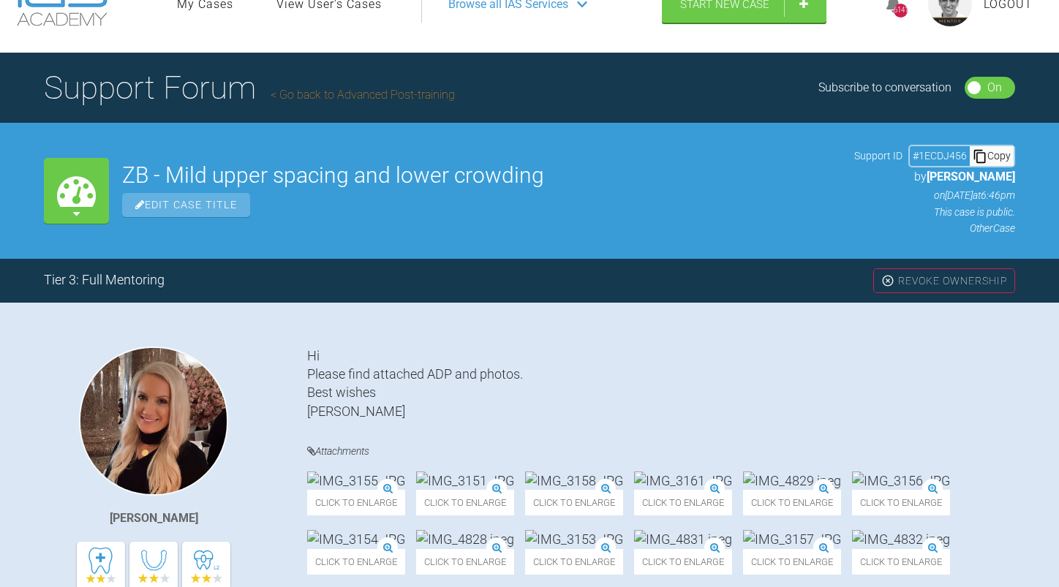
scroll to position [0, 0]
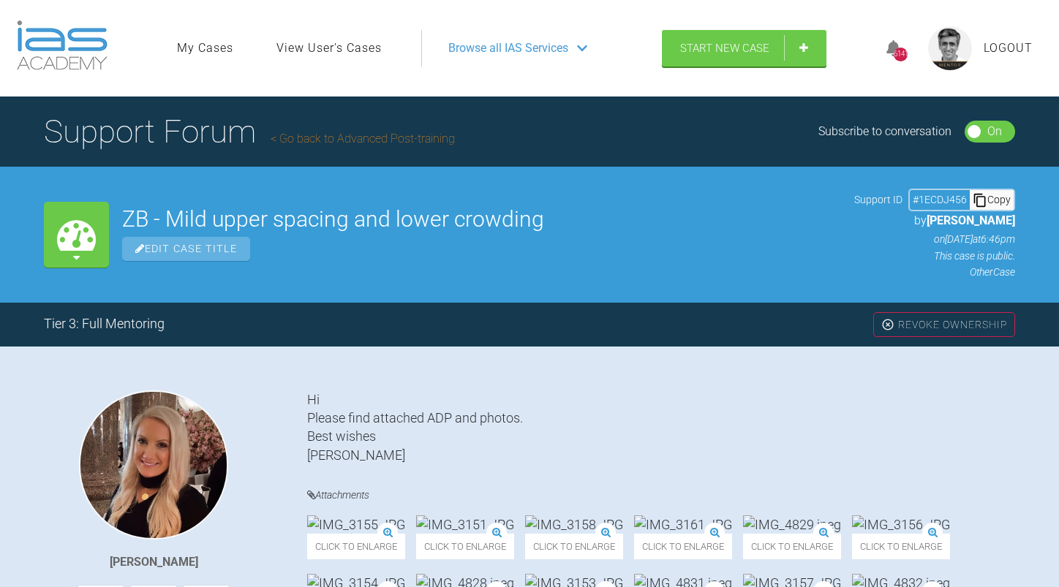
click at [409, 140] on link "Go back to Advanced Post-training" at bounding box center [363, 139] width 184 height 14
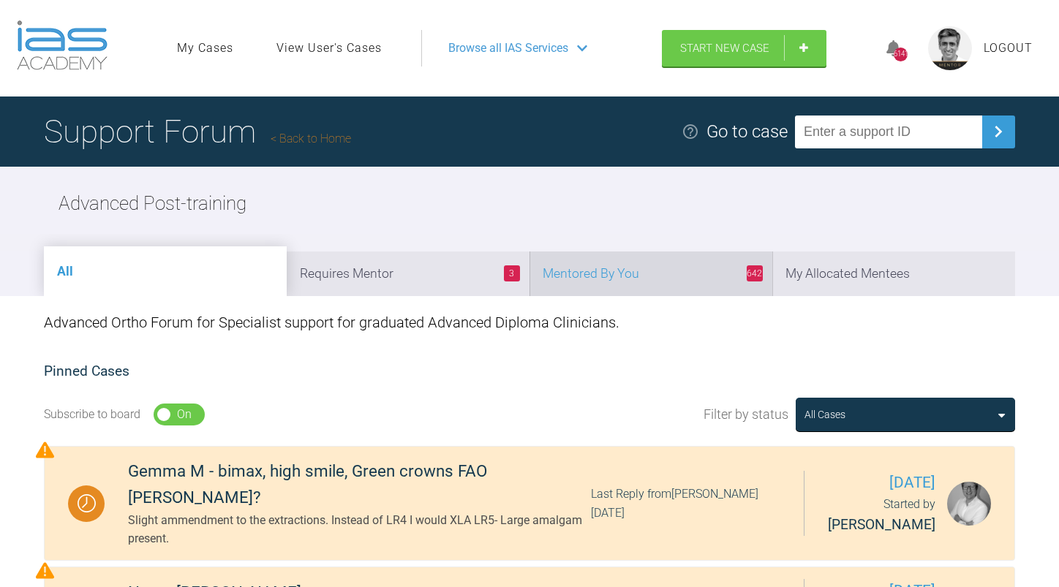
click at [617, 279] on li "642 Mentored By You" at bounding box center [650, 274] width 243 height 45
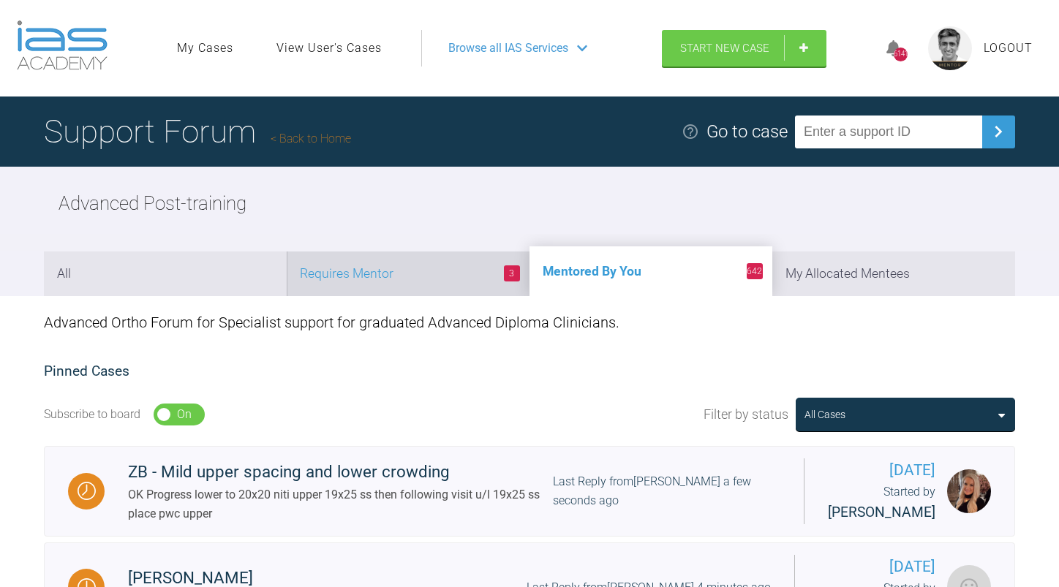
click at [396, 278] on li "3 Requires Mentor" at bounding box center [408, 274] width 243 height 45
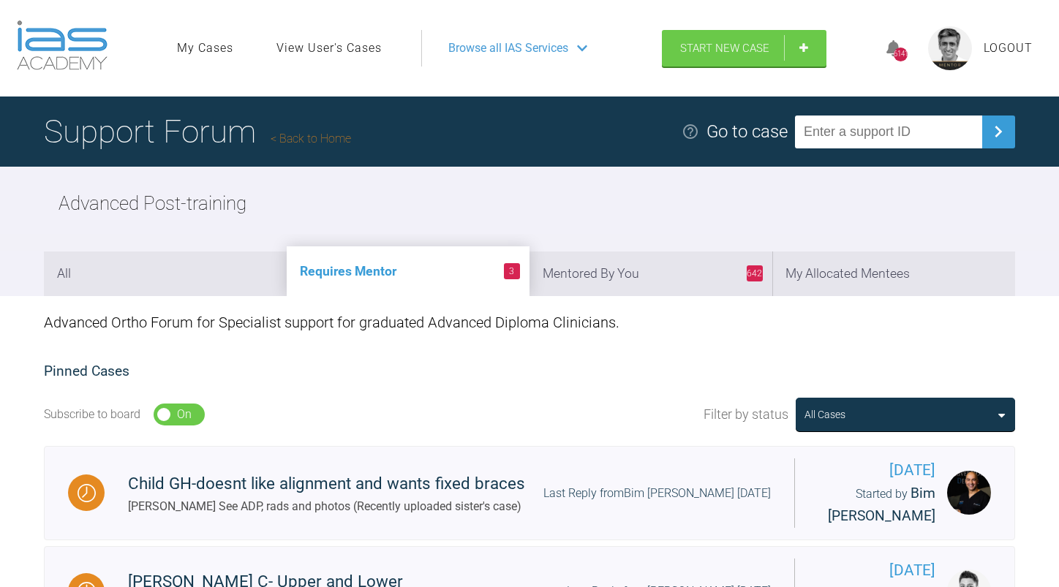
scroll to position [219, 0]
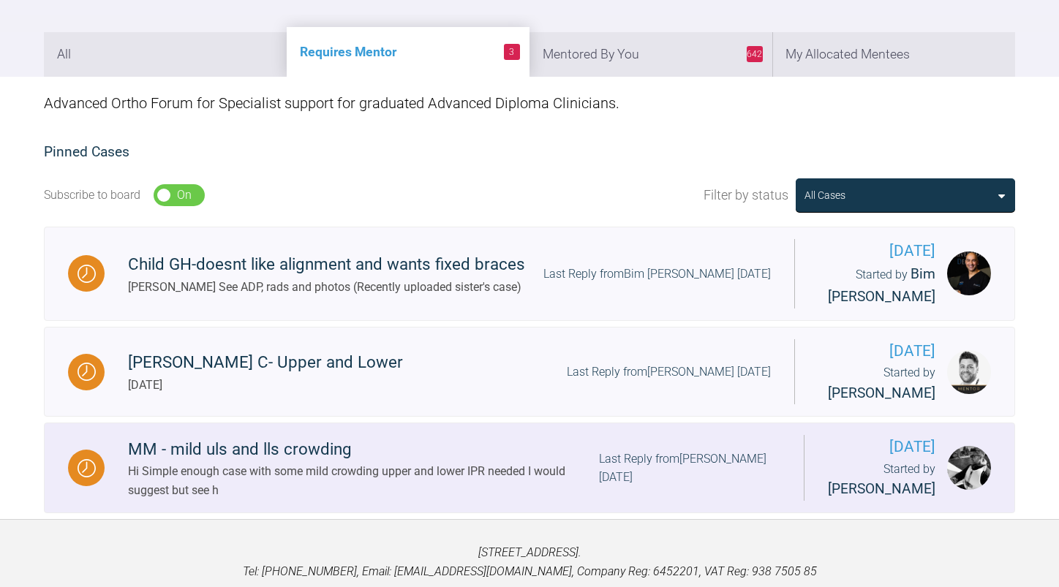
click at [465, 462] on div "Hi Simple enough case with some mild crowding upper and lower IPR needed I woul…" at bounding box center [363, 480] width 471 height 37
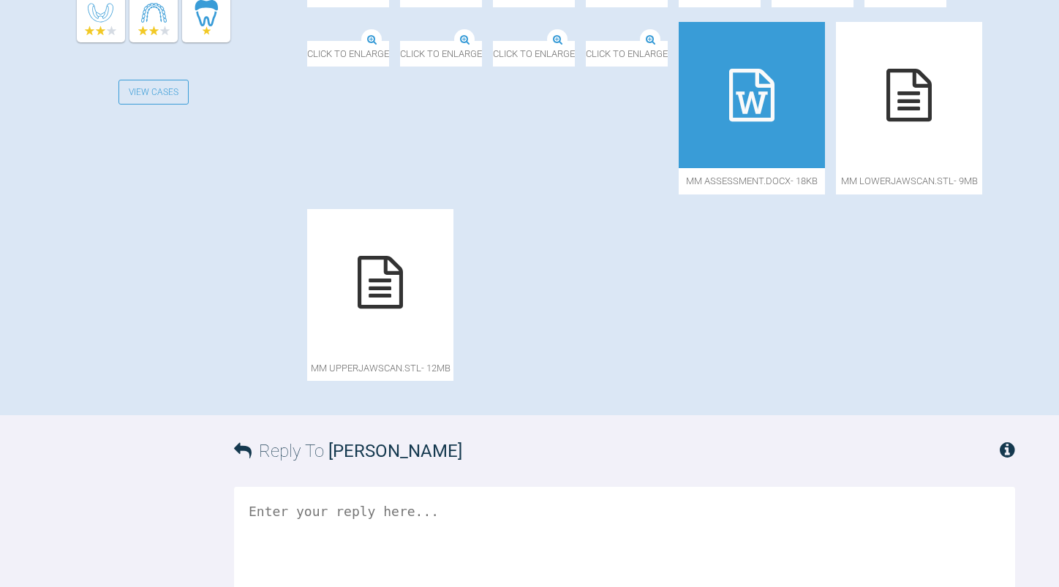
scroll to position [658, 0]
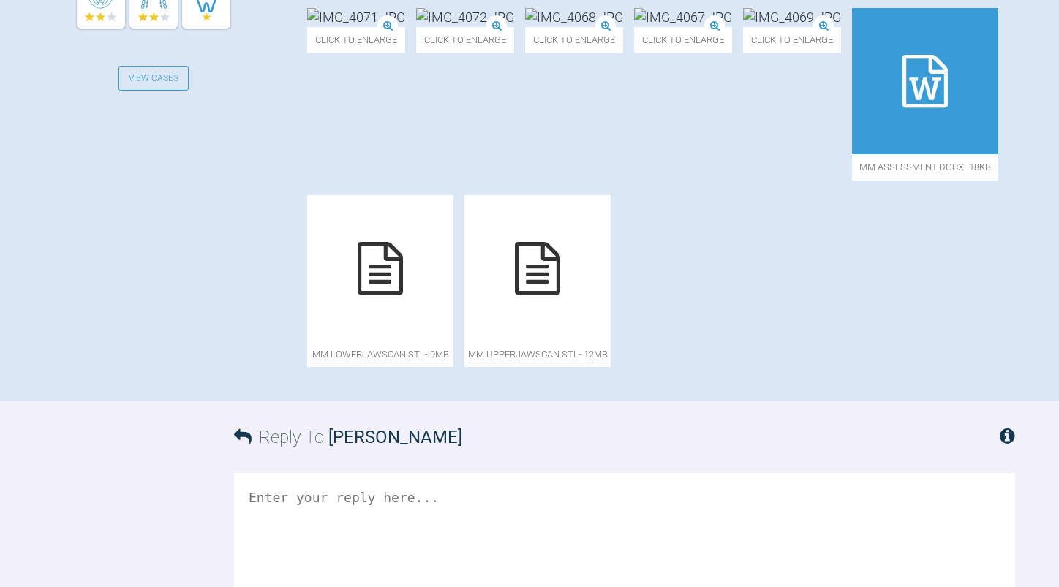
click at [852, 180] on span "MM assessment.docx - 18KB" at bounding box center [925, 167] width 146 height 26
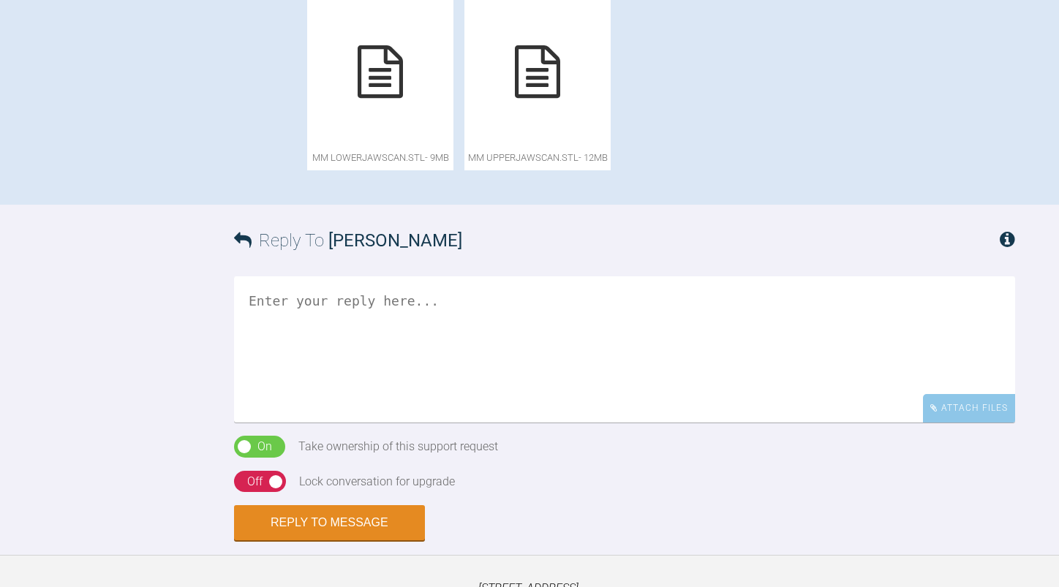
scroll to position [951, 0]
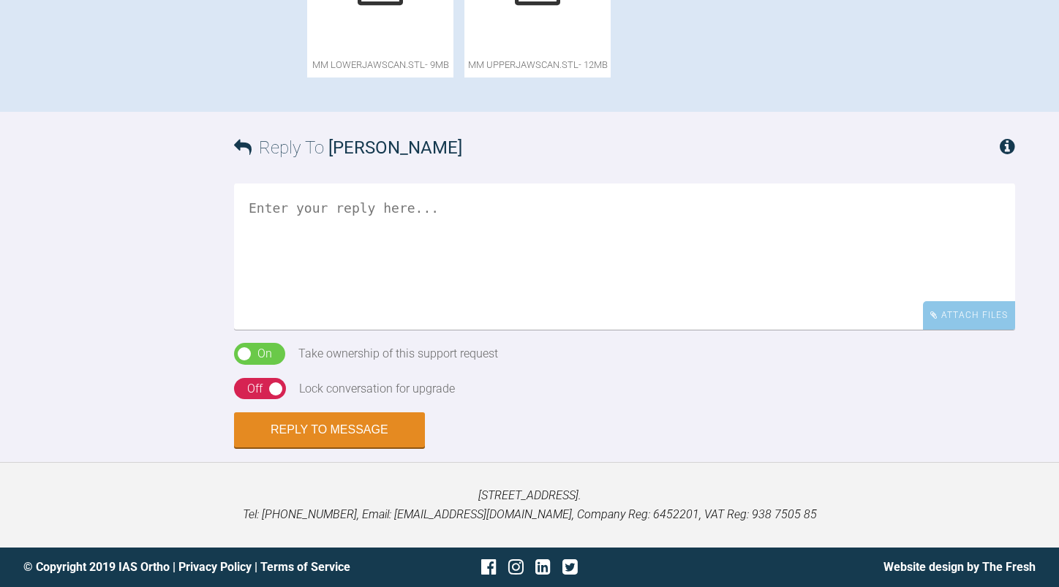
click at [430, 330] on textarea at bounding box center [624, 257] width 781 height 146
click at [347, 330] on textarea "I am not sur eif you are asking or suggesting" at bounding box center [624, 257] width 781 height 146
click at [344, 330] on textarea "I am not sur eif you are asking or suggesting" at bounding box center [624, 257] width 781 height 146
click at [606, 330] on textarea "I am not sure if you are asking or suggesting" at bounding box center [624, 257] width 781 height 146
click at [683, 330] on textarea "I am not sure if you are asking about a plan or suggesting aplan" at bounding box center [624, 257] width 781 height 146
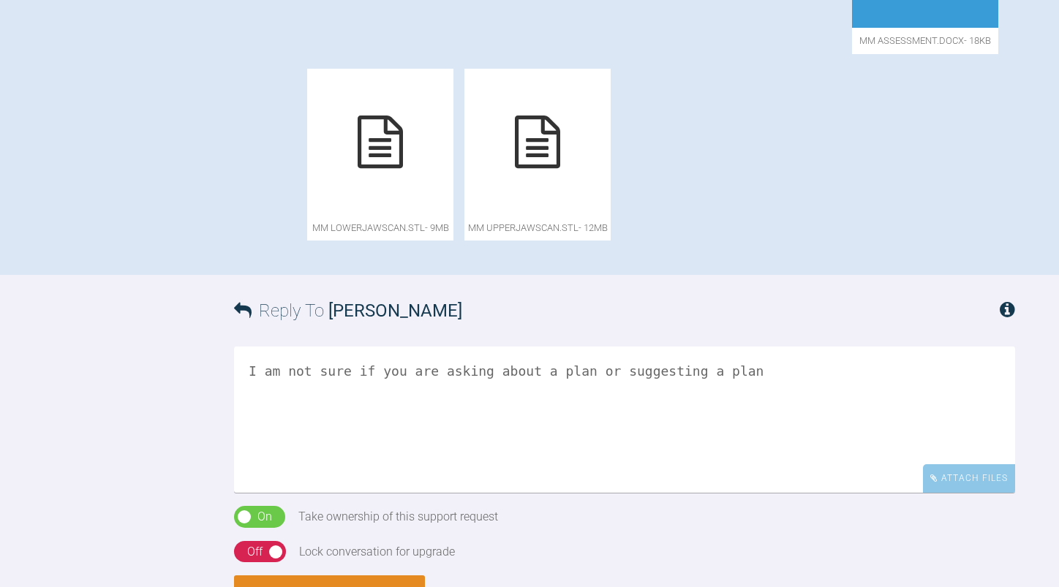
scroll to position [585, 0]
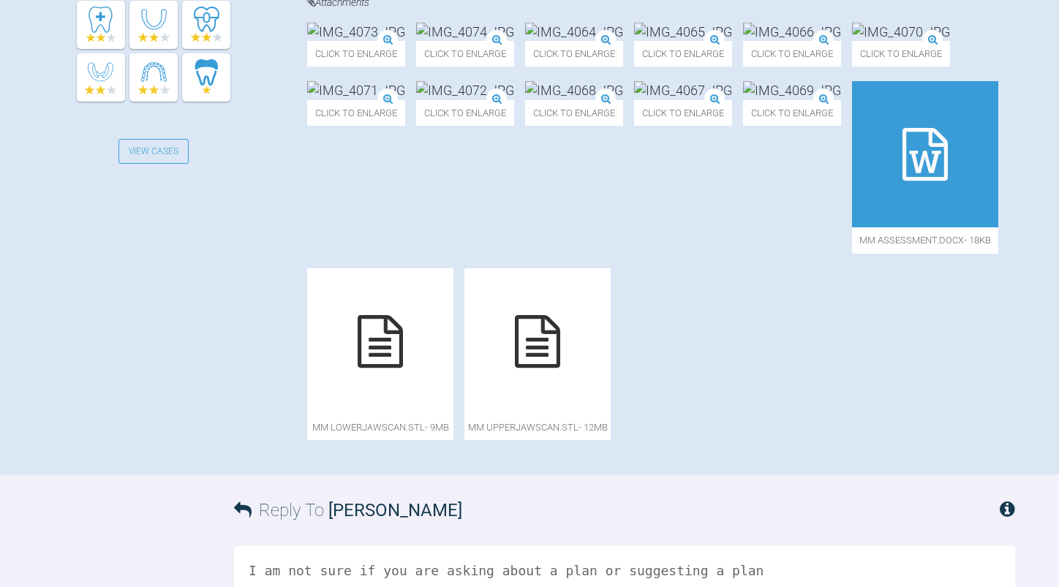
type textarea "I am not sure if you are asking about a plan or suggesting a plan"
click at [743, 41] on img at bounding box center [792, 32] width 98 height 18
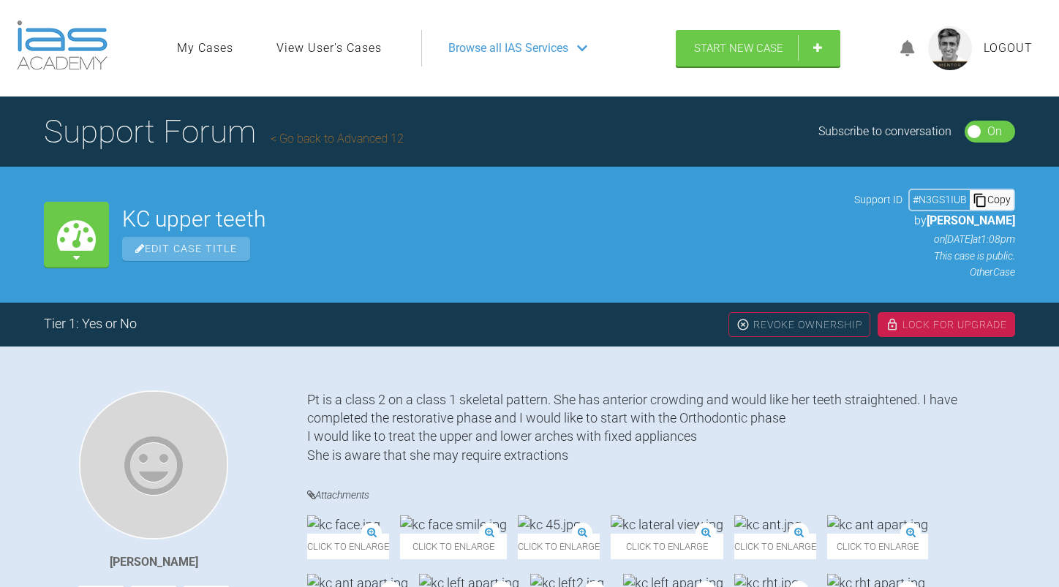
click at [365, 139] on link "Go back to Advanced 12" at bounding box center [337, 139] width 133 height 14
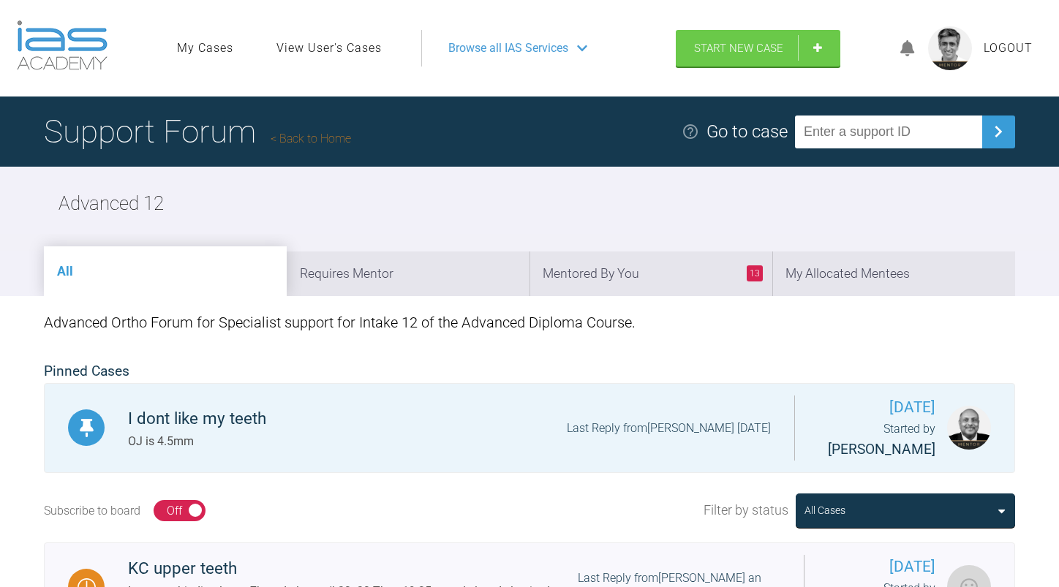
click at [332, 142] on link "Back to Home" at bounding box center [311, 139] width 80 height 14
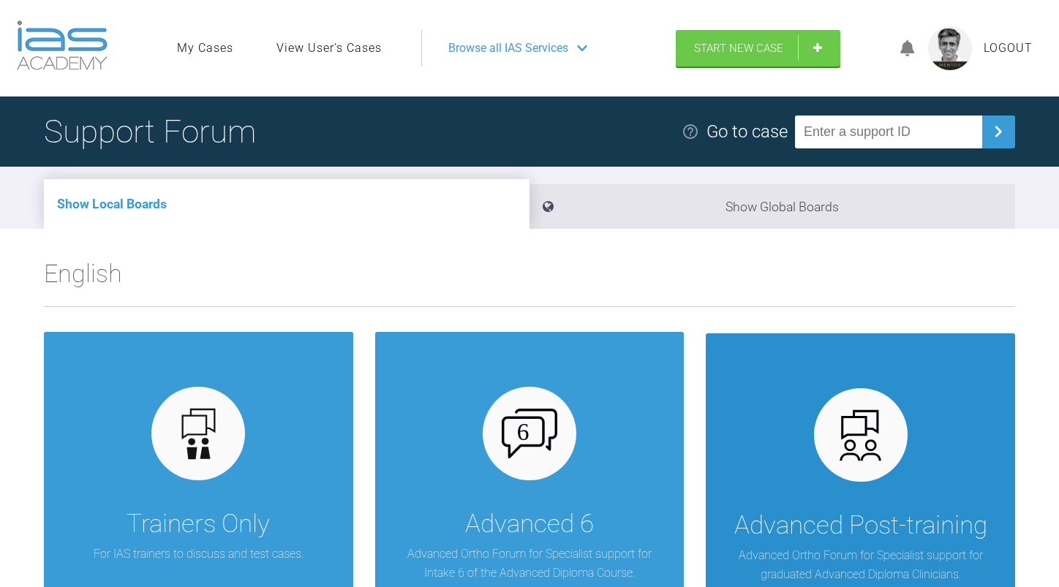
click at [889, 445] on img at bounding box center [860, 435] width 56 height 56
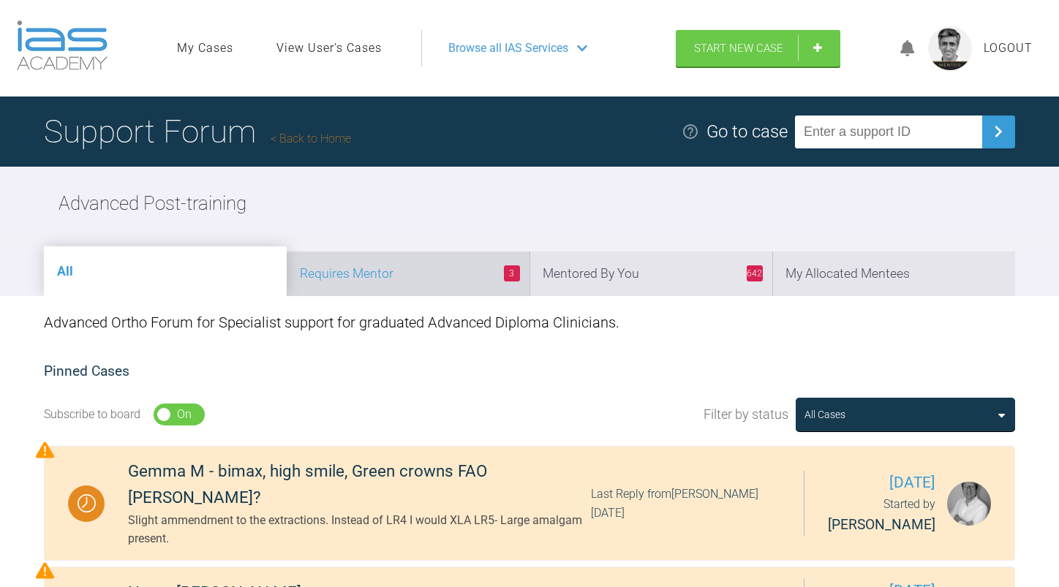
click at [428, 273] on li "3 Requires Mentor" at bounding box center [408, 274] width 243 height 45
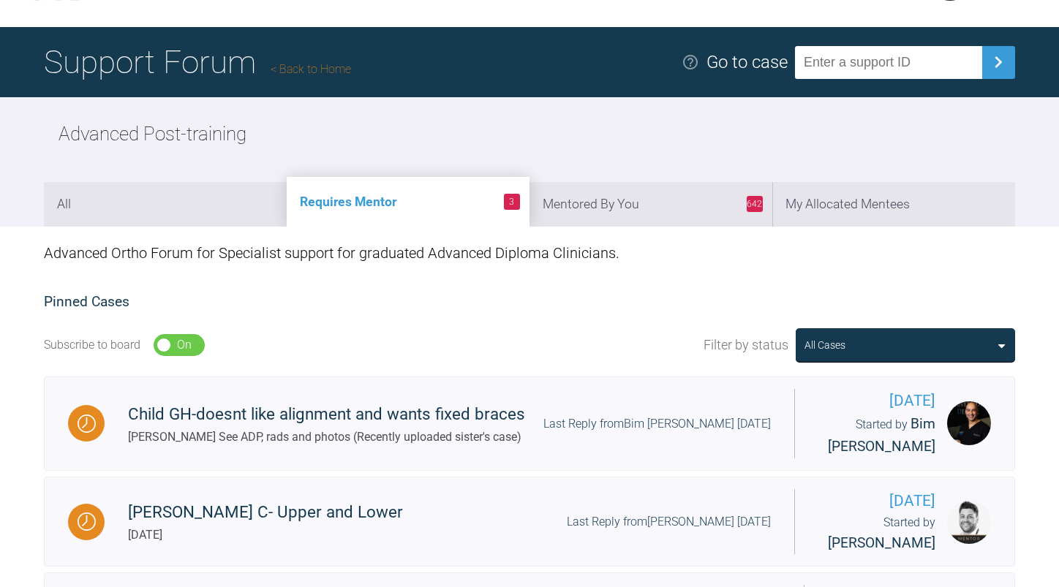
scroll to position [219, 0]
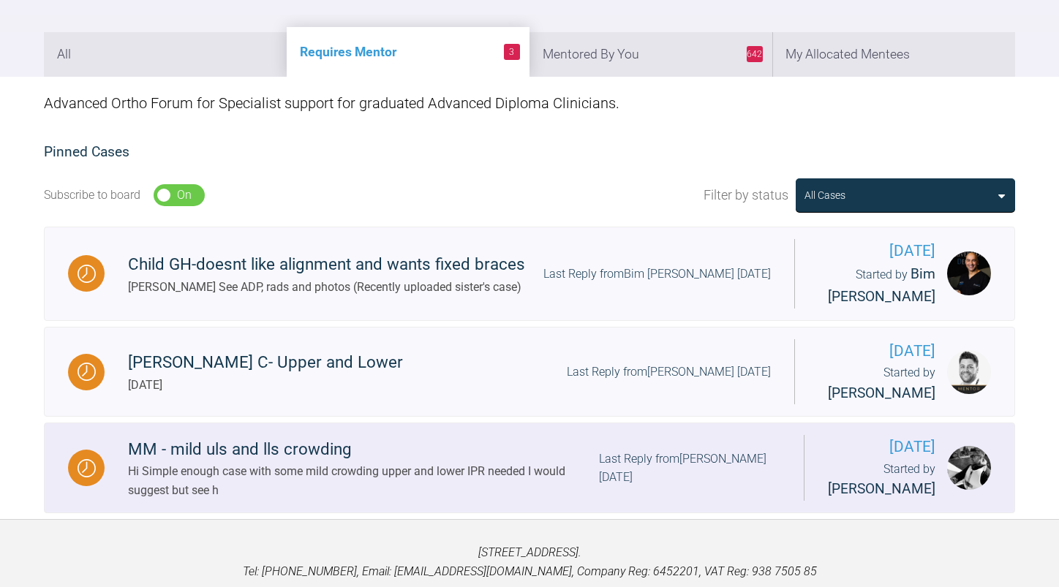
click at [472, 462] on div "Hi Simple enough case with some mild crowding upper and lower IPR needed I woul…" at bounding box center [363, 480] width 471 height 37
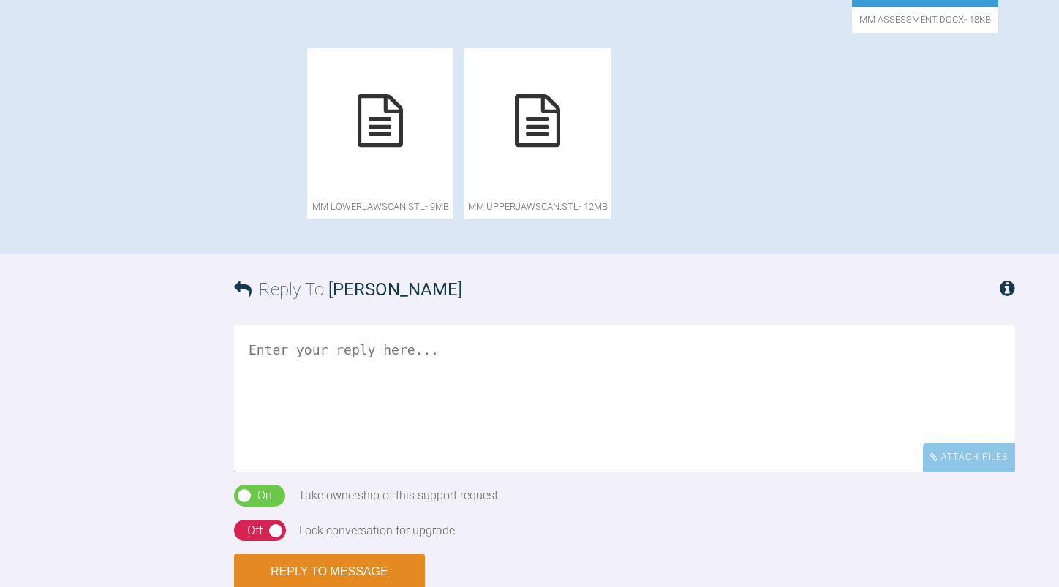
scroll to position [951, 0]
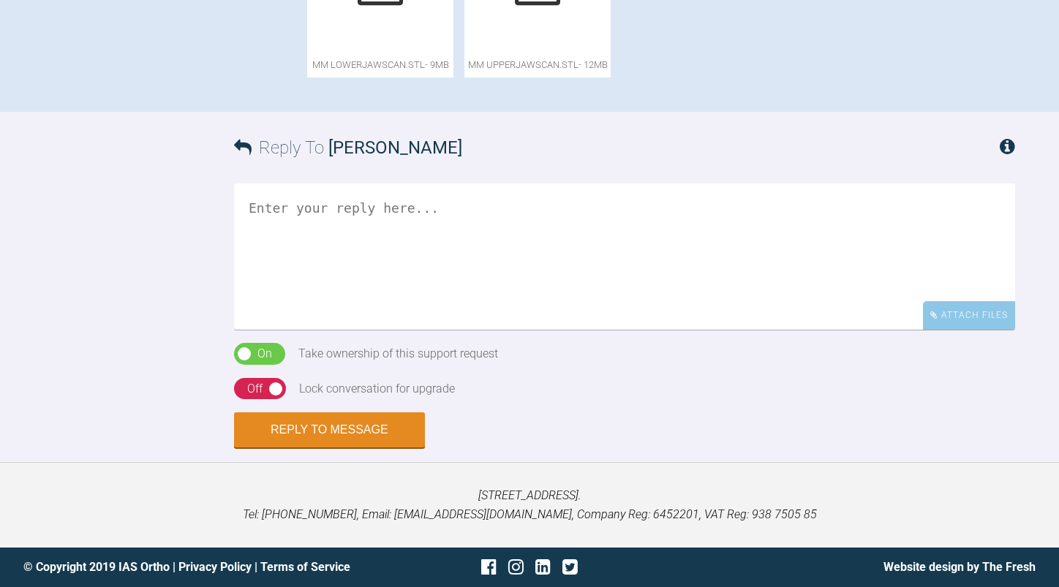
click at [405, 330] on textarea at bounding box center [624, 257] width 781 height 146
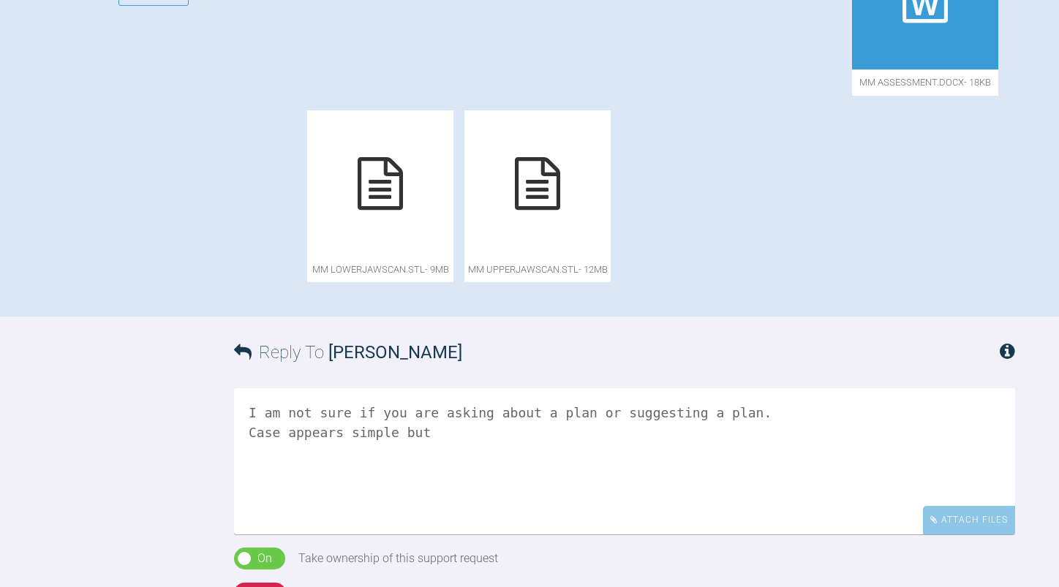
scroll to position [878, 0]
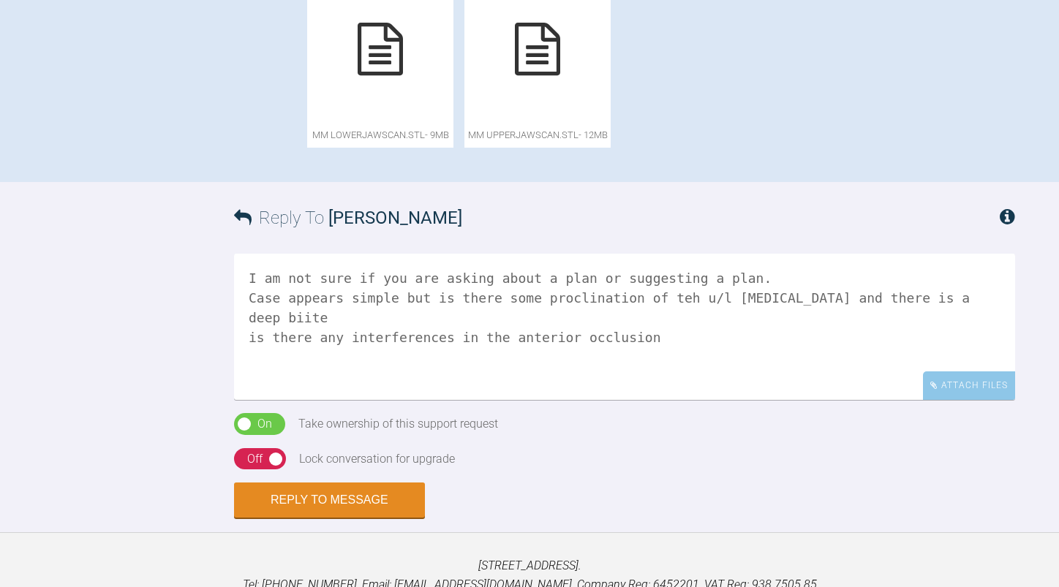
drag, startPoint x: 263, startPoint y: 538, endPoint x: 251, endPoint y: 535, distance: 12.1
click at [251, 400] on textarea "I am not sure if you are asking about a plan or suggesting a plan. Case appears…" at bounding box center [624, 327] width 781 height 146
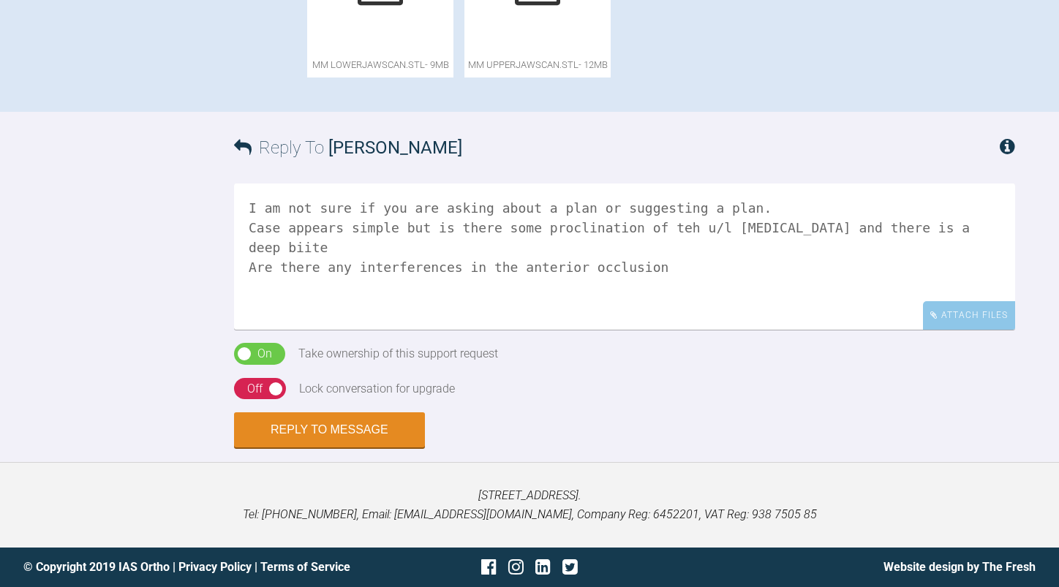
click at [658, 330] on textarea "I am not sure if you are asking about a plan or suggesting a plan. Case appears…" at bounding box center [624, 257] width 781 height 146
click at [704, 330] on textarea "I am not sure if you are asking about a plan or suggesting a plan. Case appears…" at bounding box center [624, 257] width 781 height 146
click at [788, 330] on textarea "I am not sure if you are asking about a plan or suggesting a plan. Case appears…" at bounding box center [624, 257] width 781 height 146
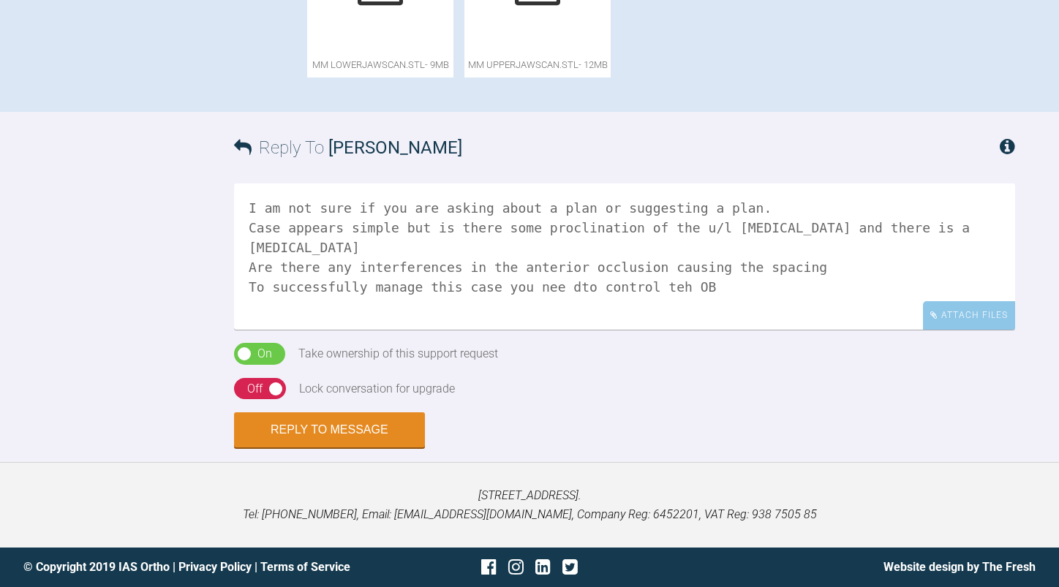
click at [544, 330] on textarea "I am not sure if you are asking about a plan or suggesting a plan. Case appears…" at bounding box center [624, 257] width 781 height 146
click at [715, 265] on textarea "I am not sure if you are asking about a plan or suggesting a plan. Case appears…" at bounding box center [624, 257] width 781 height 146
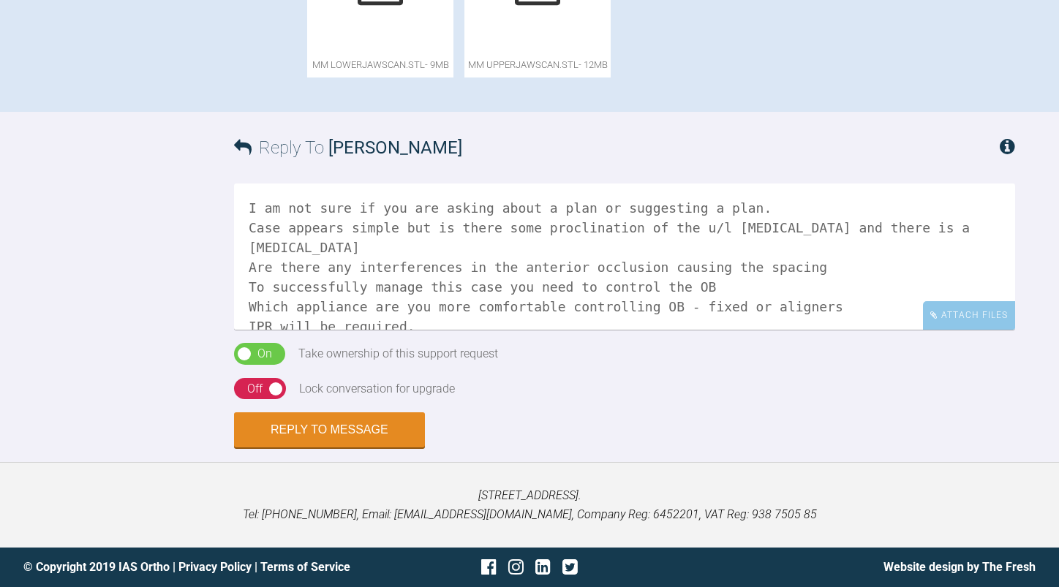
click at [956, 225] on textarea "I am not sure if you are asking about a plan or suggesting a plan. Case appears…" at bounding box center [624, 257] width 781 height 146
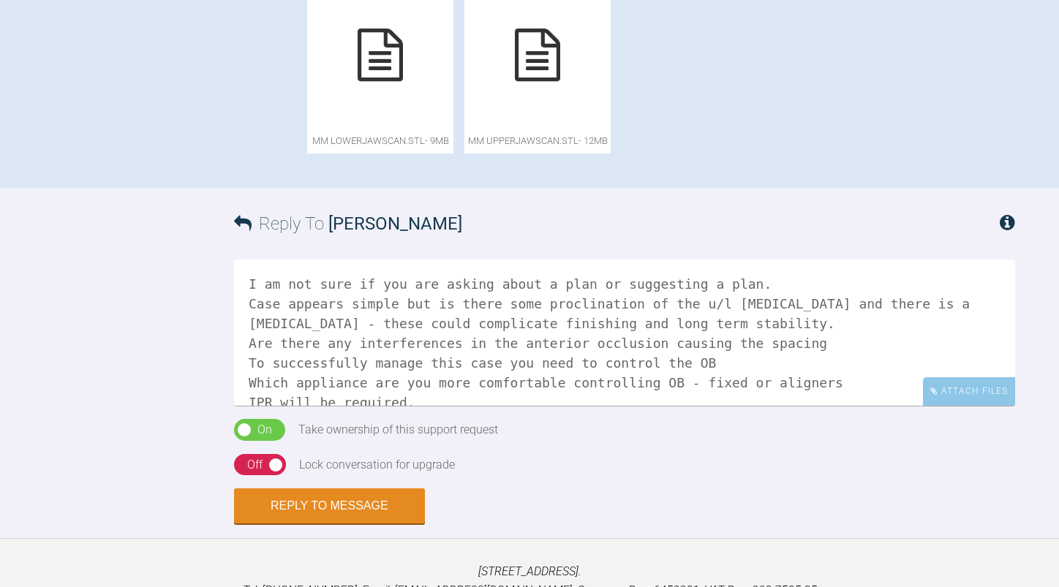
scroll to position [1018, 0]
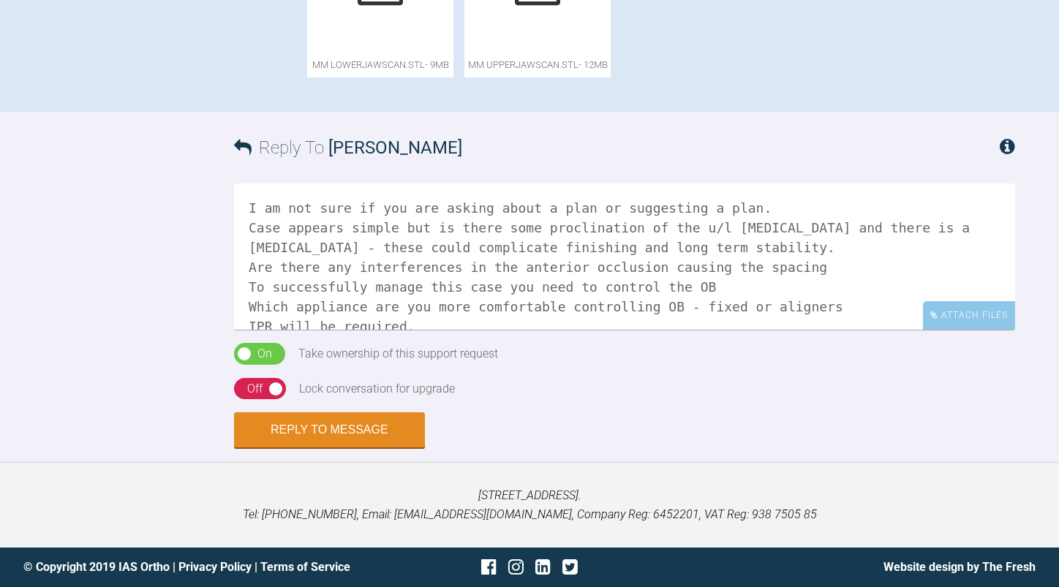
click at [546, 330] on textarea "I am not sure if you are asking about a plan or suggesting a plan. Case appears…" at bounding box center [624, 257] width 781 height 146
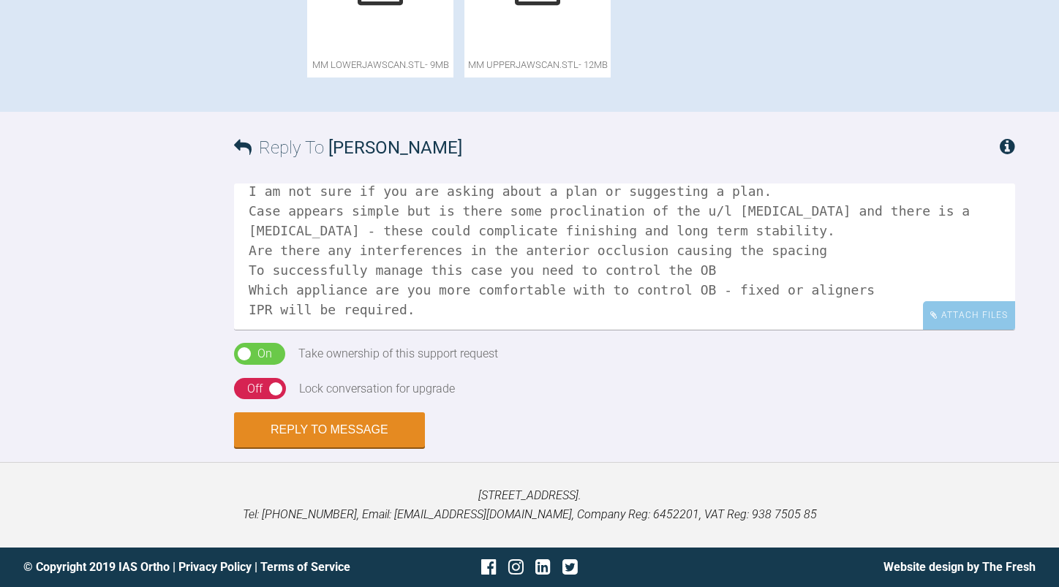
scroll to position [21, 0]
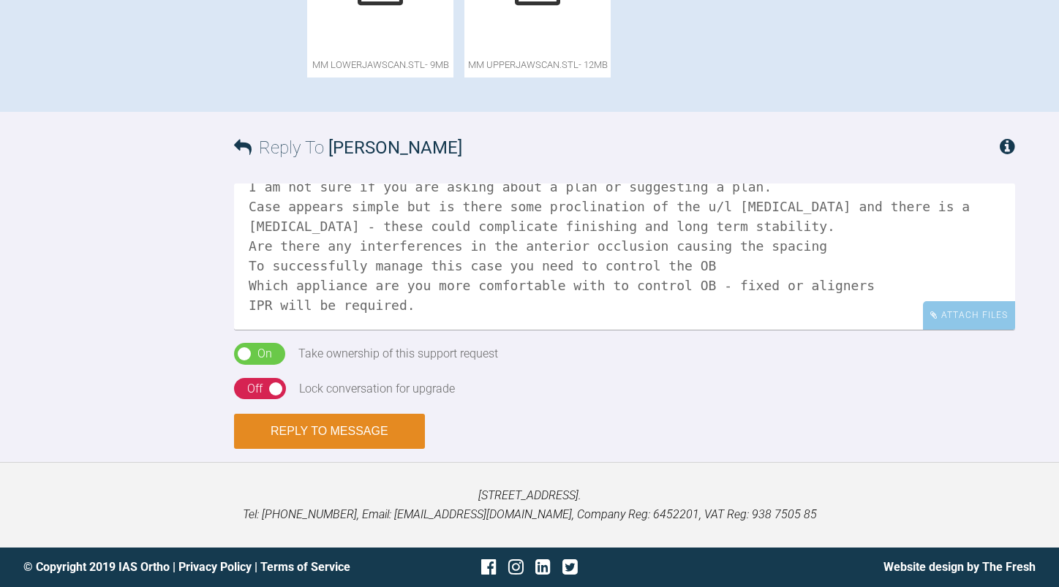
type textarea "I am not sure if you are asking about a plan or suggesting a plan. Case appears…"
click at [342, 449] on button "Reply to Message" at bounding box center [329, 431] width 191 height 35
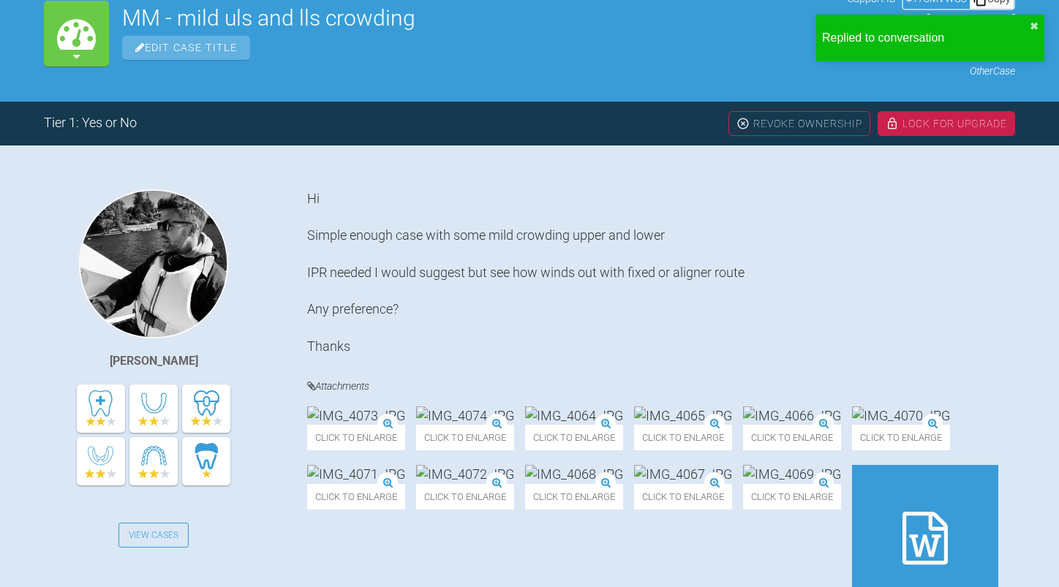
scroll to position [0, 0]
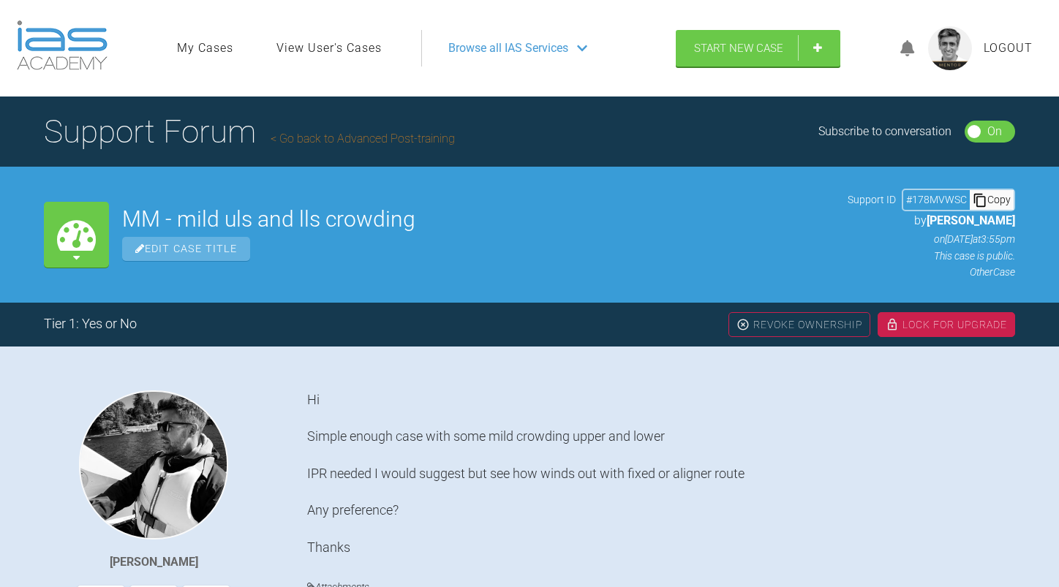
click at [379, 141] on link "Go back to Advanced Post-training" at bounding box center [363, 139] width 184 height 14
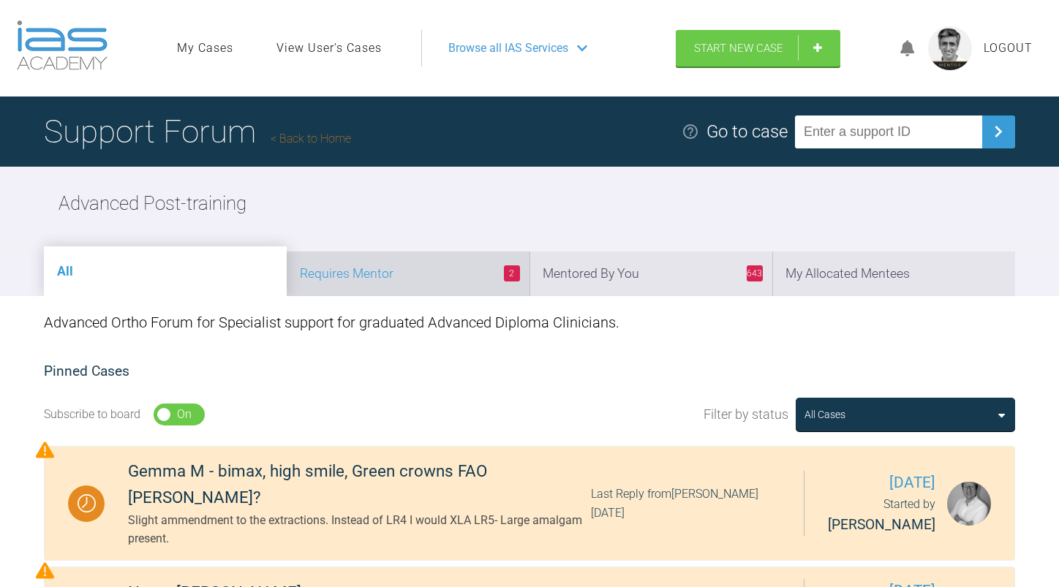
click at [431, 268] on li "2 Requires Mentor" at bounding box center [408, 274] width 243 height 45
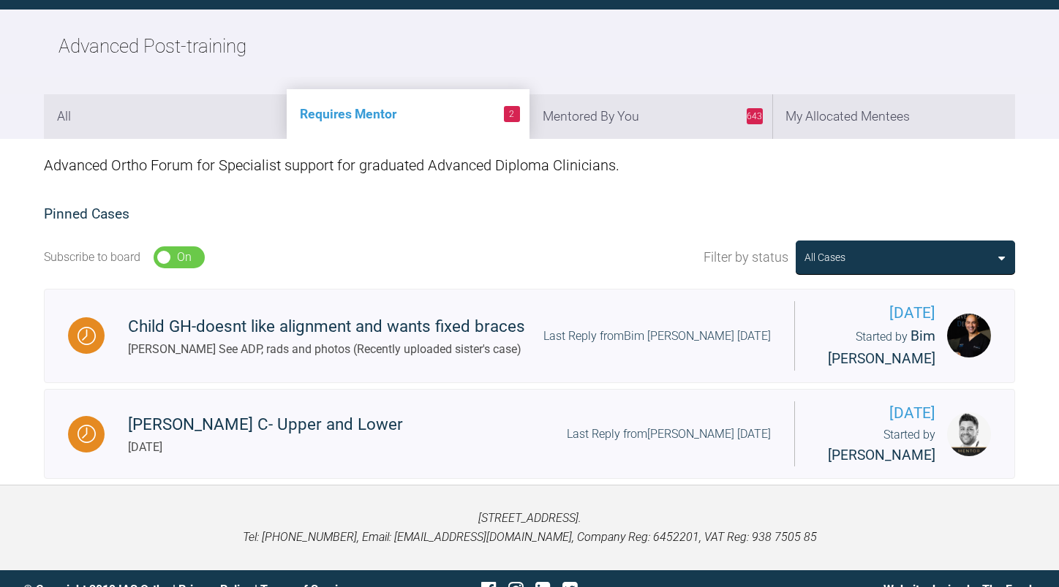
scroll to position [161, 0]
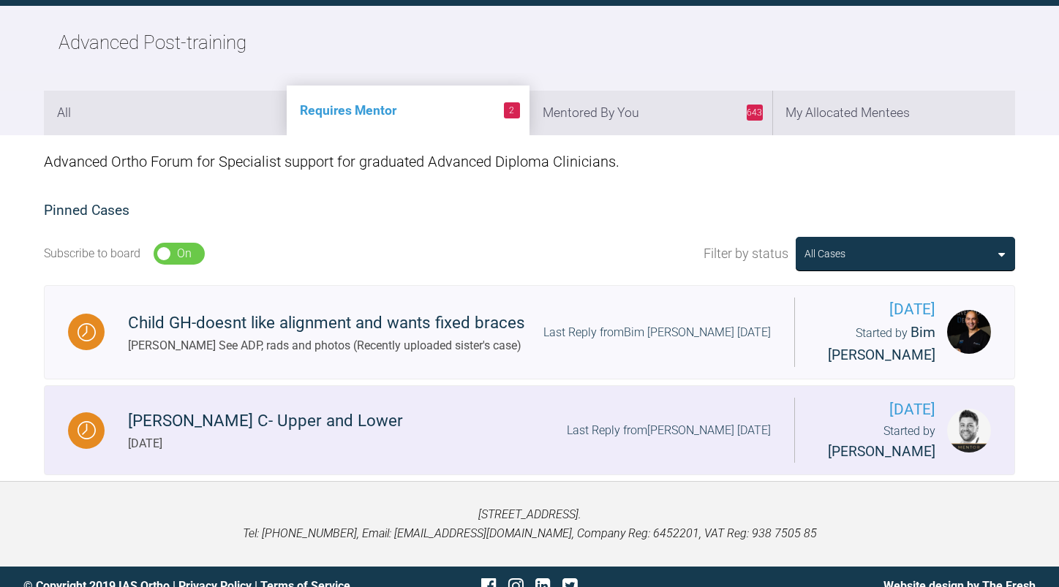
click at [567, 414] on div "Emily-Rose C- Upper and Lower Today Last Reply from Guy Wells 4 days ago" at bounding box center [450, 430] width 690 height 45
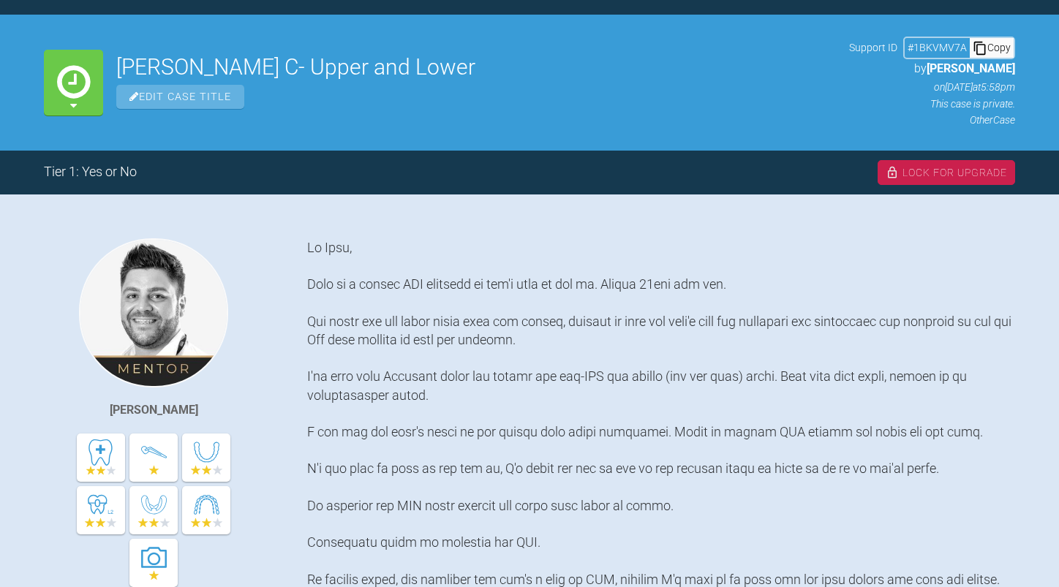
scroll to position [161, 0]
